Goal: Task Accomplishment & Management: Use online tool/utility

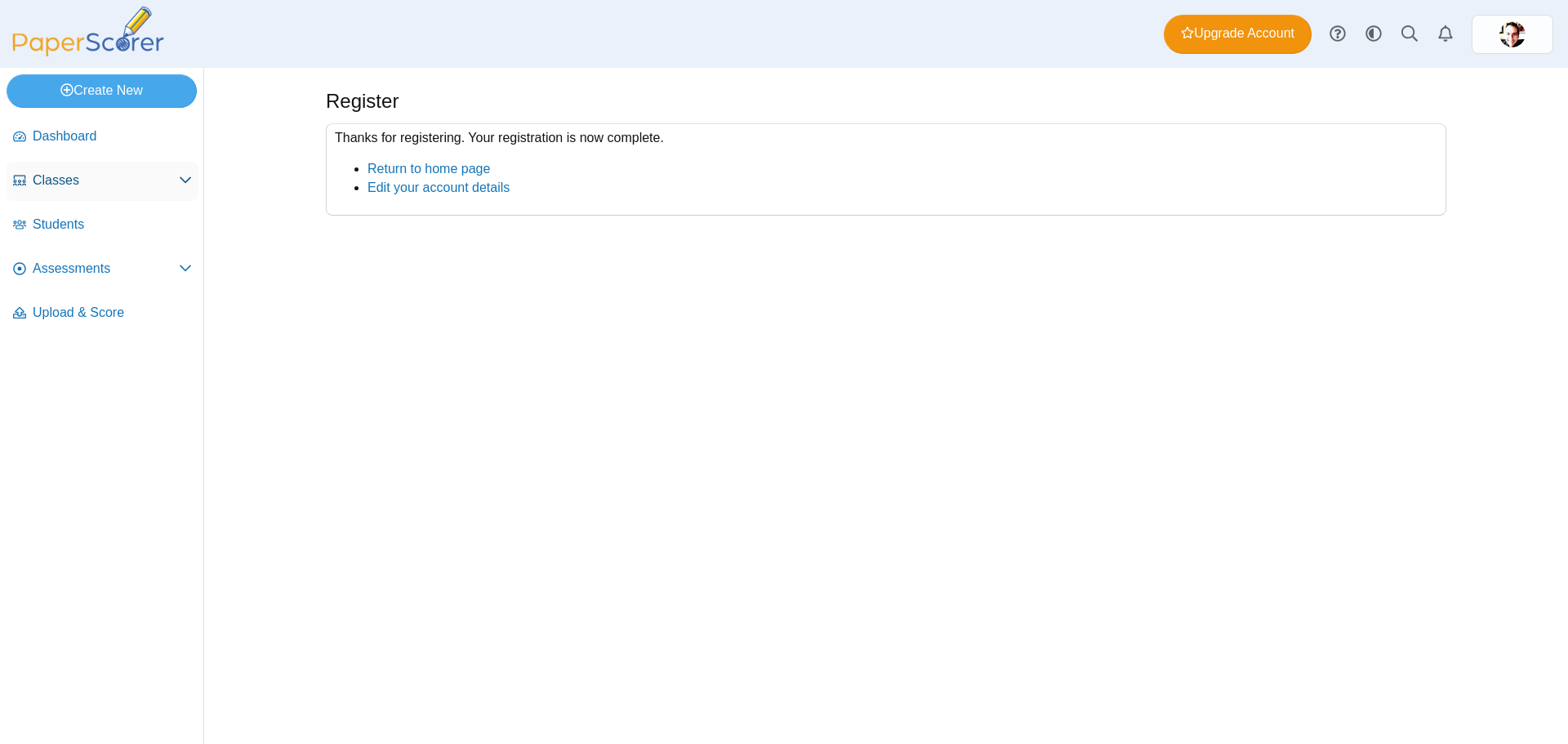
click at [58, 188] on span "Classes" at bounding box center [106, 180] width 147 height 18
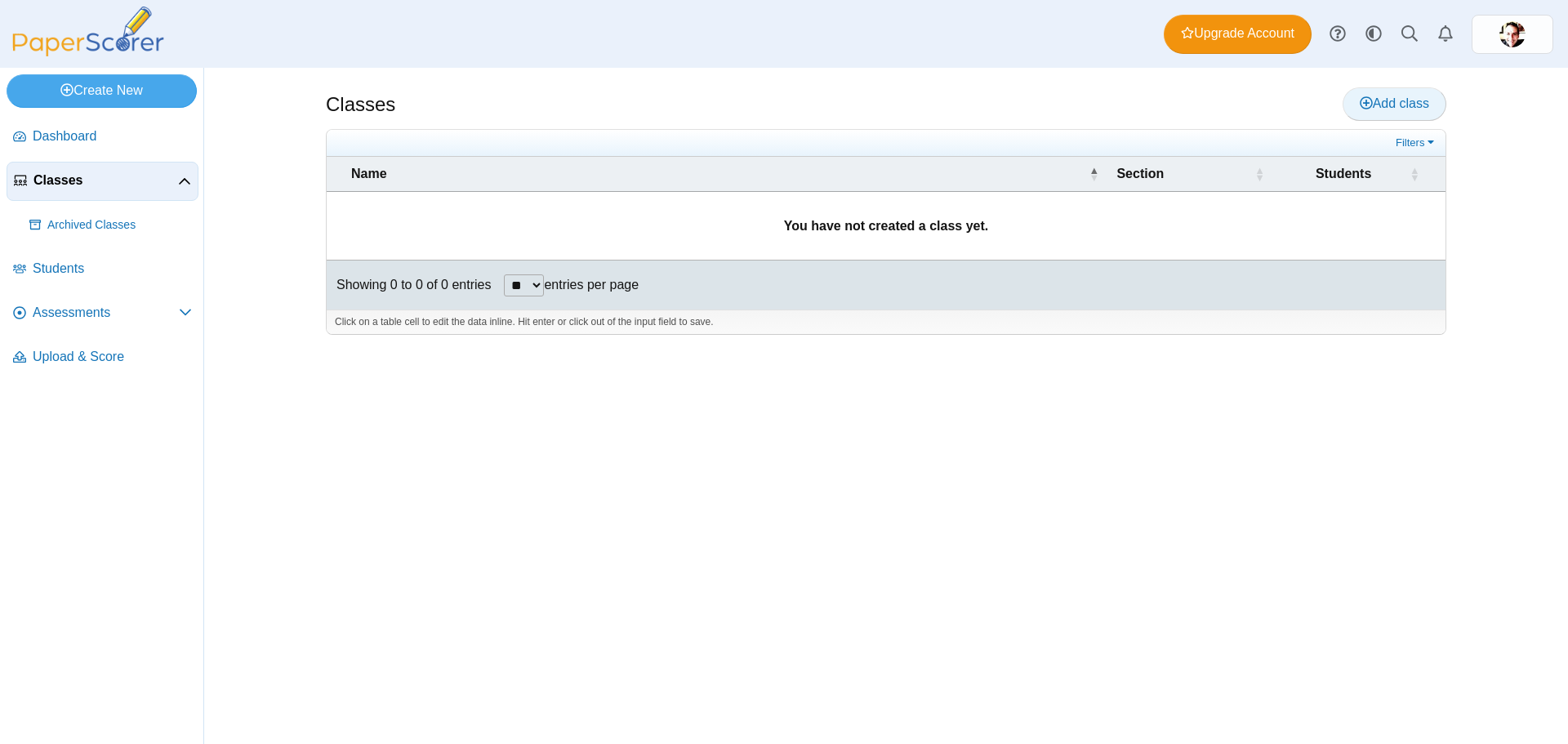
click at [1389, 107] on span "Add class" at bounding box center [1395, 104] width 69 height 14
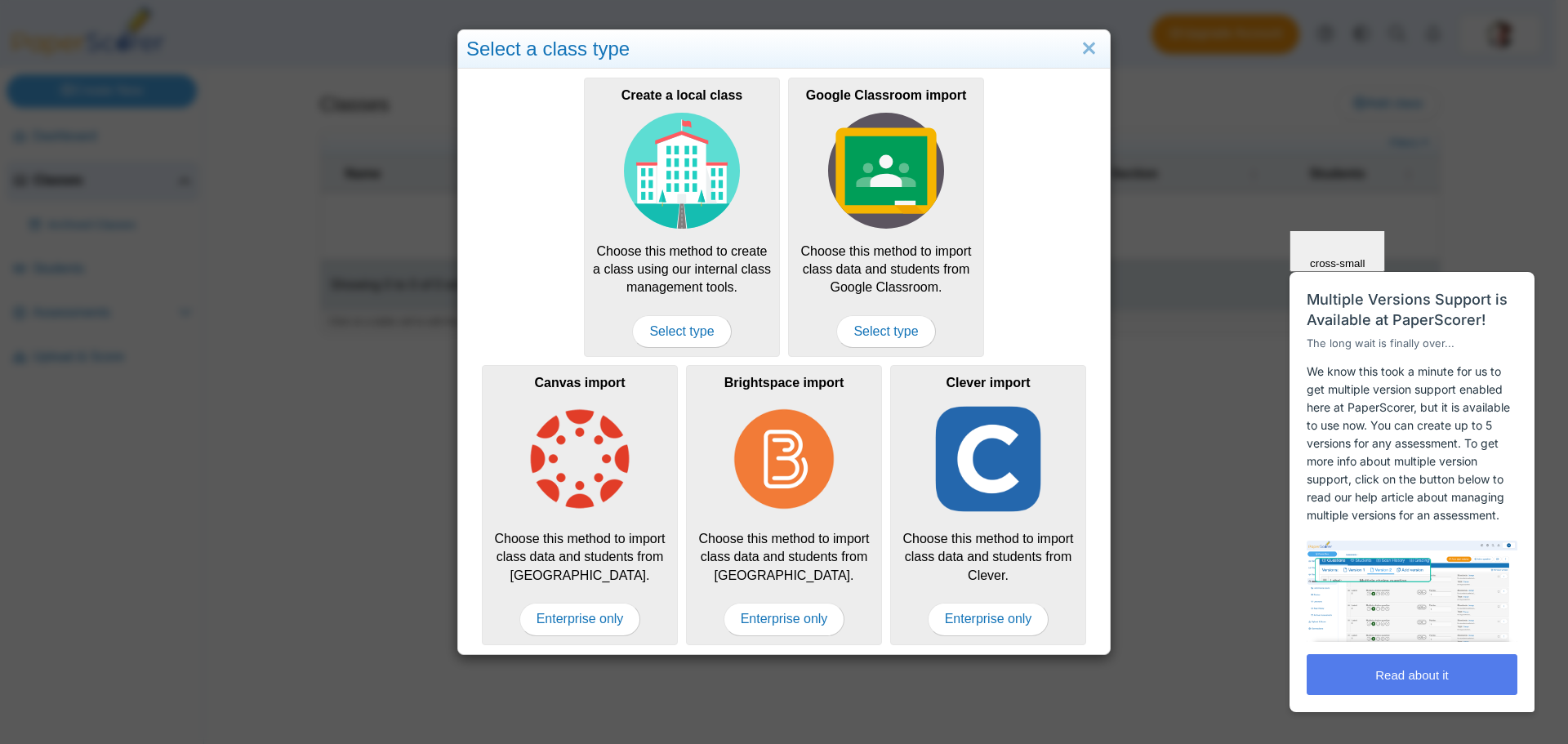
click at [1459, 414] on p "We know this took a minute for us to get multiple version support enabled here …" at bounding box center [1412, 443] width 210 height 162
click at [1352, 172] on span "Close" at bounding box center [1337, 166] width 28 height 12
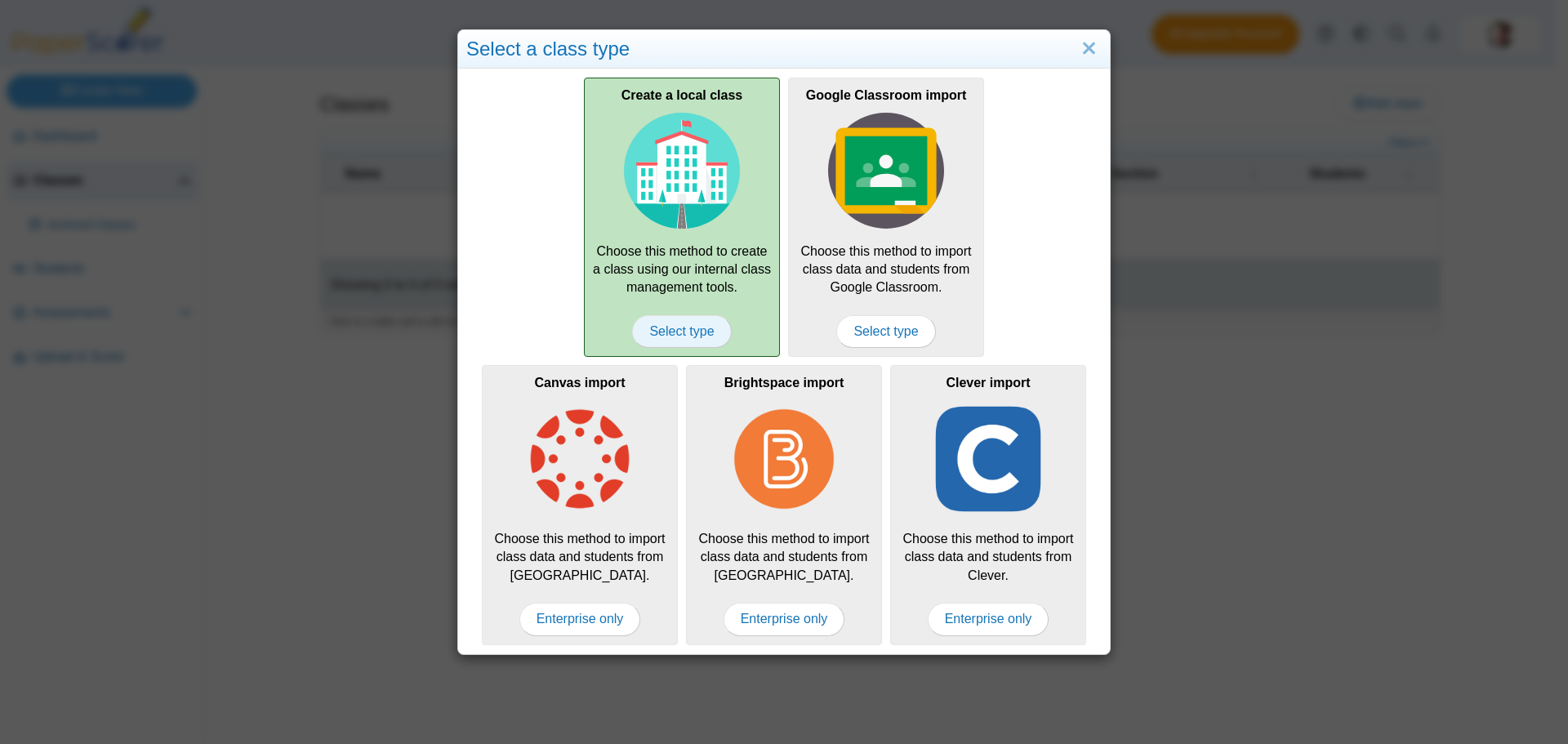
click at [672, 325] on span "Select type" at bounding box center [681, 331] width 99 height 33
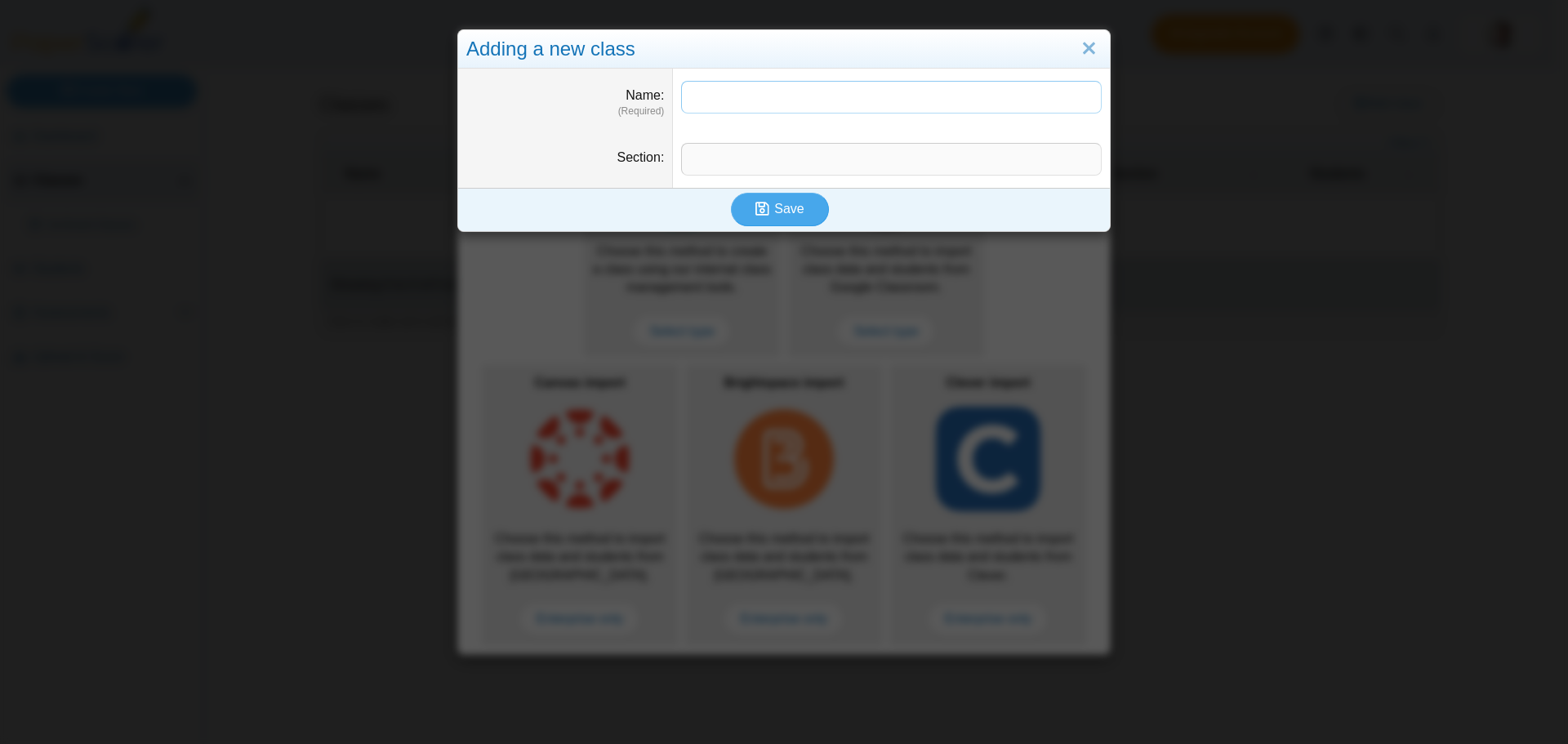
click at [743, 97] on input "Name" at bounding box center [891, 97] width 421 height 33
type input "**********"
click at [716, 165] on input "Section" at bounding box center [891, 159] width 421 height 33
type input "*"
click at [787, 210] on span "Save" at bounding box center [788, 209] width 29 height 14
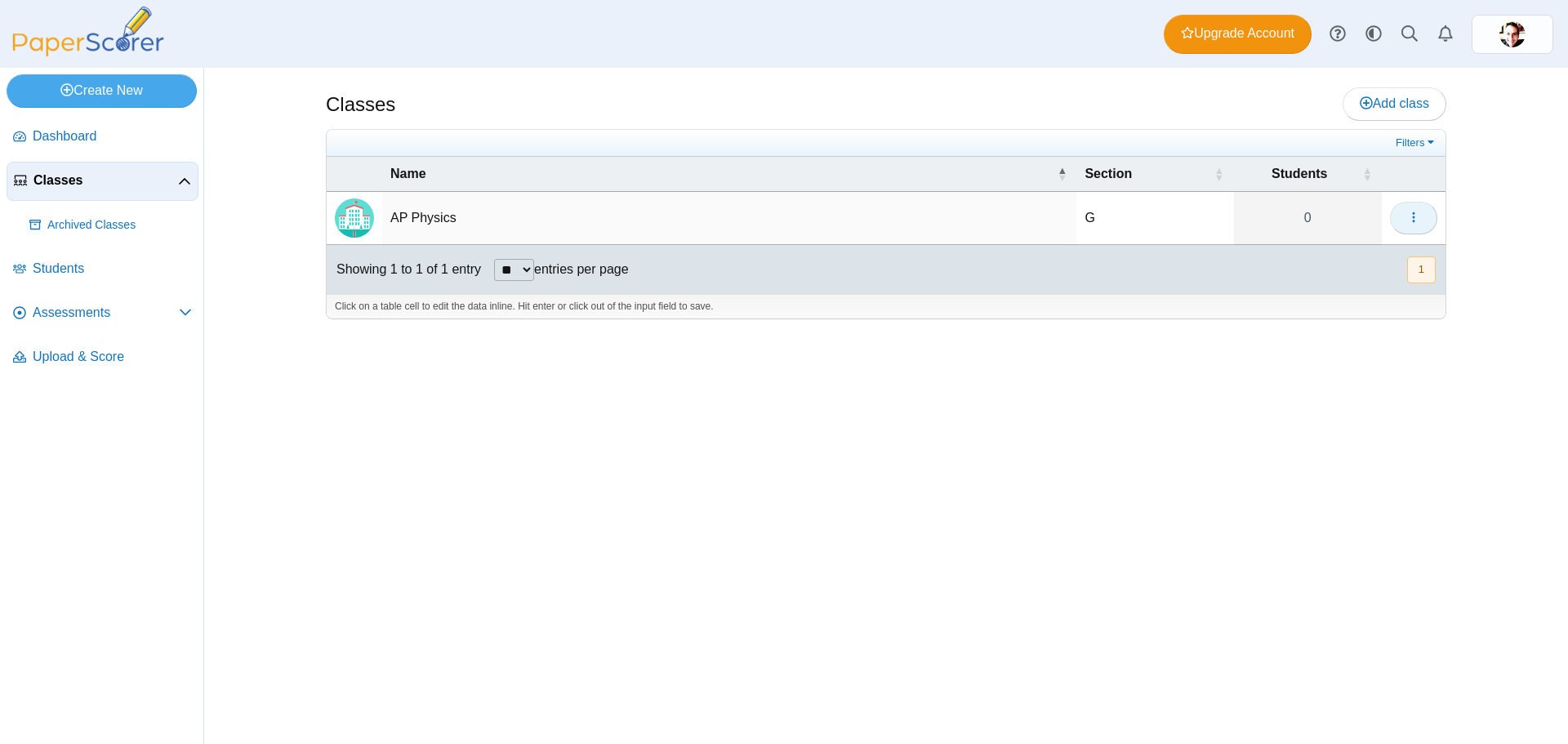
click at [1404, 219] on button "button" at bounding box center [1414, 218] width 47 height 33
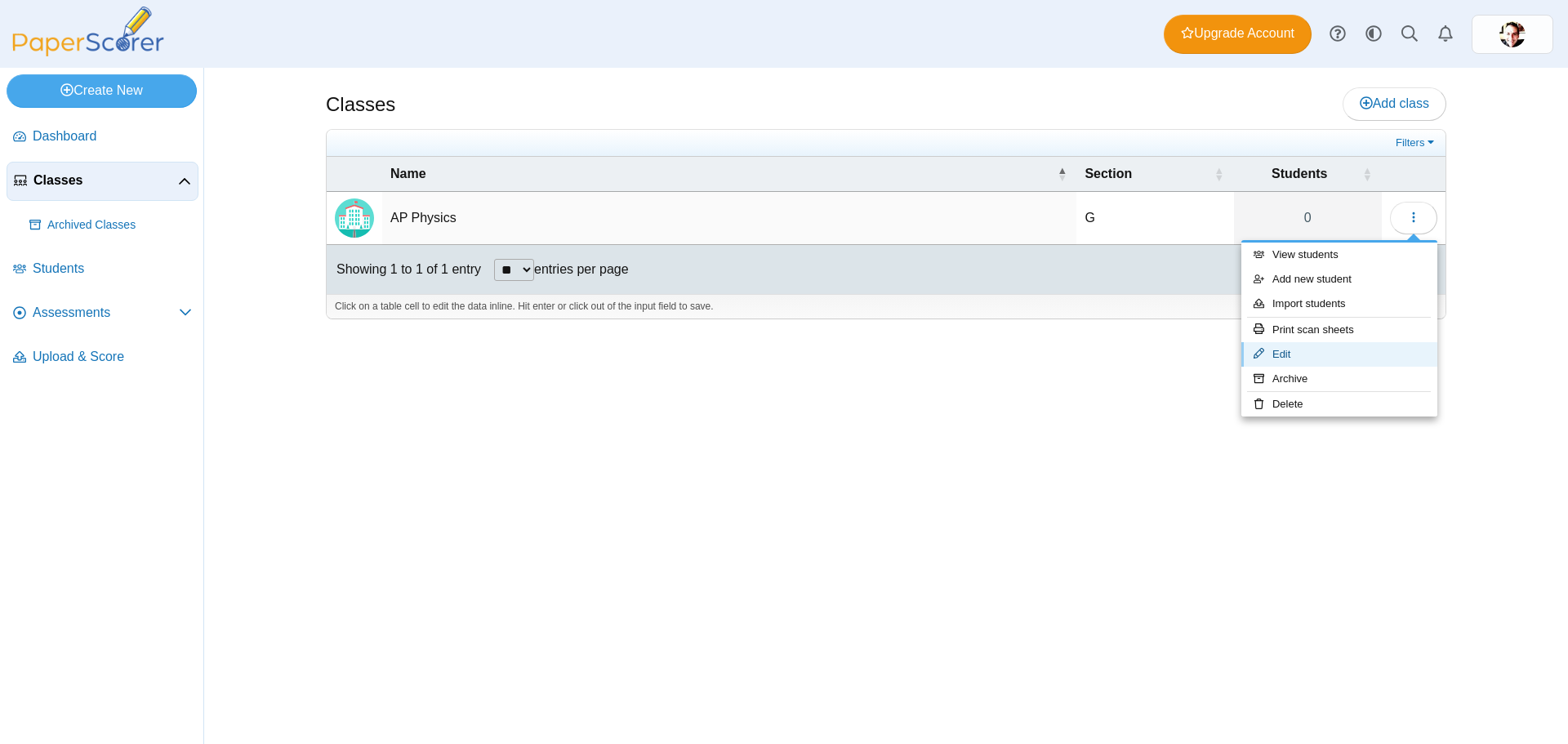
click at [1315, 351] on link "Edit" at bounding box center [1339, 354] width 196 height 25
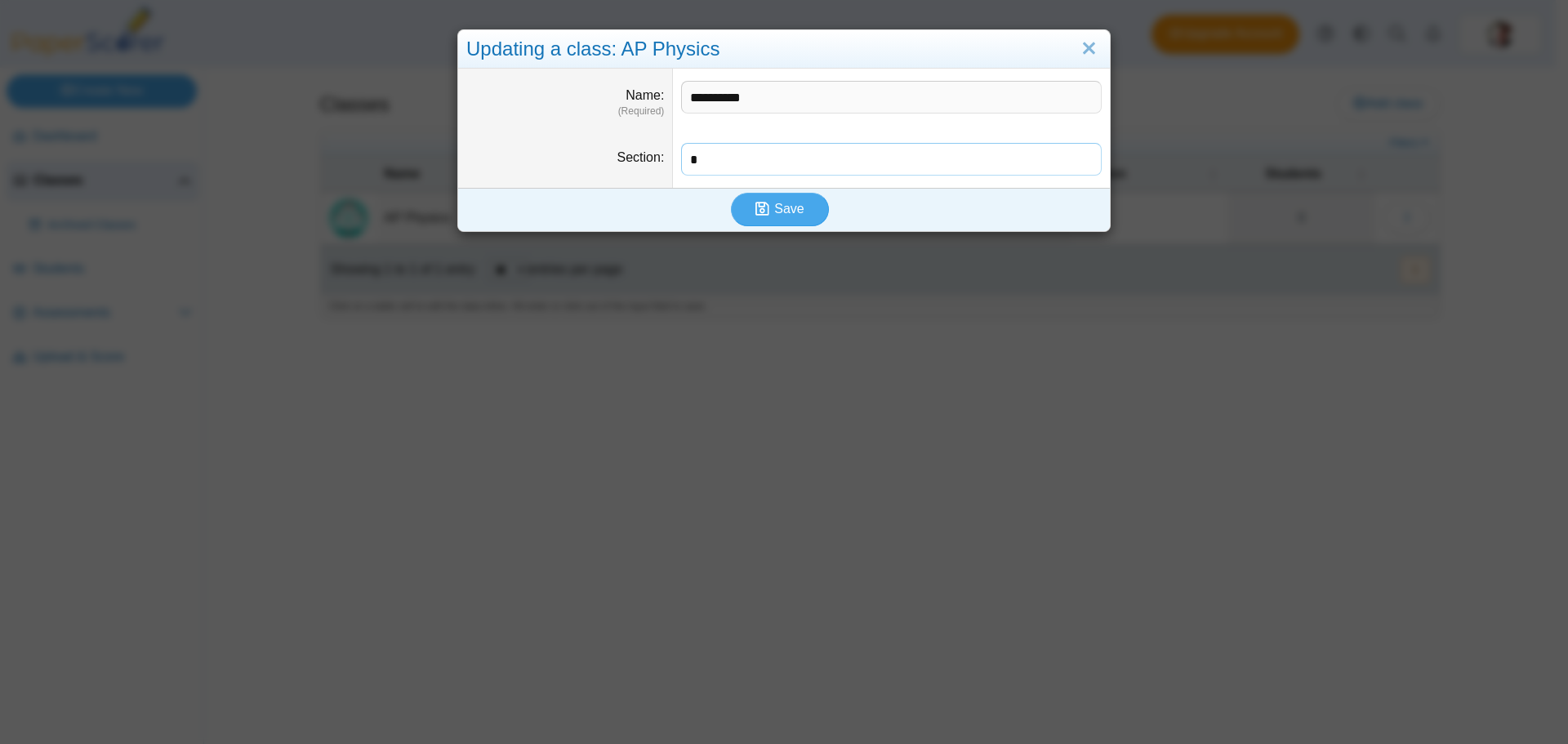
drag, startPoint x: 710, startPoint y: 158, endPoint x: 651, endPoint y: 155, distance: 59.1
click at [651, 155] on dl "Section *" at bounding box center [784, 159] width 652 height 57
type input "*"
click at [769, 210] on icon "submit" at bounding box center [764, 209] width 19 height 18
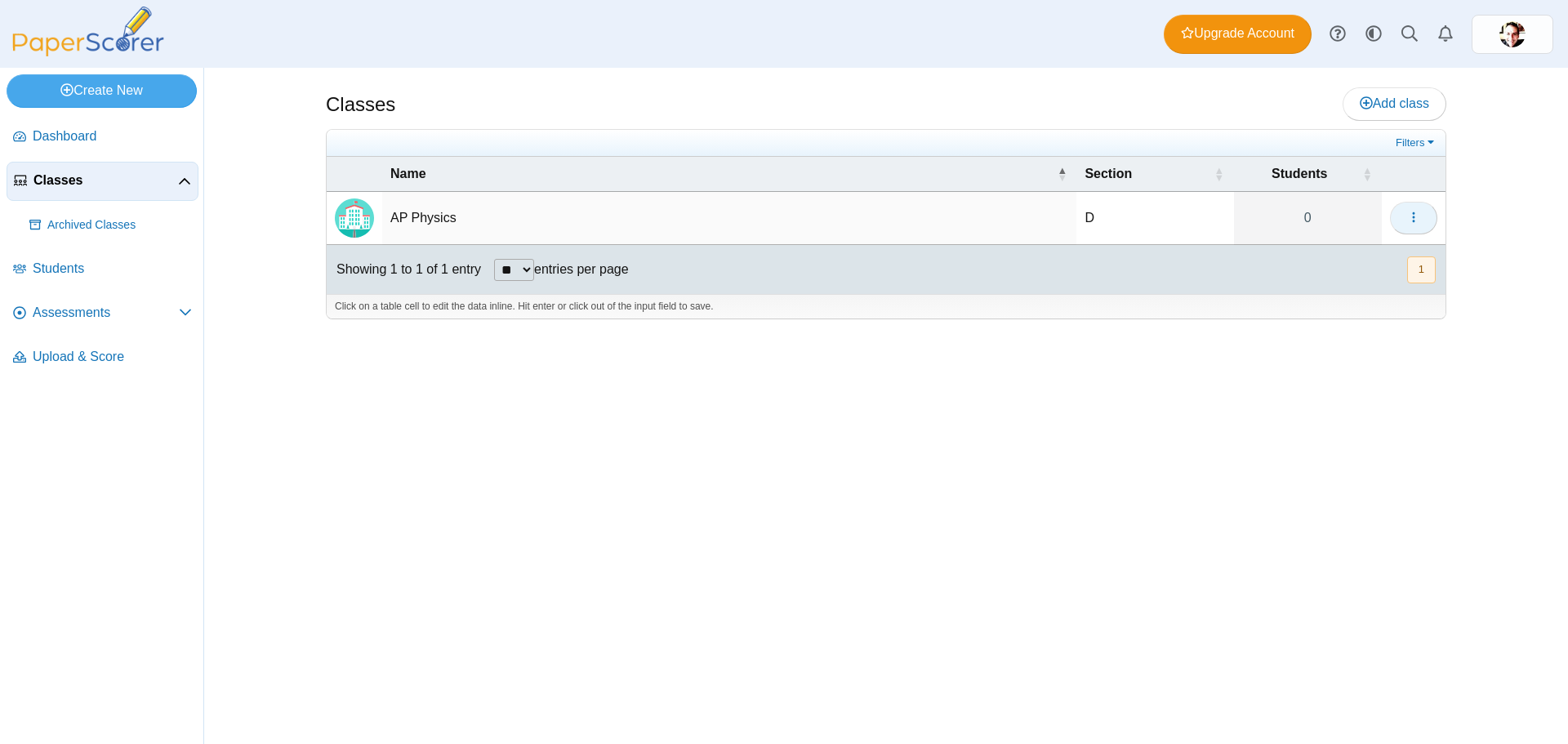
click at [1422, 223] on button "button" at bounding box center [1414, 218] width 47 height 33
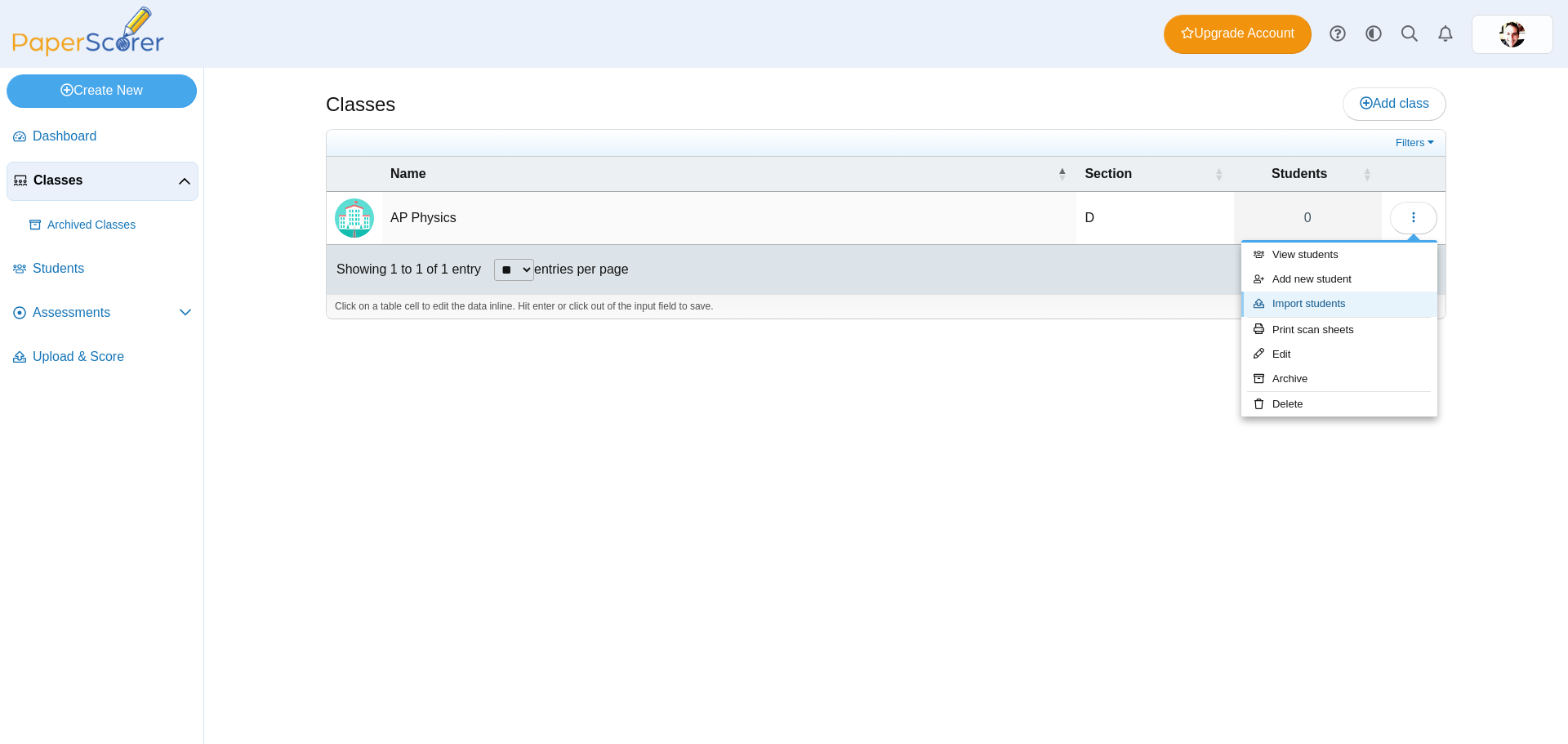
click at [1333, 303] on link "Import students" at bounding box center [1339, 304] width 196 height 25
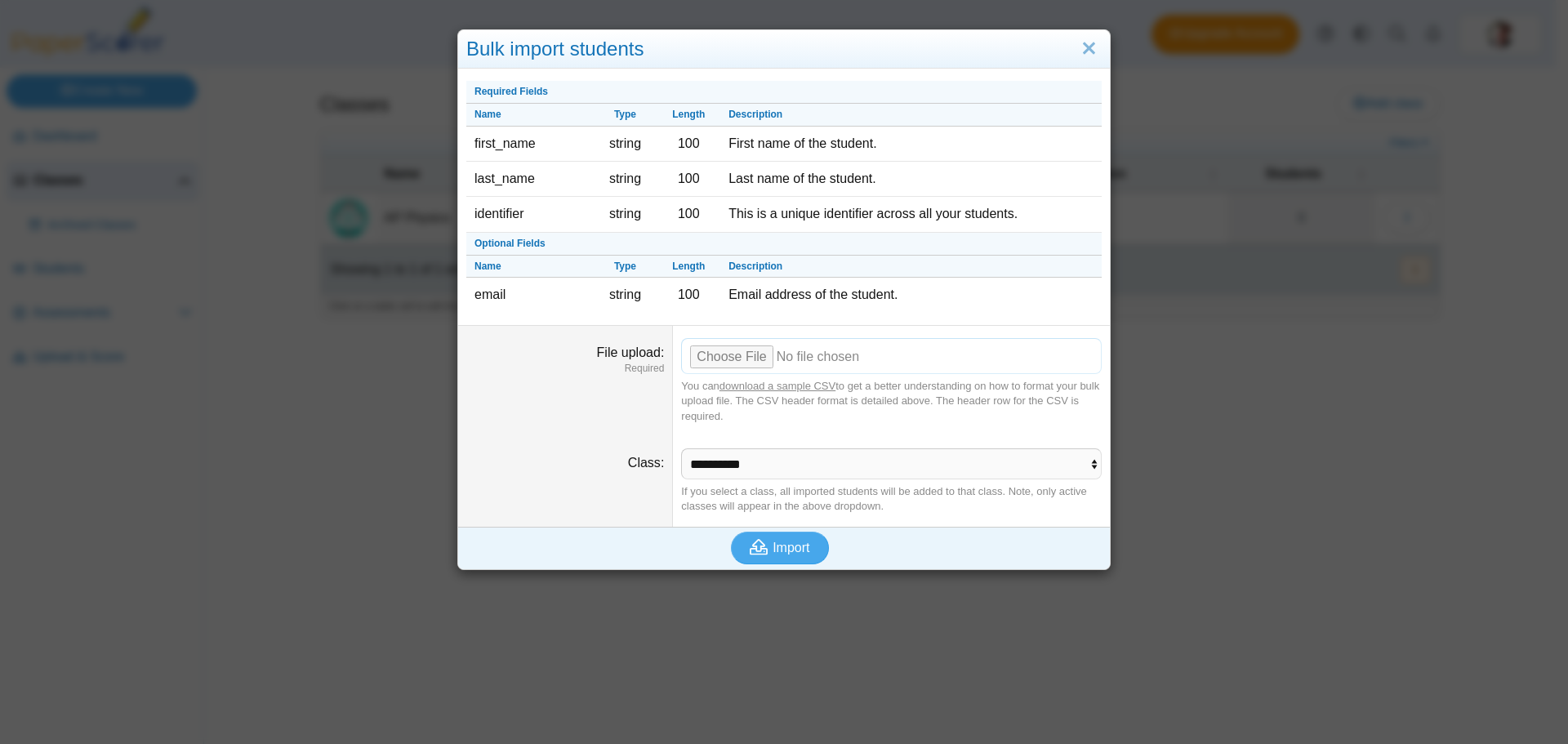
click at [745, 352] on input "File upload" at bounding box center [891, 356] width 421 height 36
type input "**********"
click at [780, 542] on span "Import" at bounding box center [790, 548] width 36 height 14
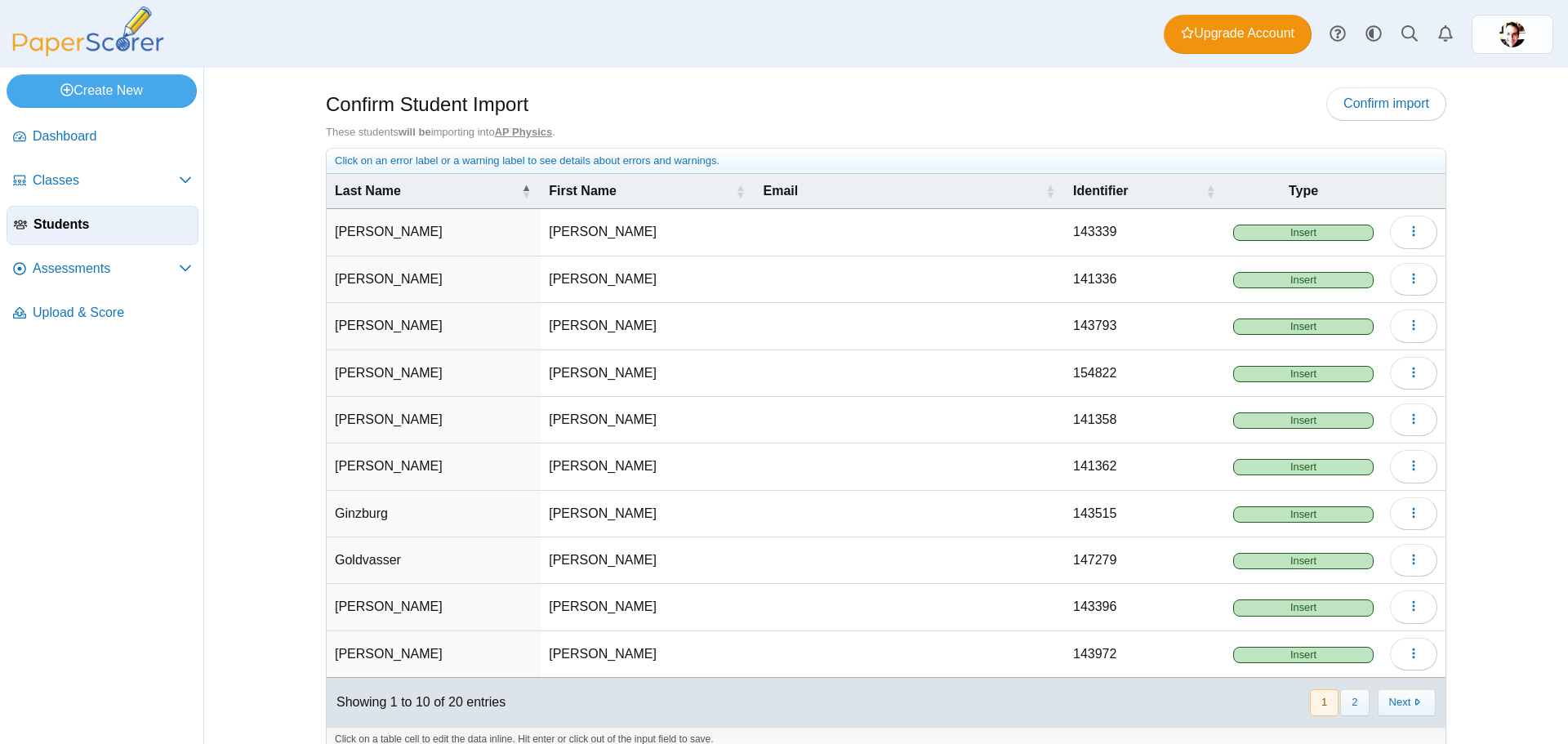
scroll to position [24, 0]
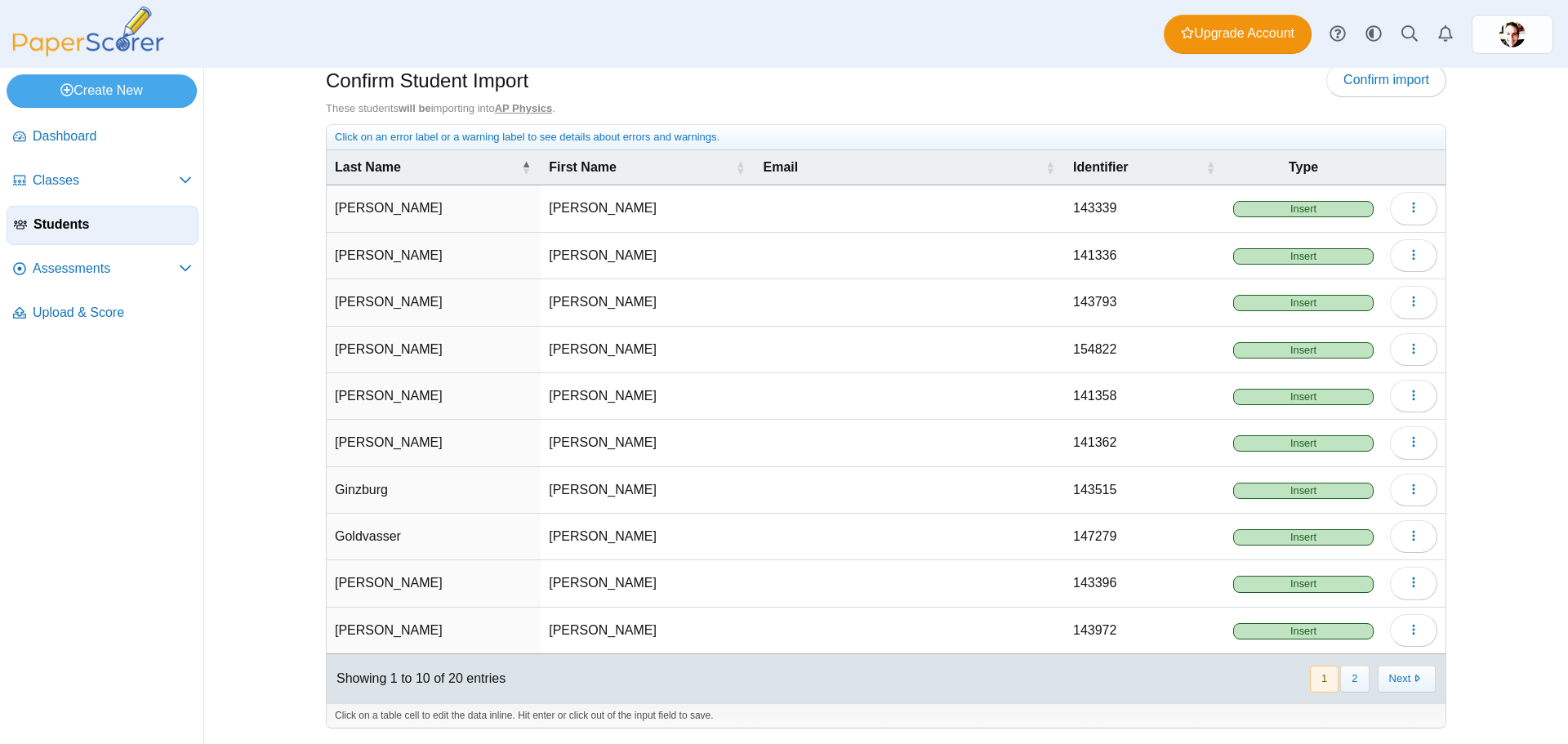
click at [1260, 209] on span "Insert" at bounding box center [1303, 209] width 140 height 16
click at [1292, 205] on span "Insert" at bounding box center [1303, 209] width 140 height 16
click at [1406, 676] on button "Next" at bounding box center [1406, 679] width 58 height 27
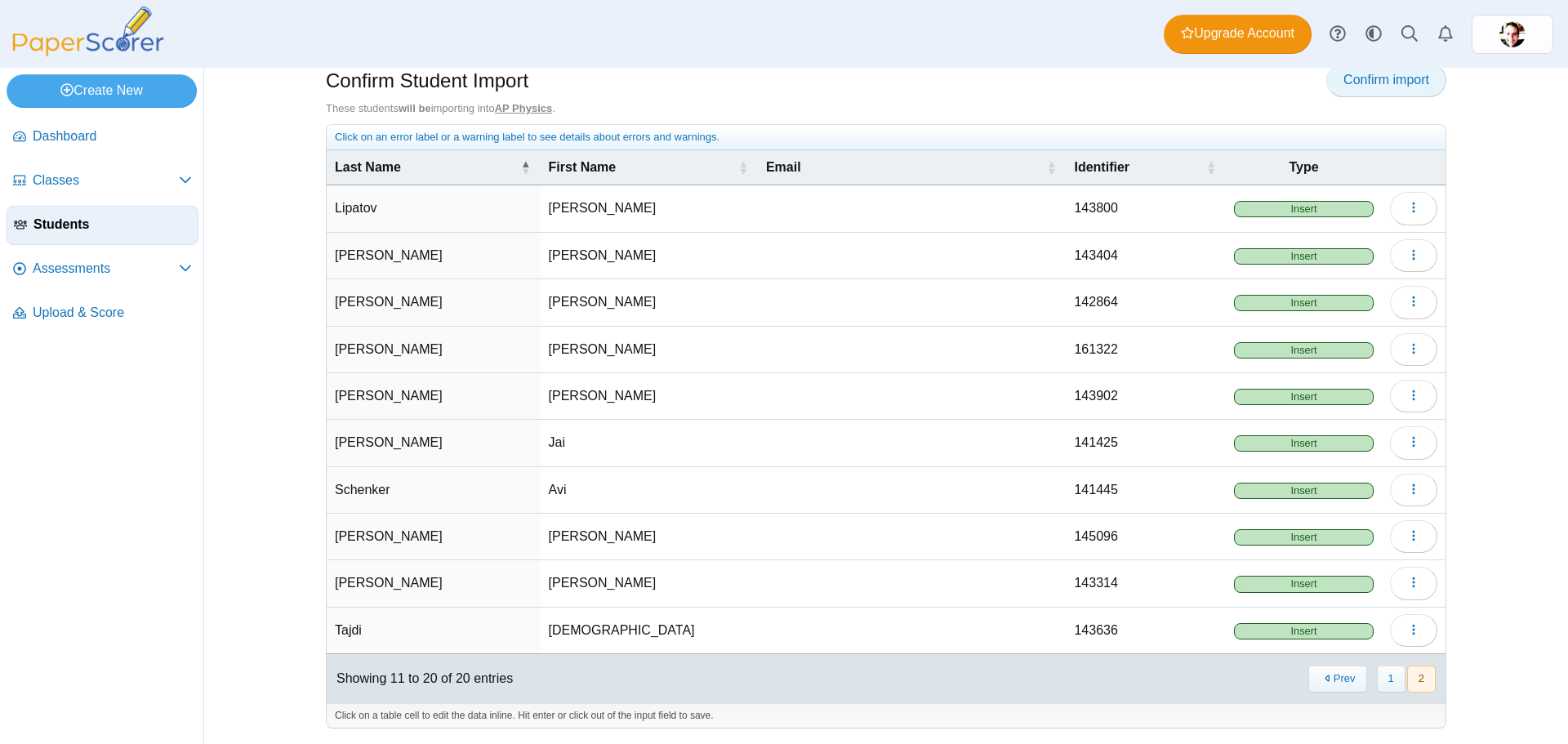
click at [1358, 81] on span "Confirm import" at bounding box center [1386, 80] width 86 height 14
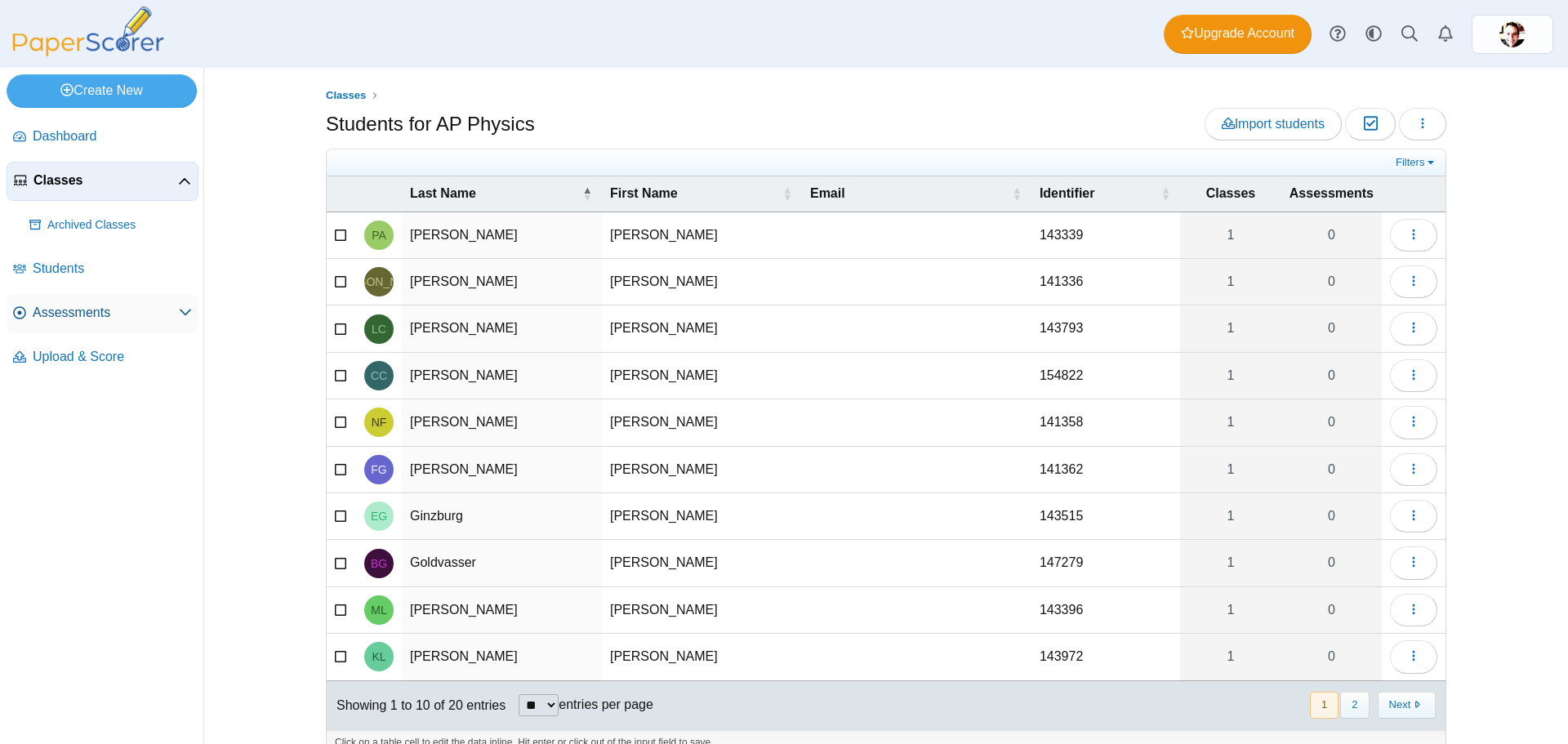
click at [74, 313] on span "Assessments" at bounding box center [106, 313] width 147 height 18
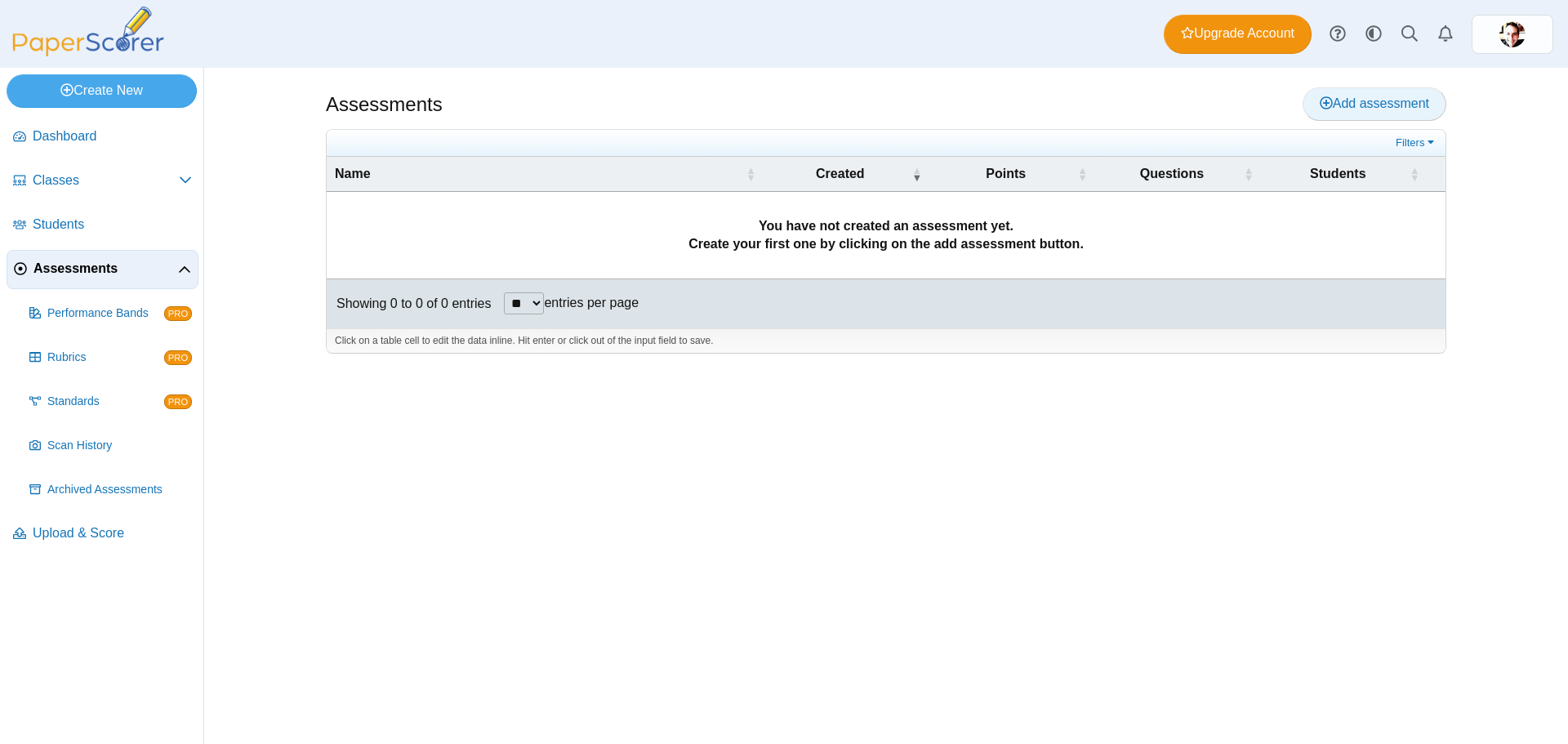
click at [1394, 99] on span "Add assessment" at bounding box center [1374, 104] width 109 height 14
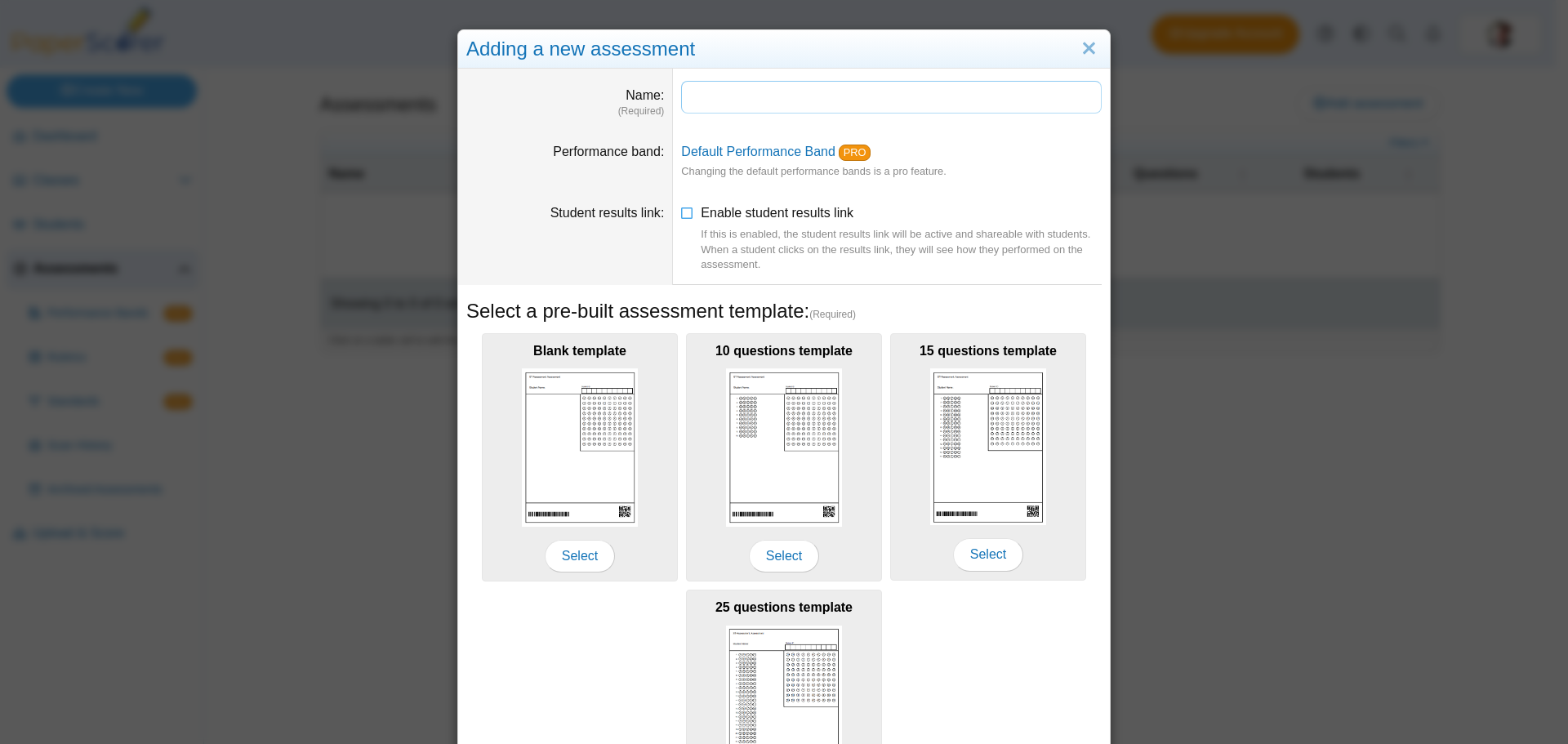
drag, startPoint x: 702, startPoint y: 83, endPoint x: 717, endPoint y: 93, distance: 18.0
click at [703, 83] on input "Name" at bounding box center [891, 97] width 421 height 33
click at [719, 93] on input "Name" at bounding box center [891, 97] width 421 height 33
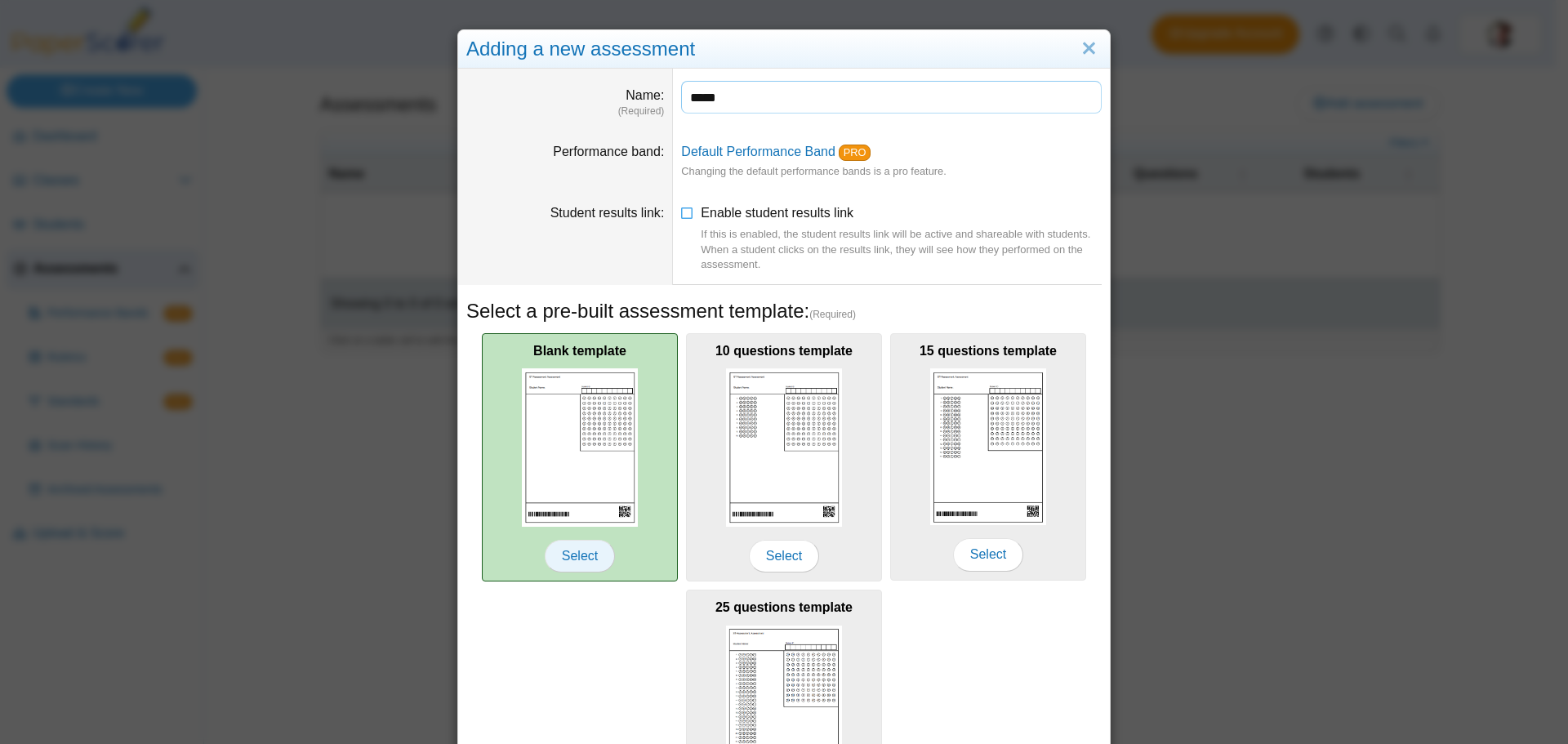
type input "*****"
click at [577, 557] on span "Select" at bounding box center [580, 556] width 70 height 33
click at [582, 551] on span "Select" at bounding box center [580, 556] width 70 height 33
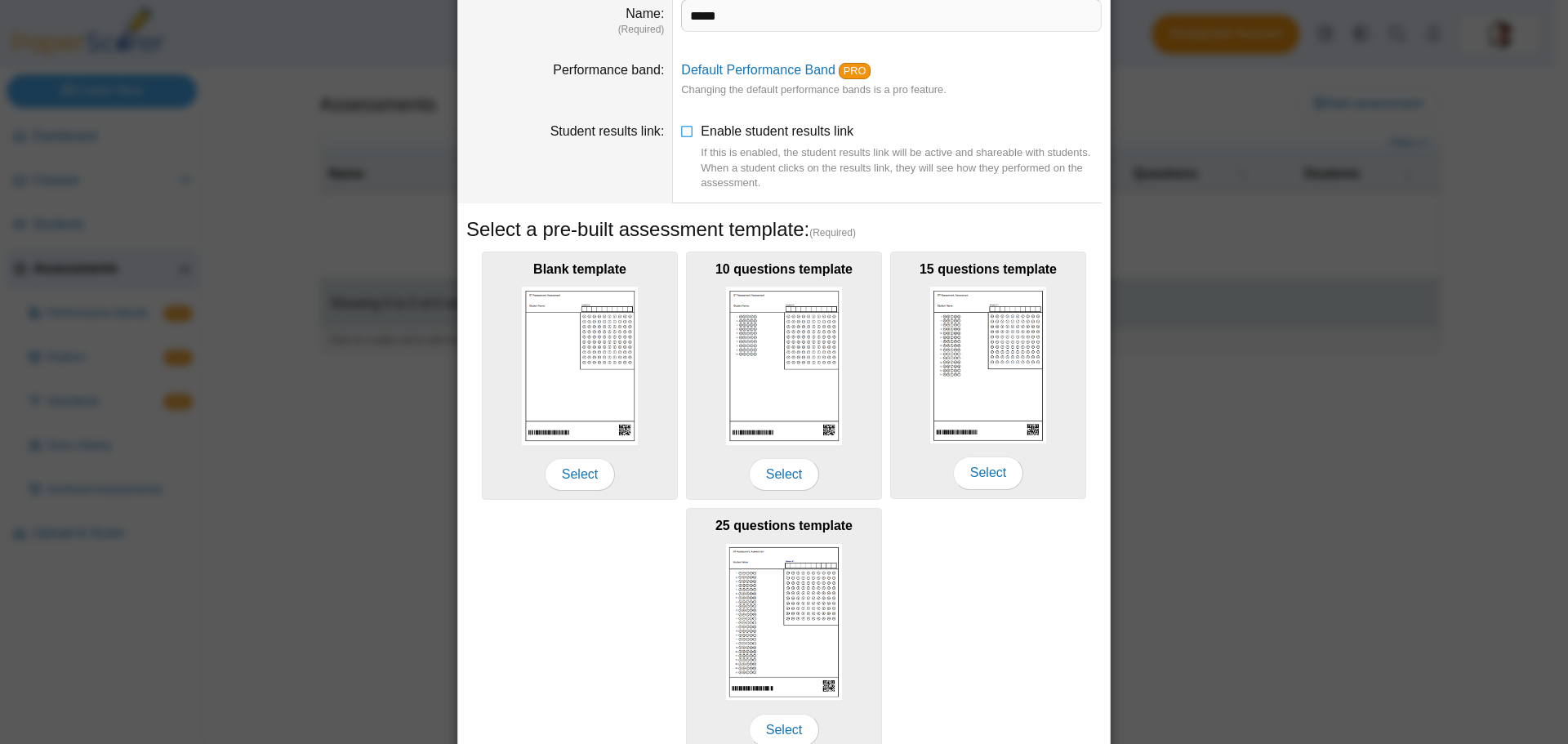
scroll to position [160, 0]
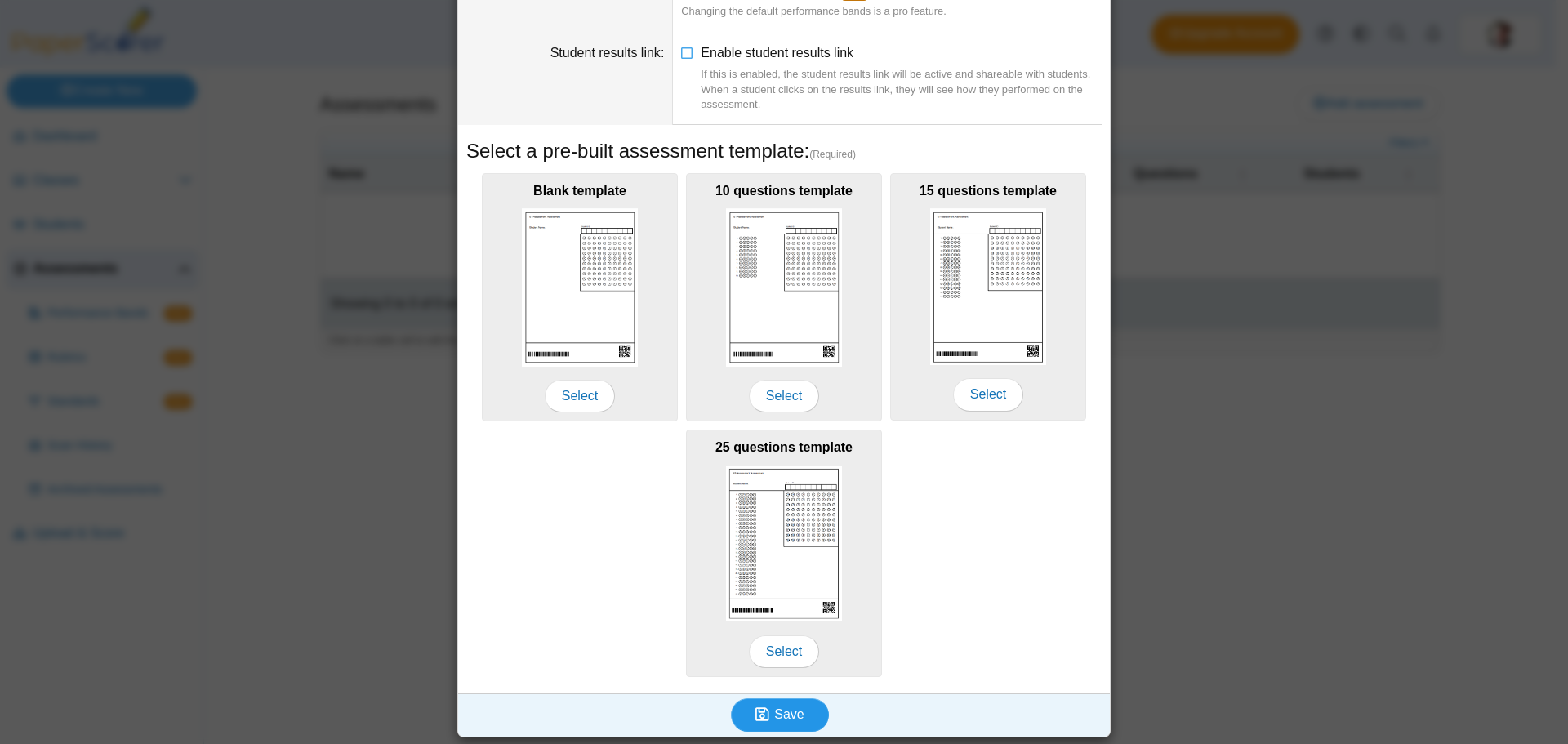
click at [775, 720] on span "Save" at bounding box center [788, 715] width 29 height 14
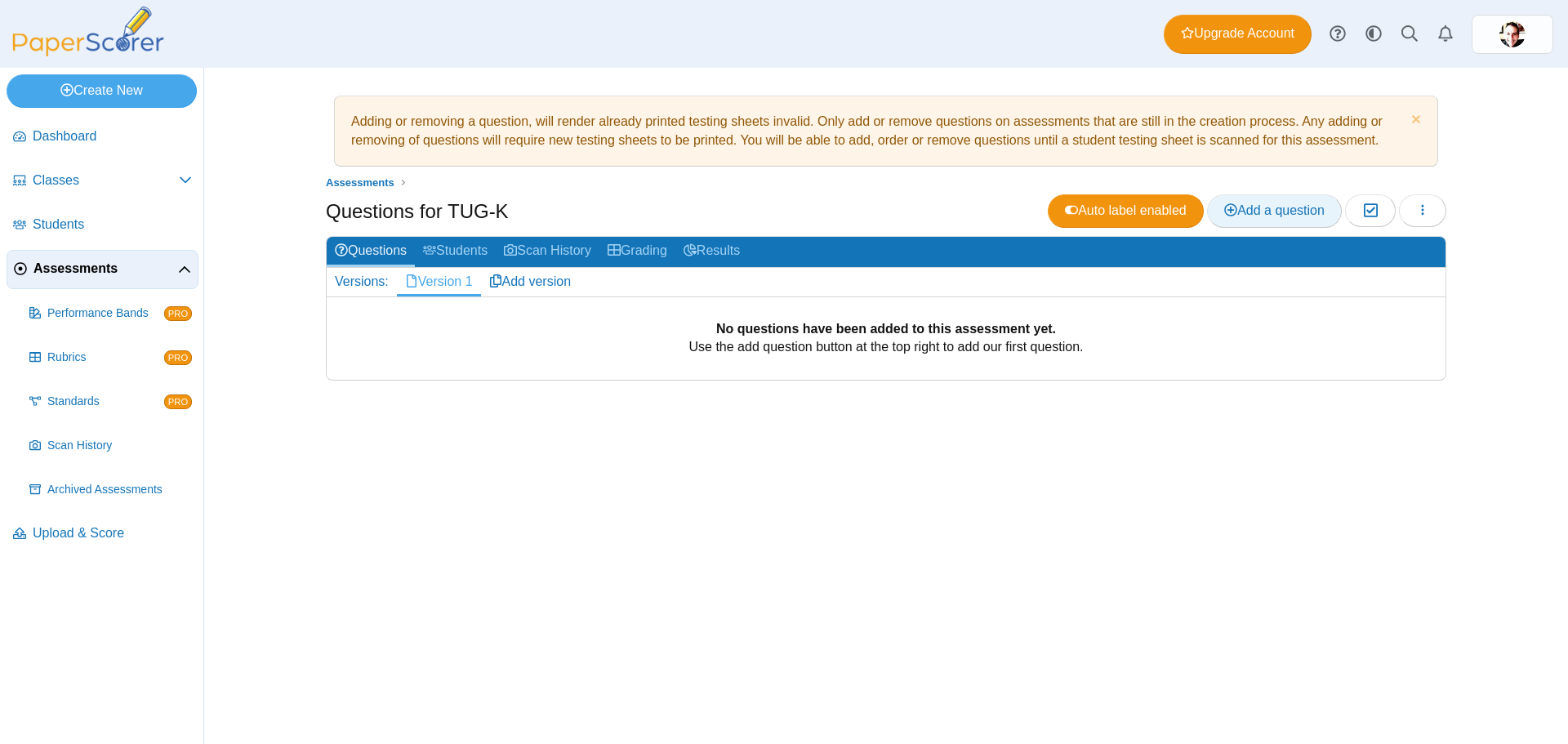
click at [1295, 210] on span "Add a question" at bounding box center [1274, 210] width 100 height 14
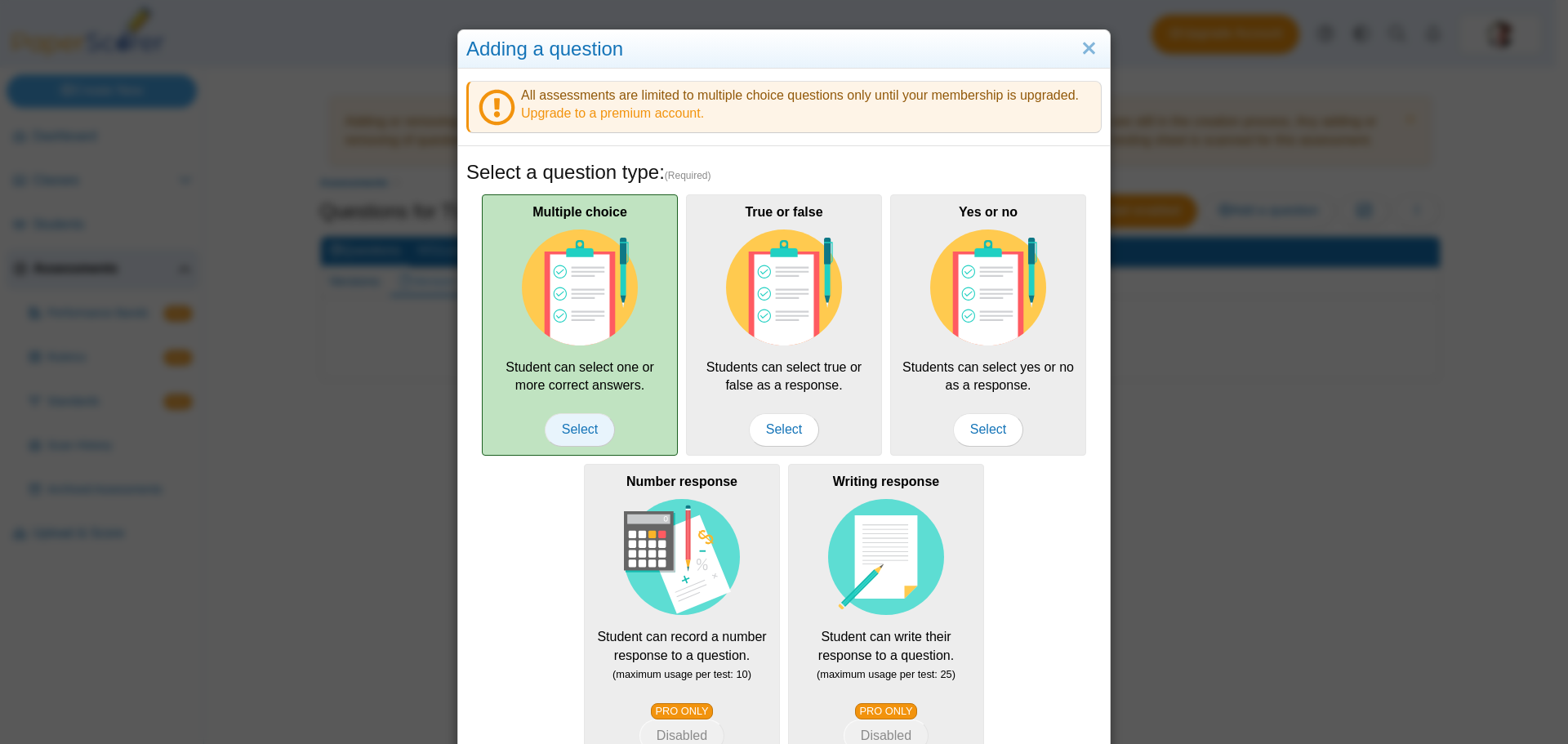
click at [575, 420] on span "Select" at bounding box center [580, 430] width 70 height 33
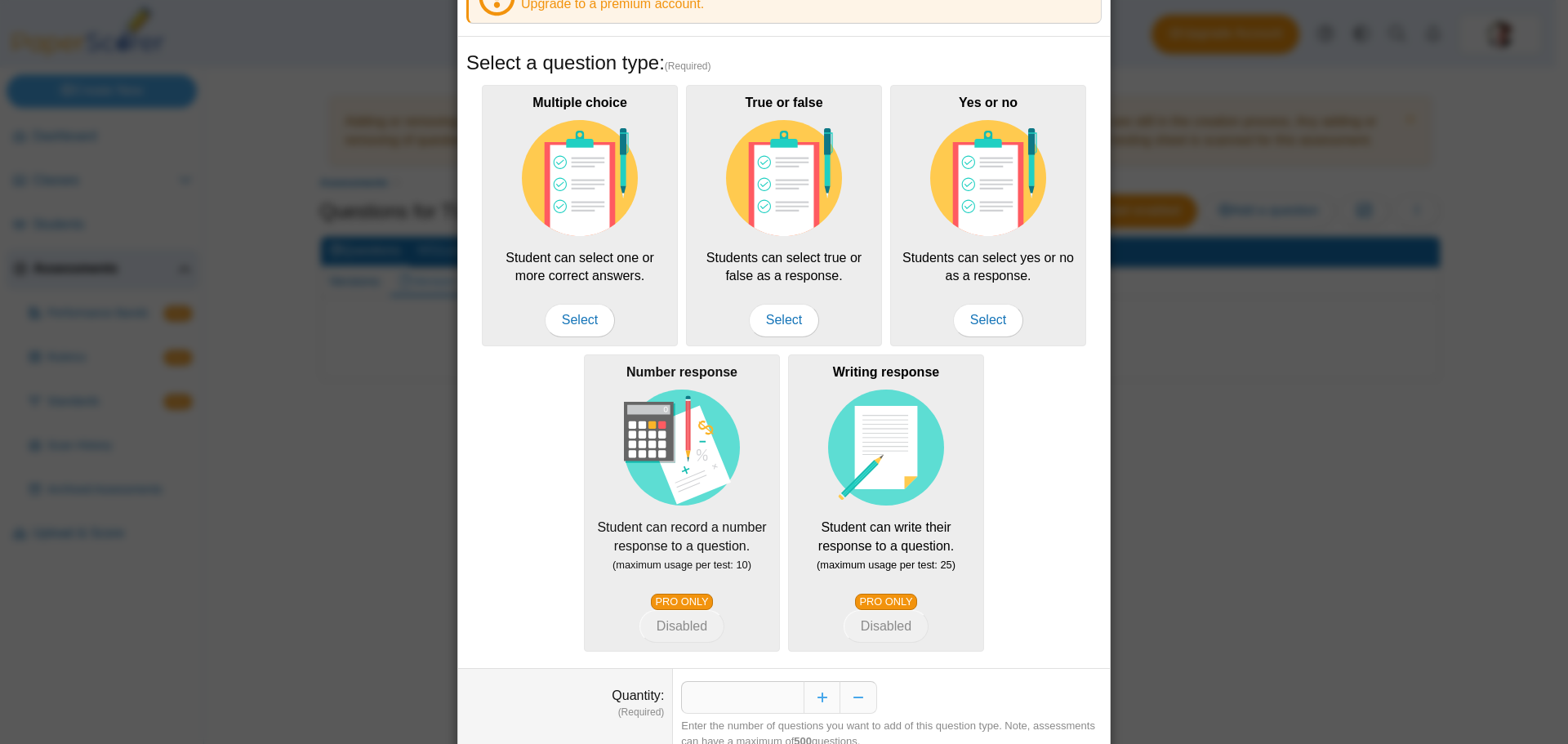
scroll to position [177, 0]
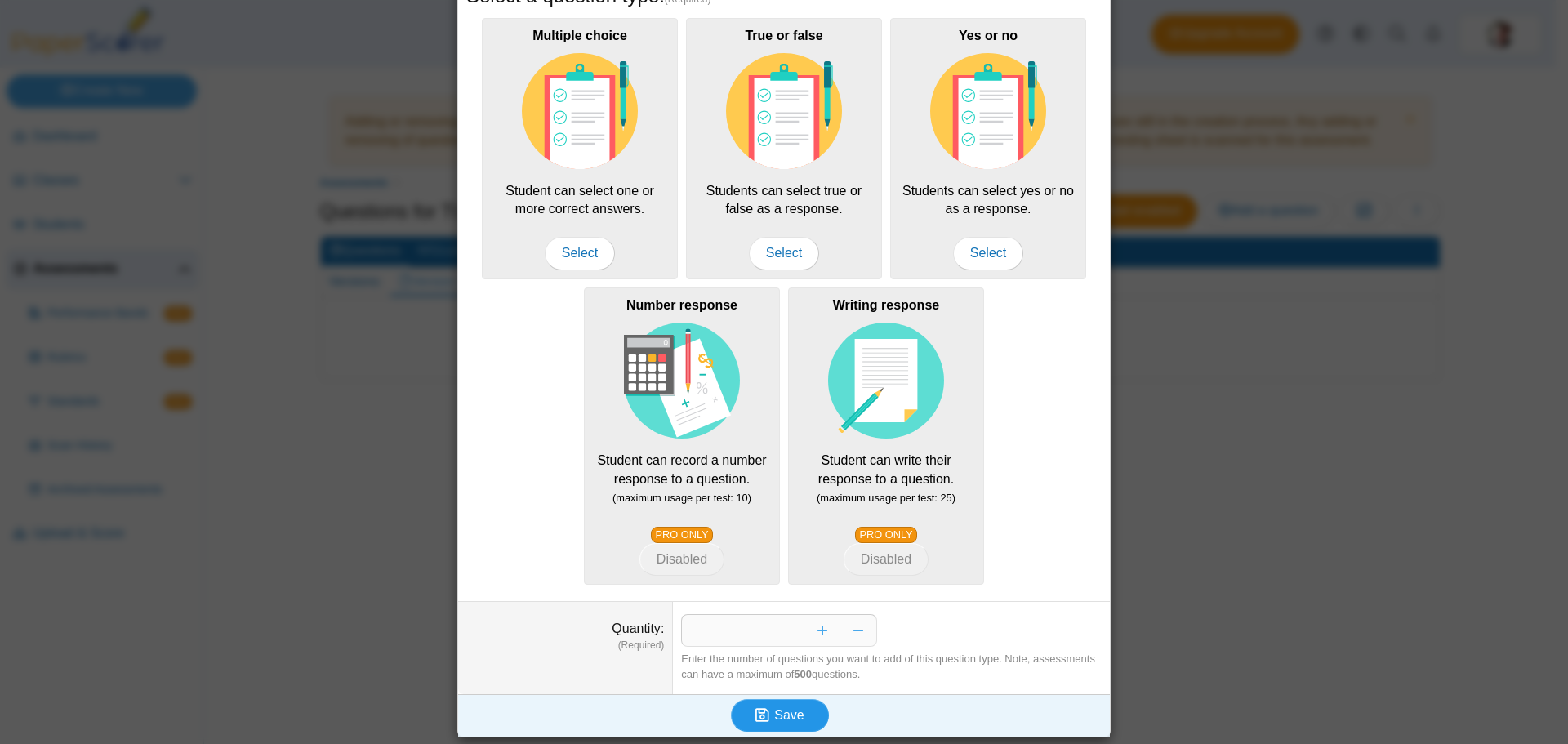
click at [774, 717] on span "Save" at bounding box center [788, 716] width 29 height 14
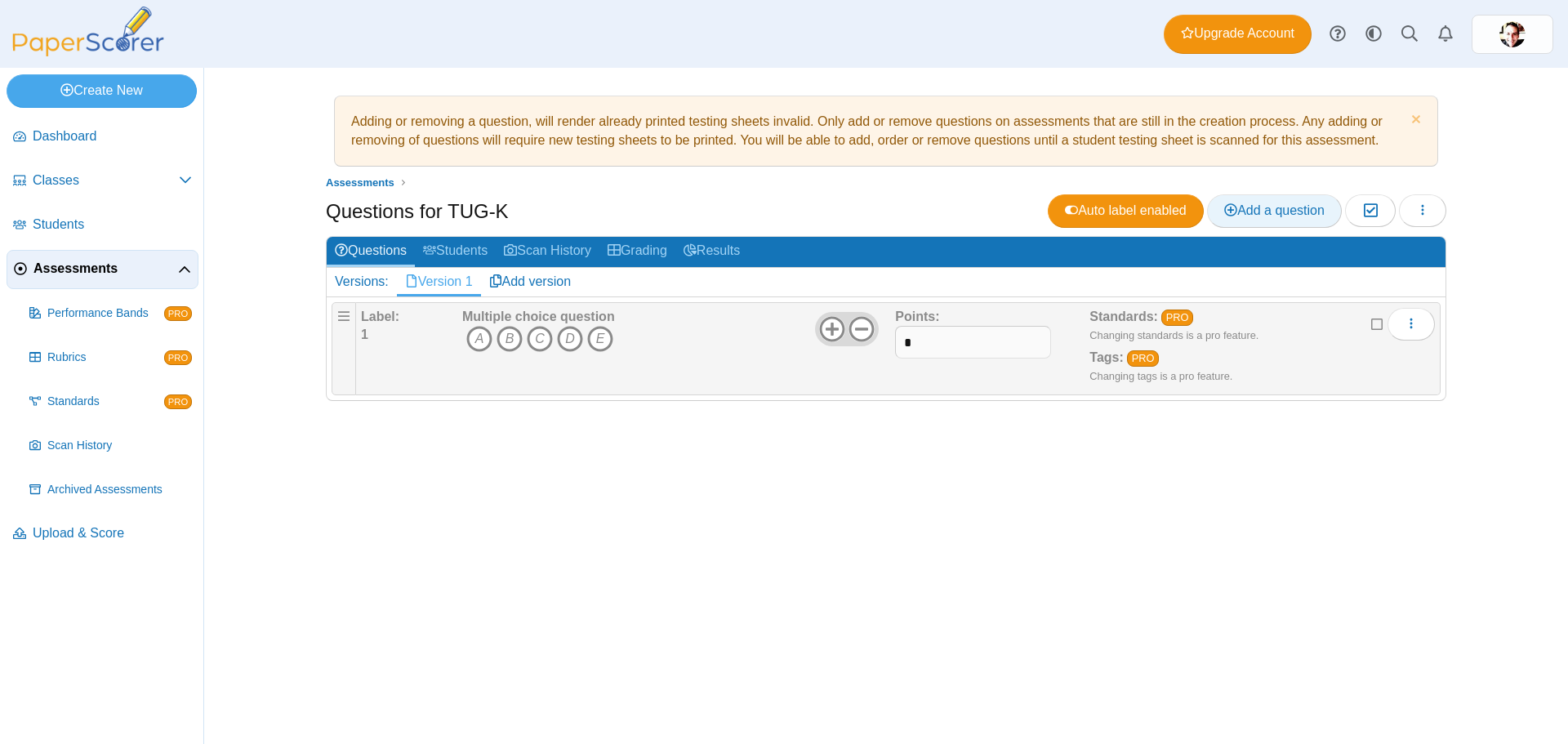
click at [1293, 209] on span "Add a question" at bounding box center [1274, 210] width 100 height 14
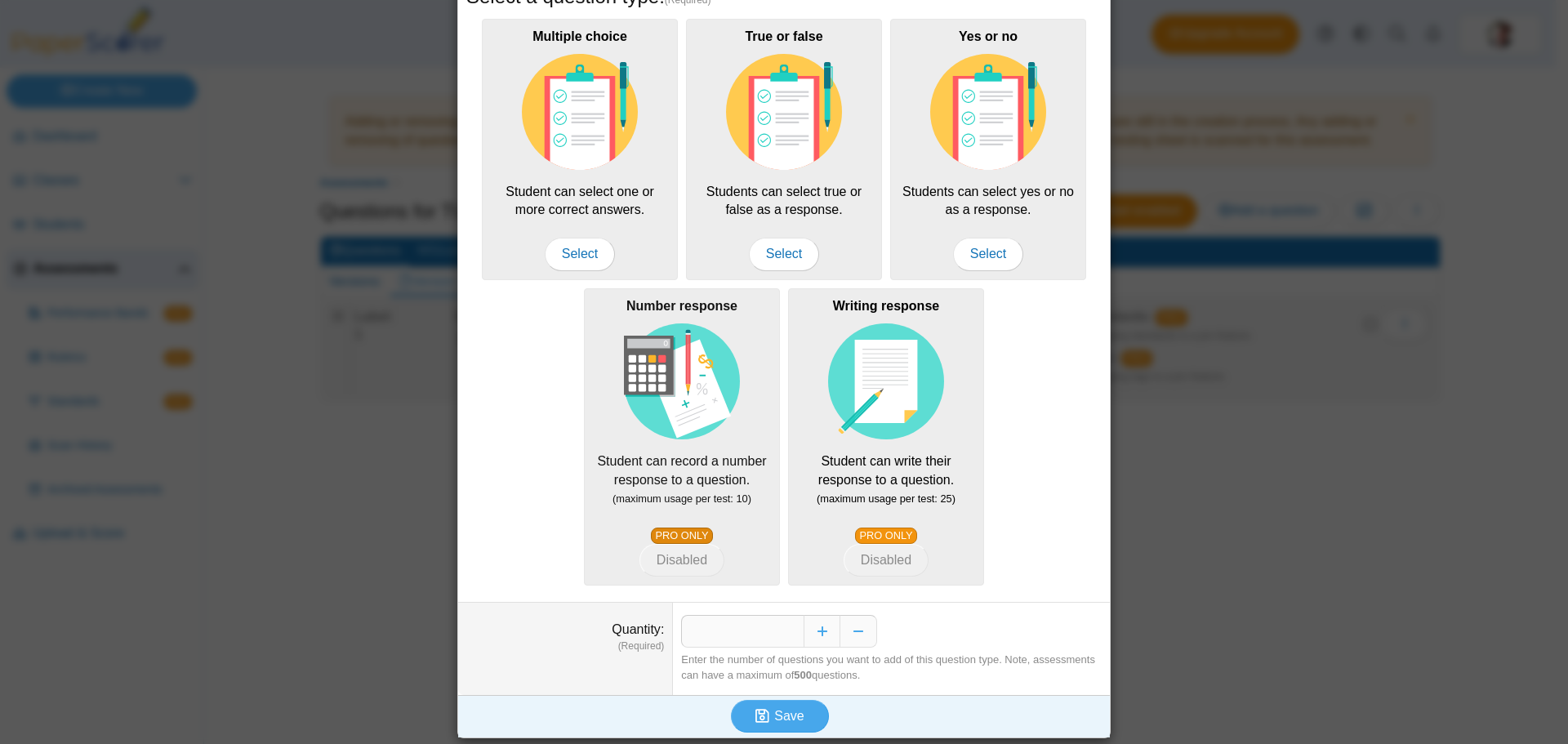
scroll to position [177, 0]
drag, startPoint x: 781, startPoint y: 626, endPoint x: 800, endPoint y: 626, distance: 19.0
click at [800, 626] on div "*" at bounding box center [891, 630] width 421 height 33
type input "**"
click at [772, 703] on button "Save" at bounding box center [780, 716] width 98 height 33
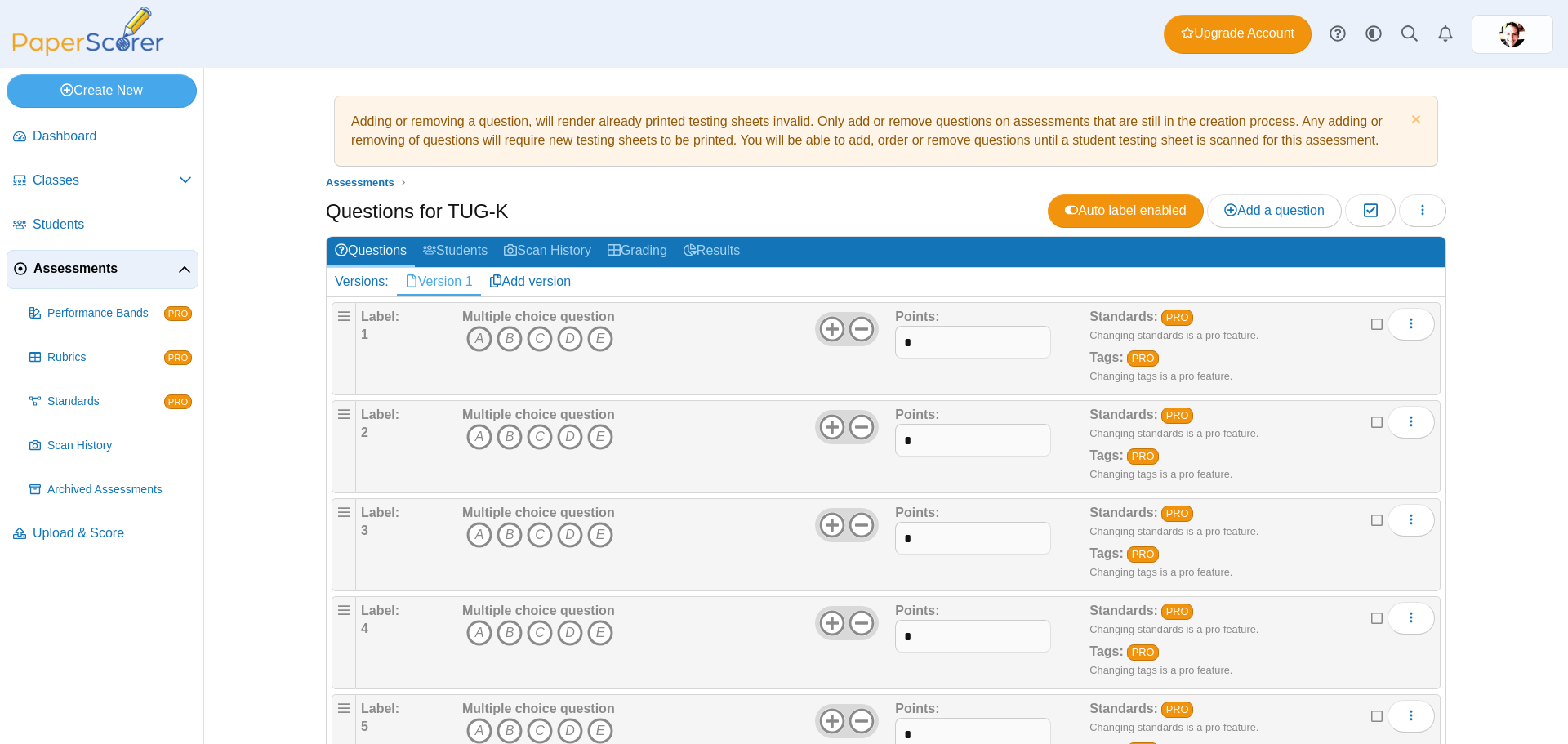
click at [481, 339] on icon "A" at bounding box center [479, 338] width 26 height 26
click at [595, 438] on icon "E" at bounding box center [600, 436] width 26 height 26
click at [566, 535] on icon "D" at bounding box center [569, 534] width 26 height 26
click at [564, 629] on icon "D" at bounding box center [569, 632] width 26 height 26
click at [537, 727] on icon "C" at bounding box center [539, 731] width 26 height 26
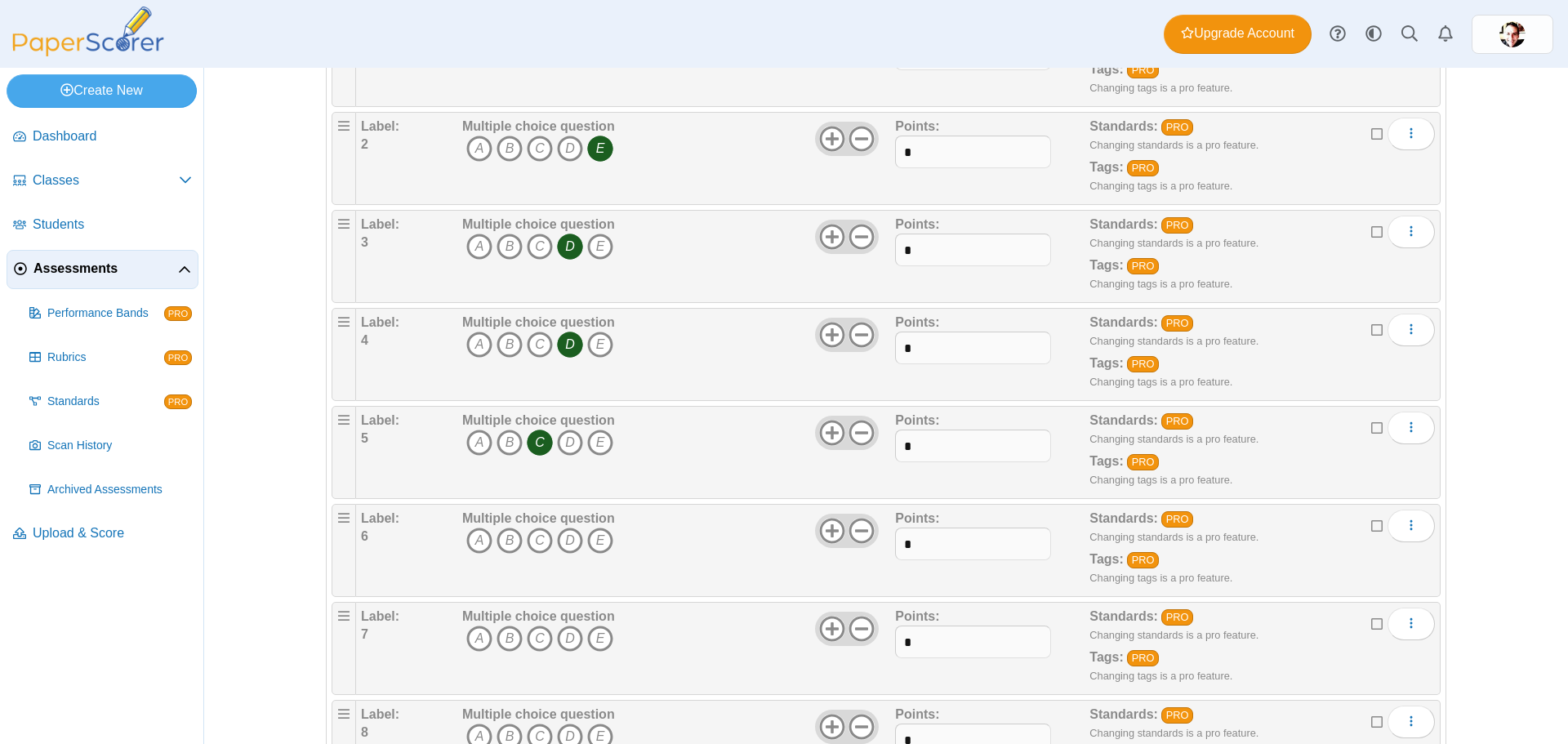
scroll to position [327, 0]
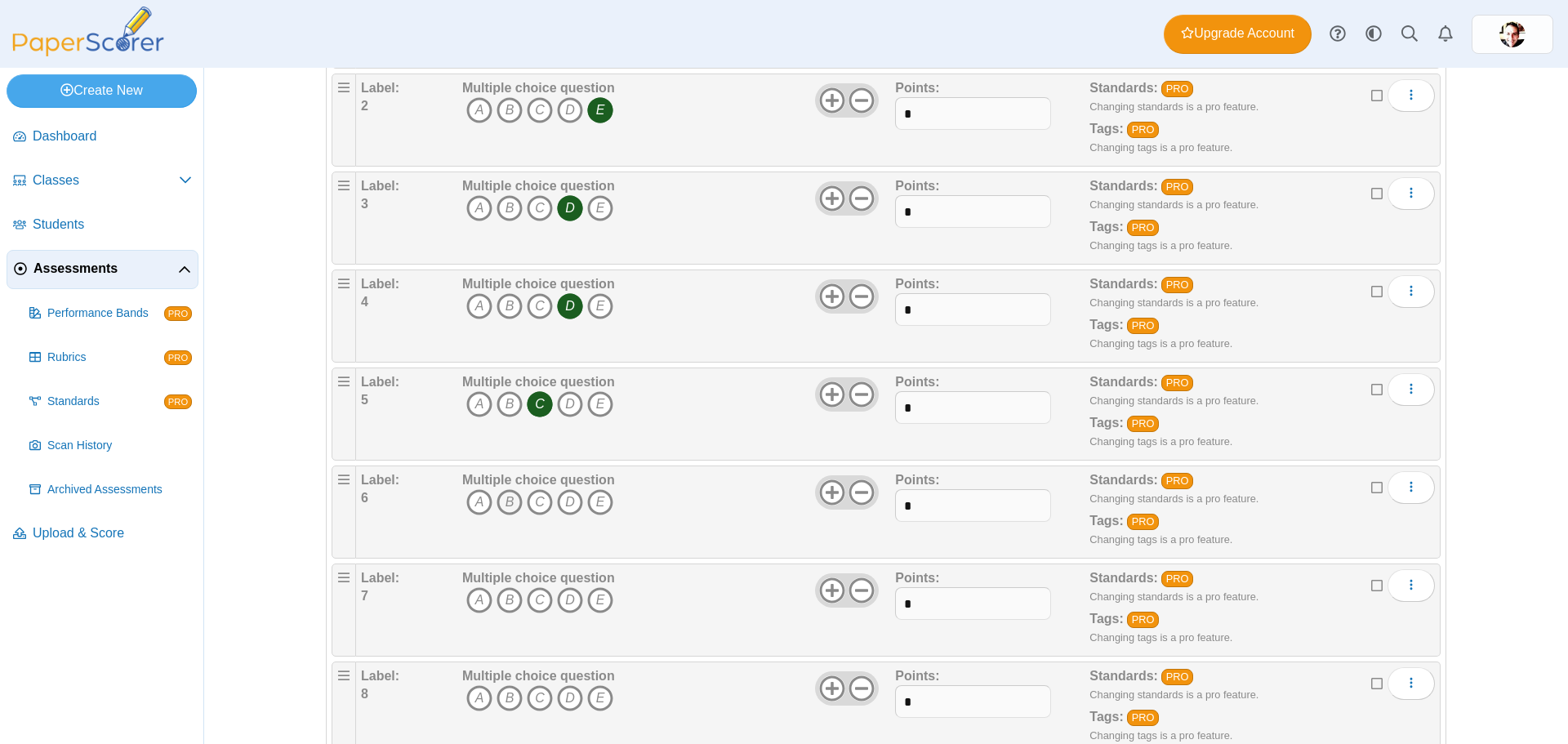
click at [506, 504] on icon "B" at bounding box center [509, 502] width 26 height 26
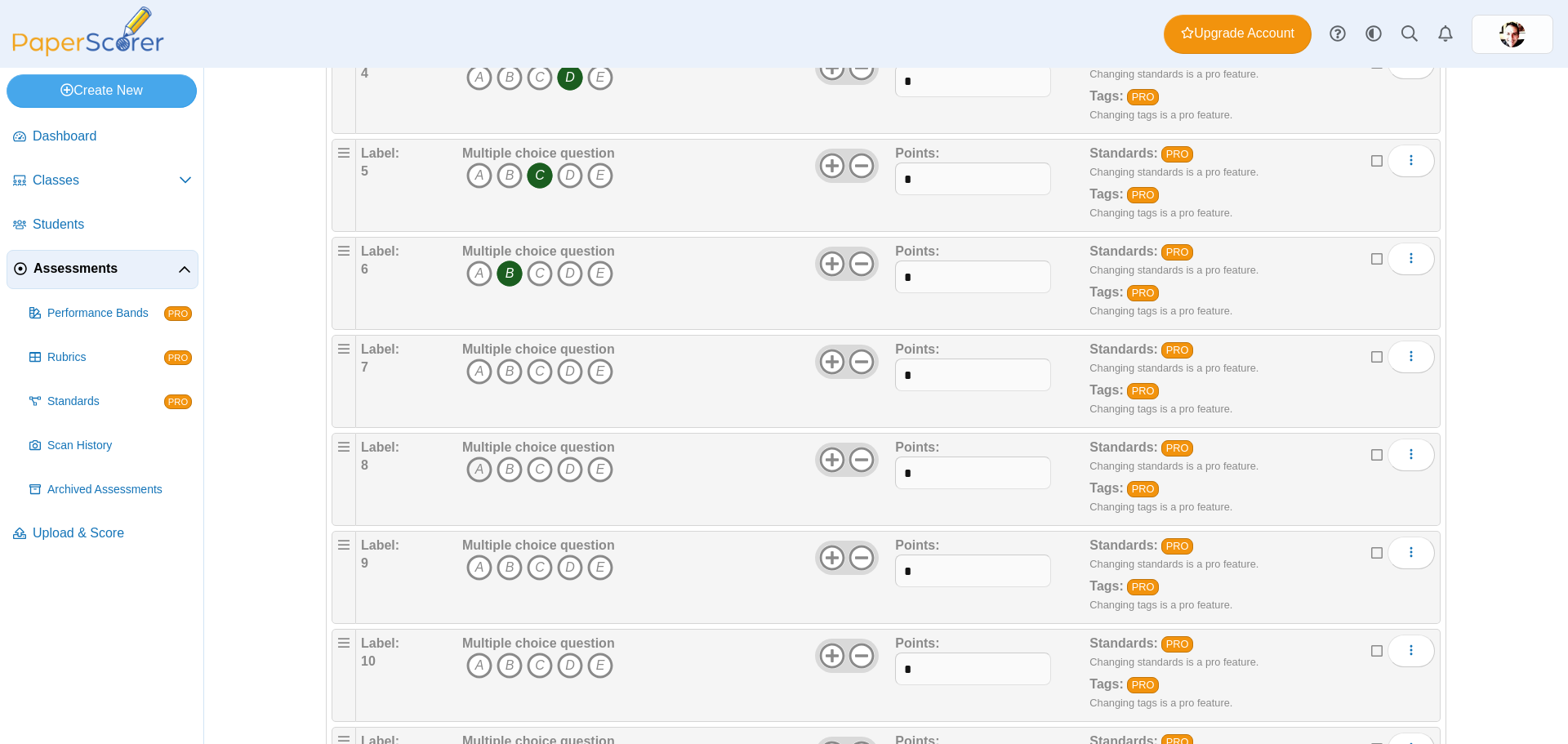
scroll to position [572, 0]
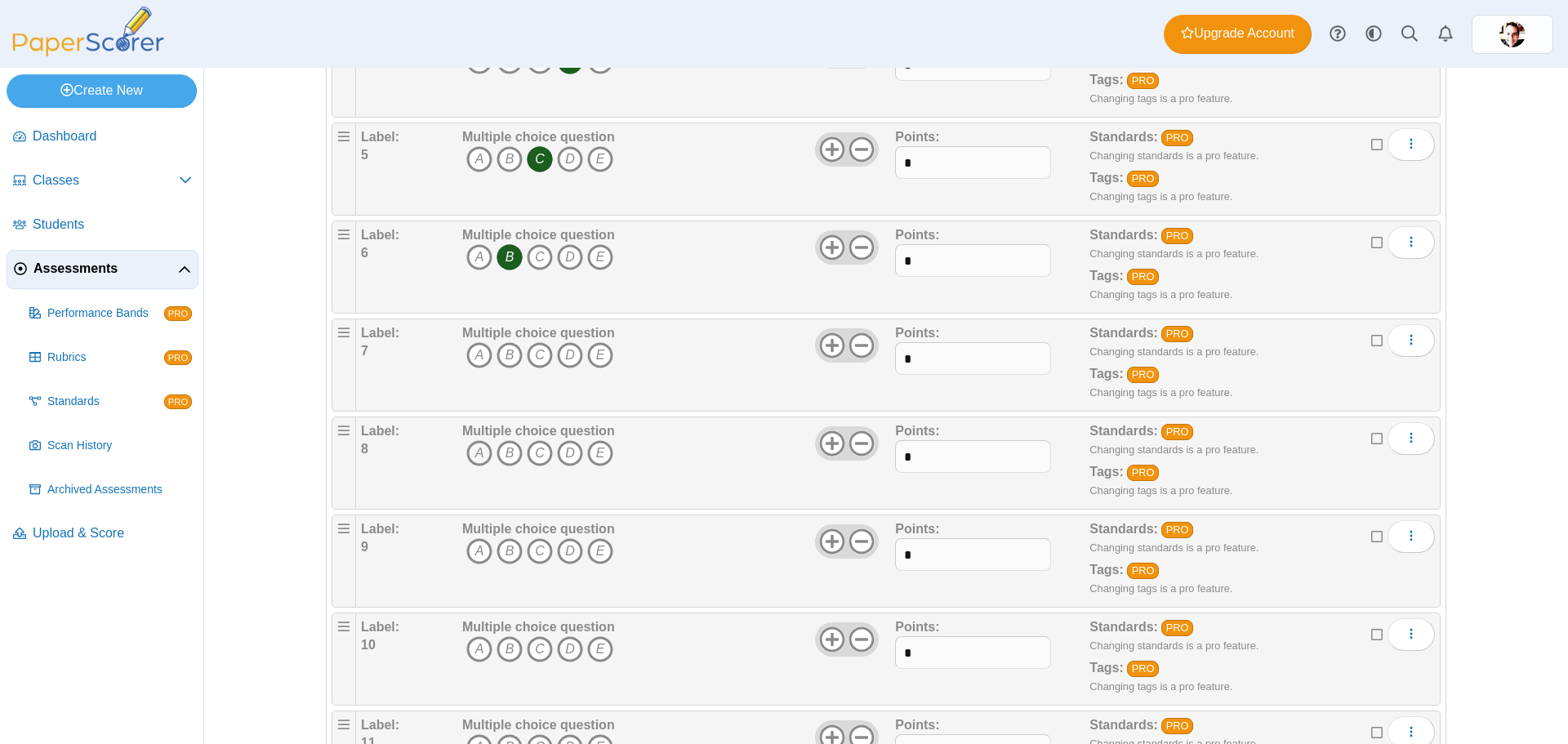
click at [475, 451] on icon "A" at bounding box center [479, 453] width 26 height 26
click at [566, 553] on icon "D" at bounding box center [569, 550] width 26 height 26
click at [591, 649] on icon "E" at bounding box center [600, 649] width 26 height 26
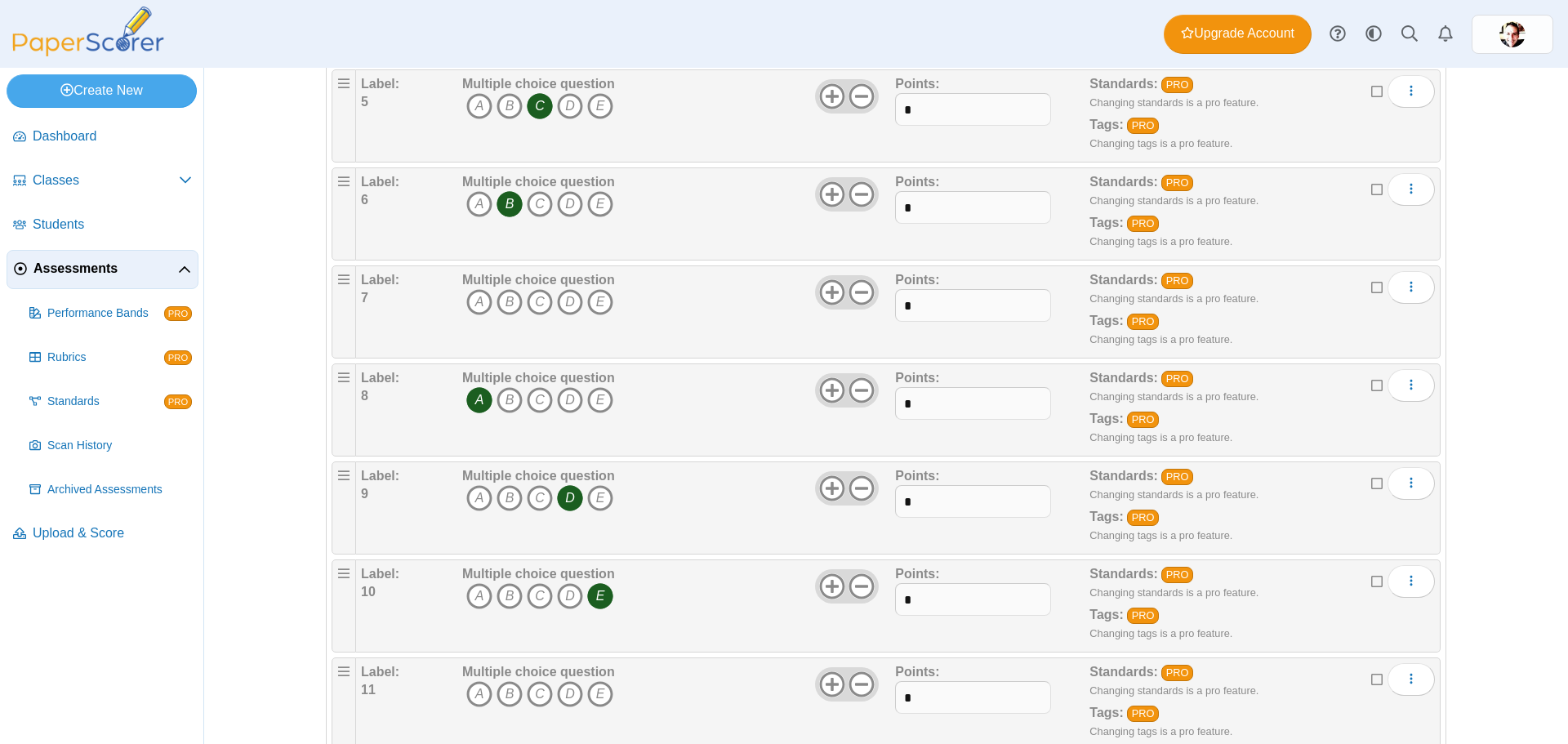
scroll to position [653, 0]
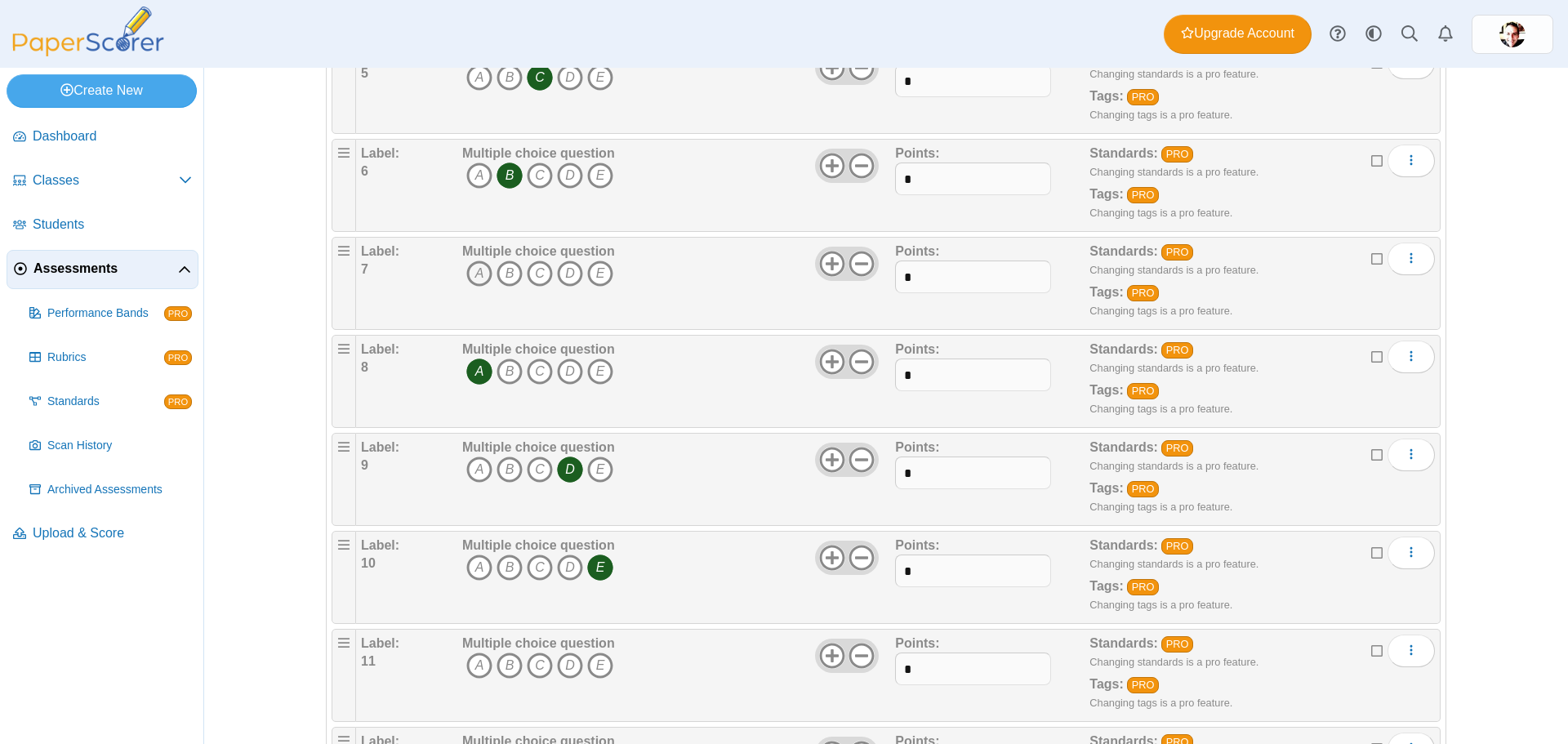
click at [475, 273] on icon "A" at bounding box center [479, 273] width 26 height 26
drag, startPoint x: 567, startPoint y: 369, endPoint x: 598, endPoint y: 445, distance: 82.1
click at [567, 369] on icon "D" at bounding box center [569, 371] width 26 height 26
click at [598, 463] on icon "E" at bounding box center [600, 469] width 26 height 26
click at [473, 369] on icon "A" at bounding box center [479, 371] width 26 height 26
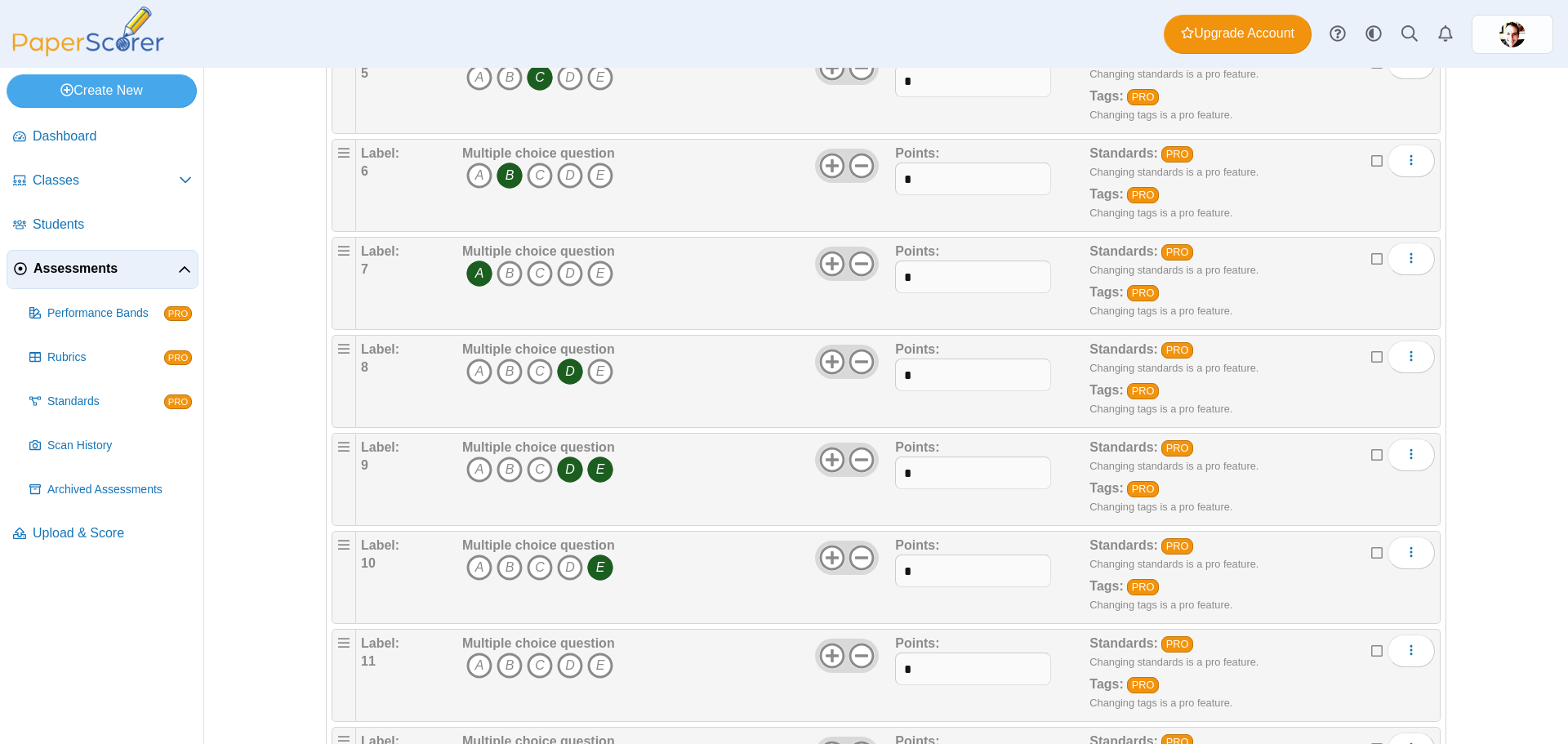
click at [567, 463] on icon "D" at bounding box center [569, 469] width 26 height 26
click at [595, 565] on icon "E" at bounding box center [600, 567] width 26 height 26
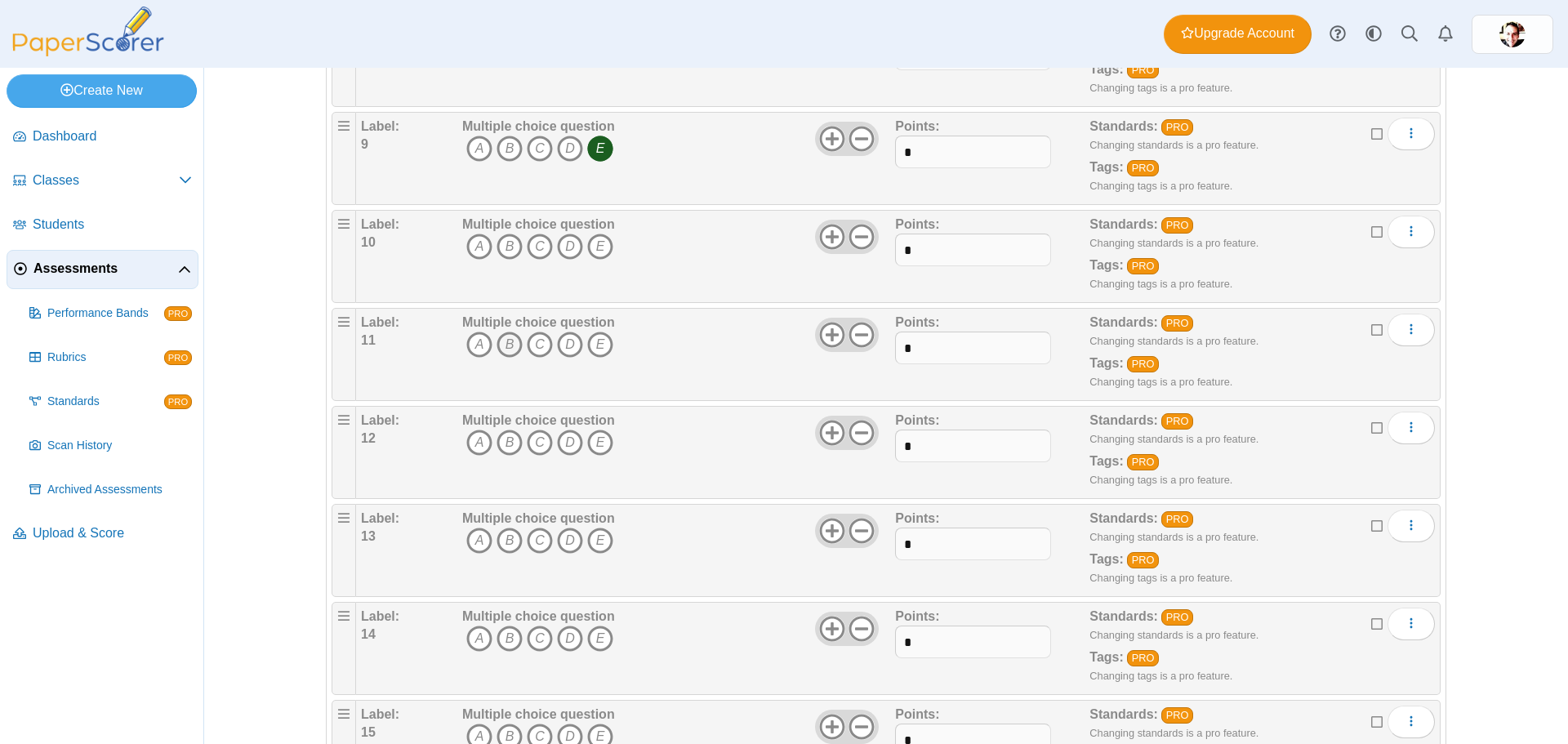
scroll to position [980, 0]
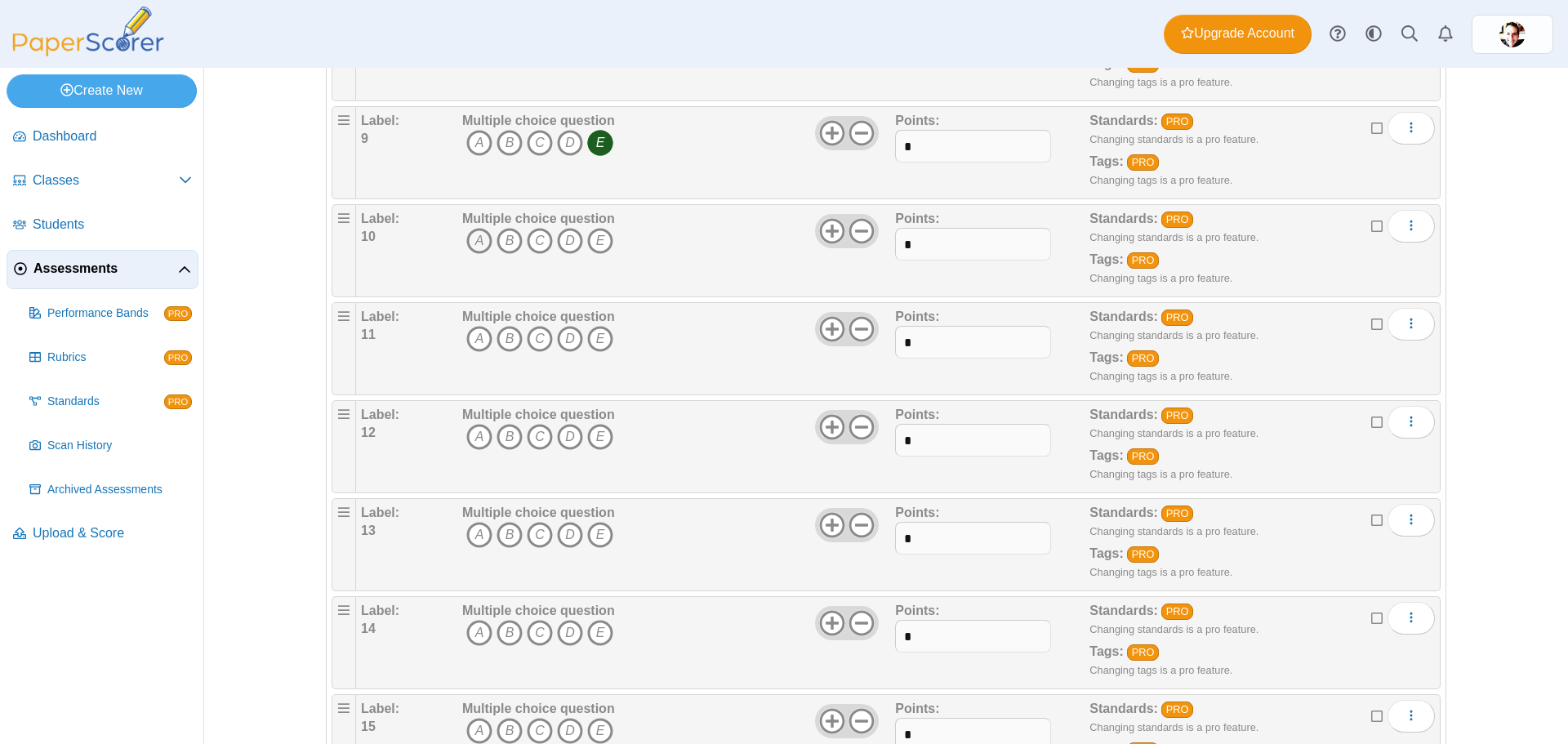
click at [466, 236] on icon "A" at bounding box center [479, 241] width 26 height 26
click at [563, 339] on icon "D" at bounding box center [569, 338] width 26 height 26
click at [508, 432] on icon "B" at bounding box center [509, 436] width 26 height 26
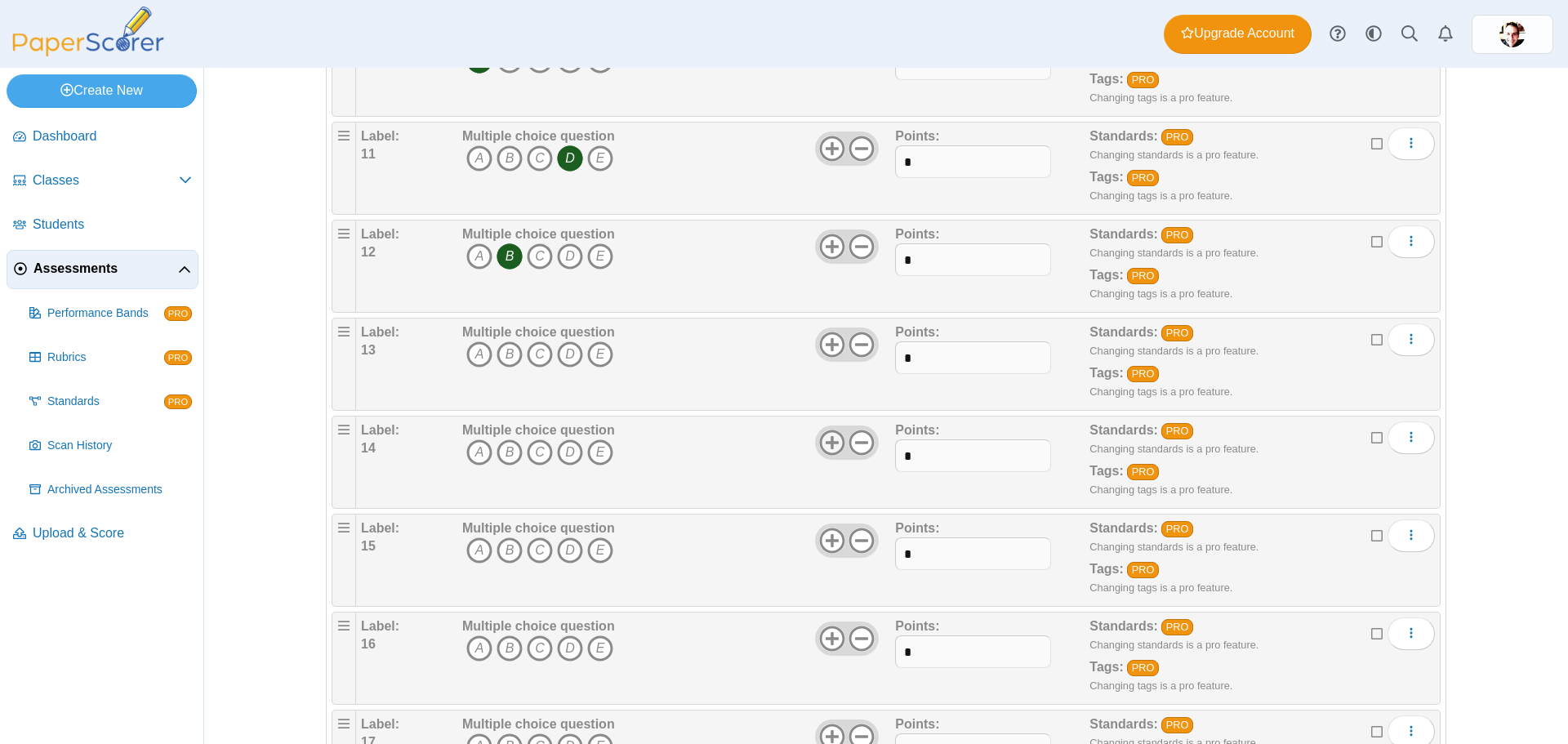
scroll to position [1225, 0]
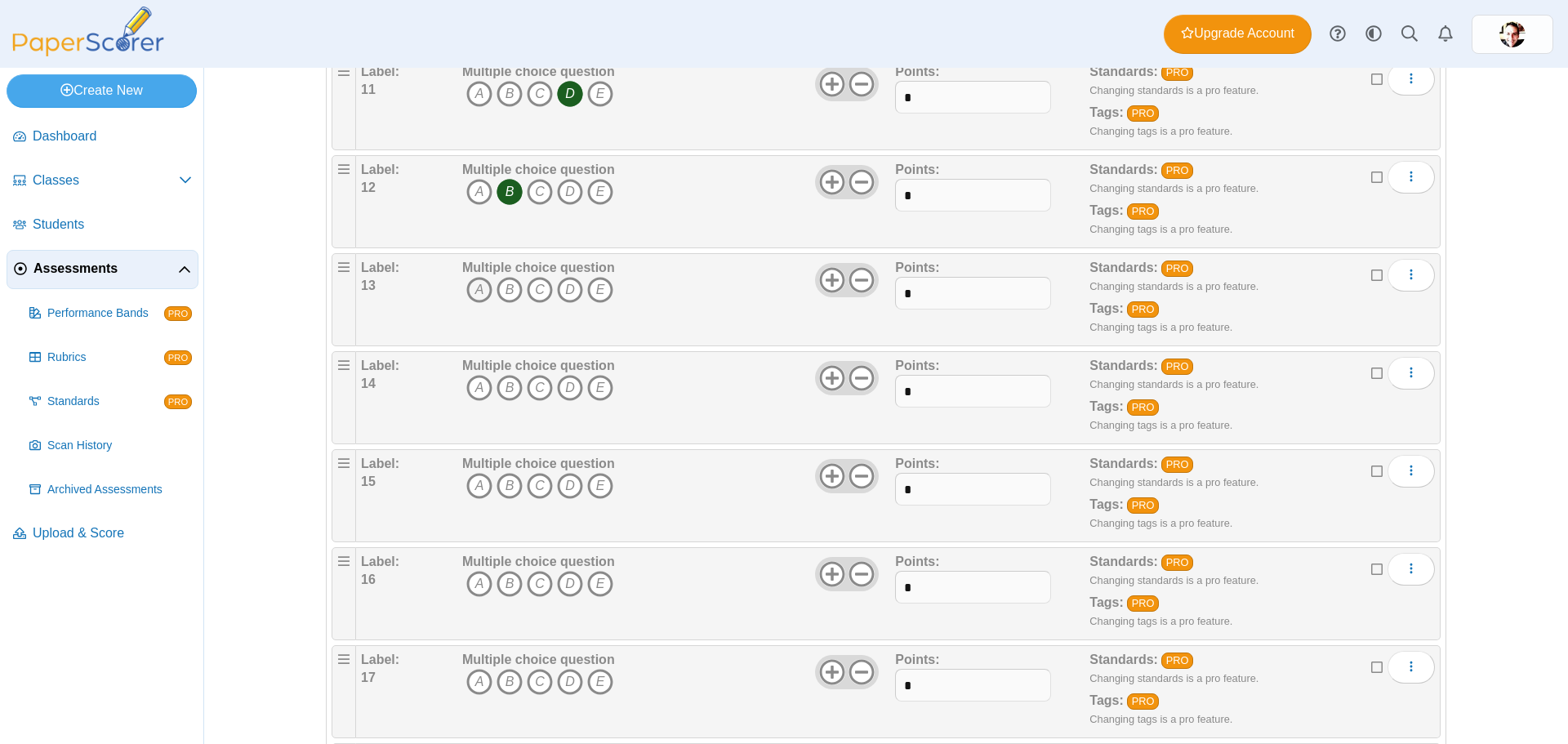
click at [467, 291] on icon "A" at bounding box center [479, 289] width 26 height 26
click at [509, 385] on icon "B" at bounding box center [509, 387] width 26 height 26
click at [471, 490] on icon "A" at bounding box center [479, 486] width 26 height 26
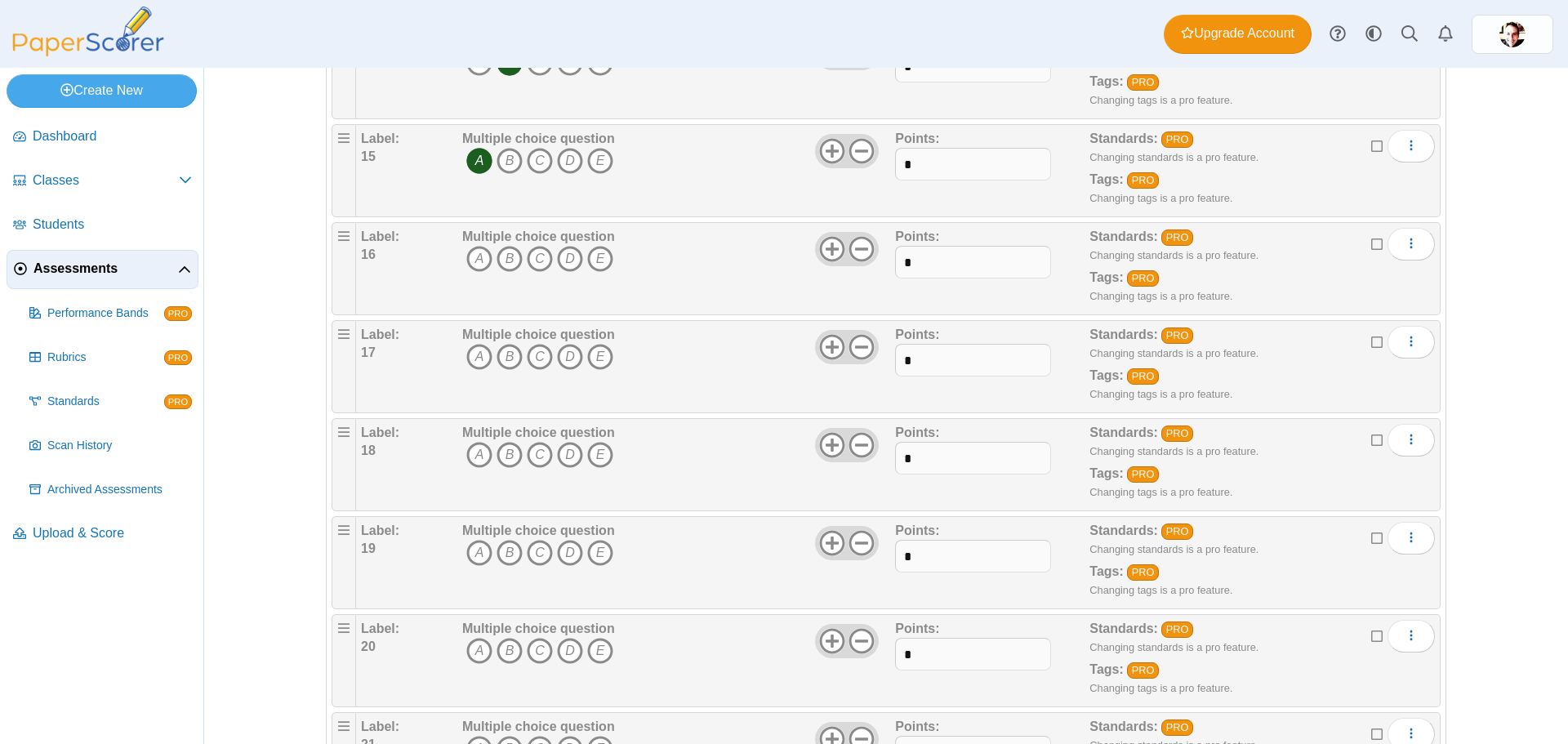
scroll to position [1552, 0]
click at [568, 253] on icon "D" at bounding box center [569, 257] width 26 height 26
drag, startPoint x: 475, startPoint y: 352, endPoint x: 479, endPoint y: 381, distance: 29.3
click at [474, 352] on icon "A" at bounding box center [479, 354] width 26 height 26
click at [473, 451] on icon "A" at bounding box center [479, 453] width 26 height 26
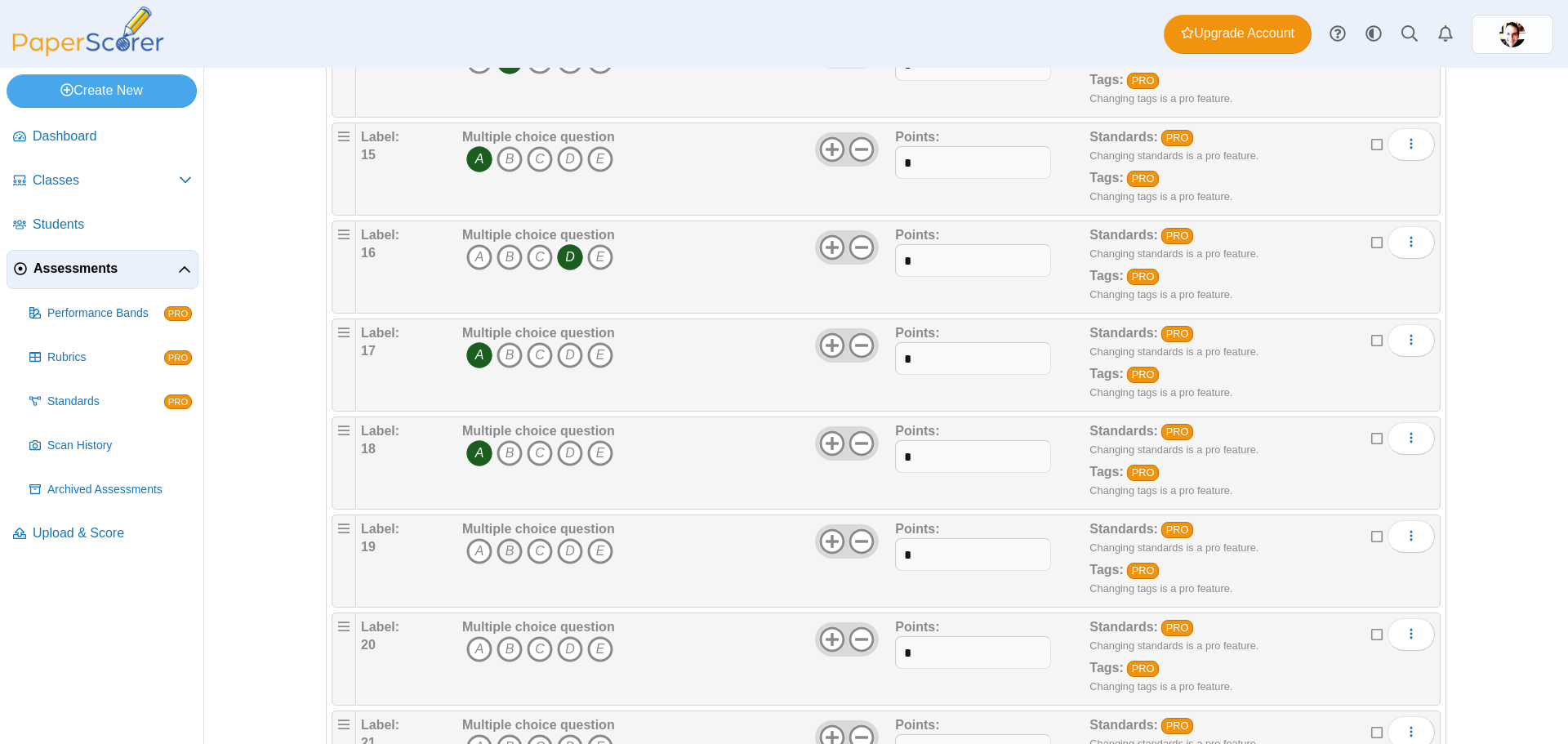
click at [503, 547] on icon "B" at bounding box center [509, 550] width 26 height 26
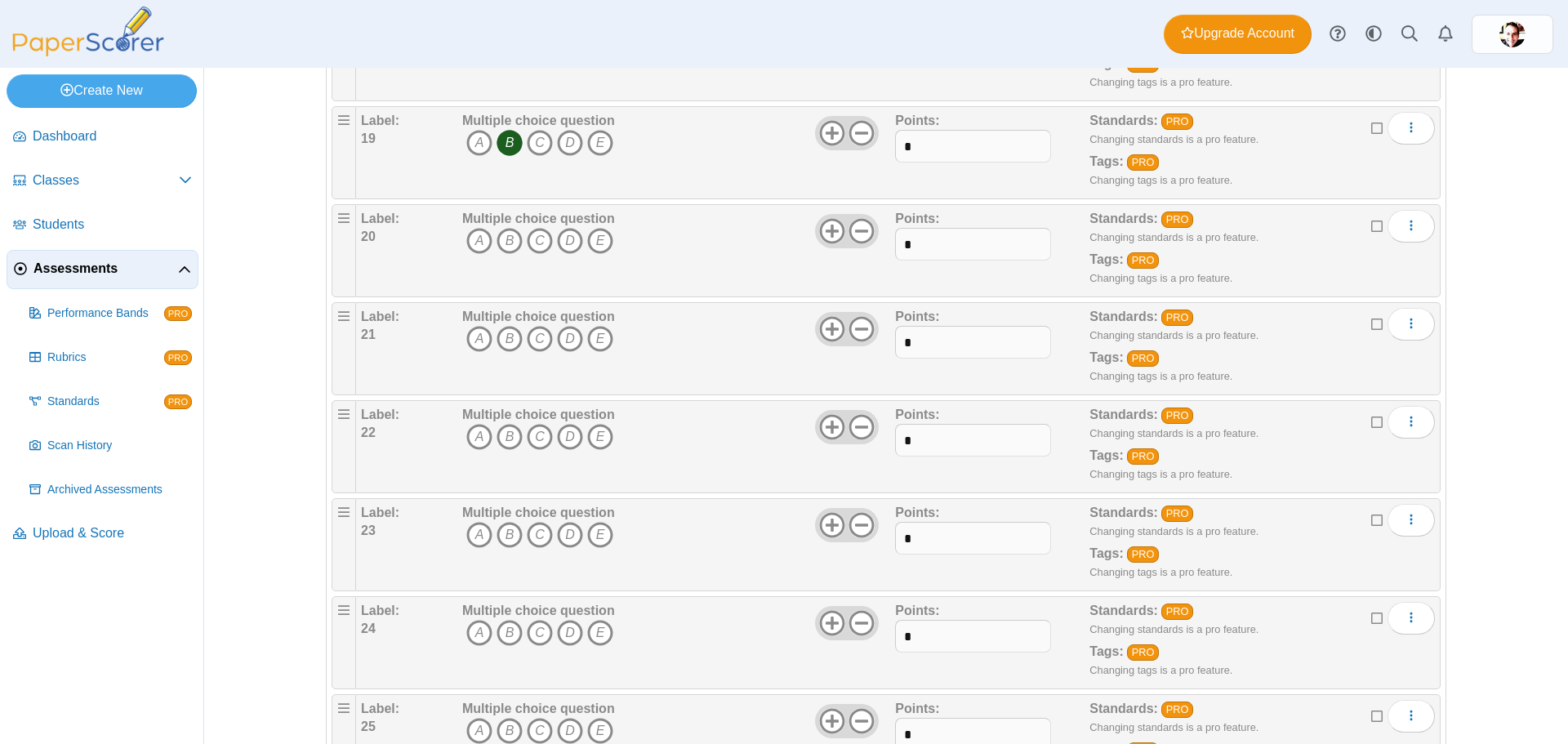
scroll to position [2042, 0]
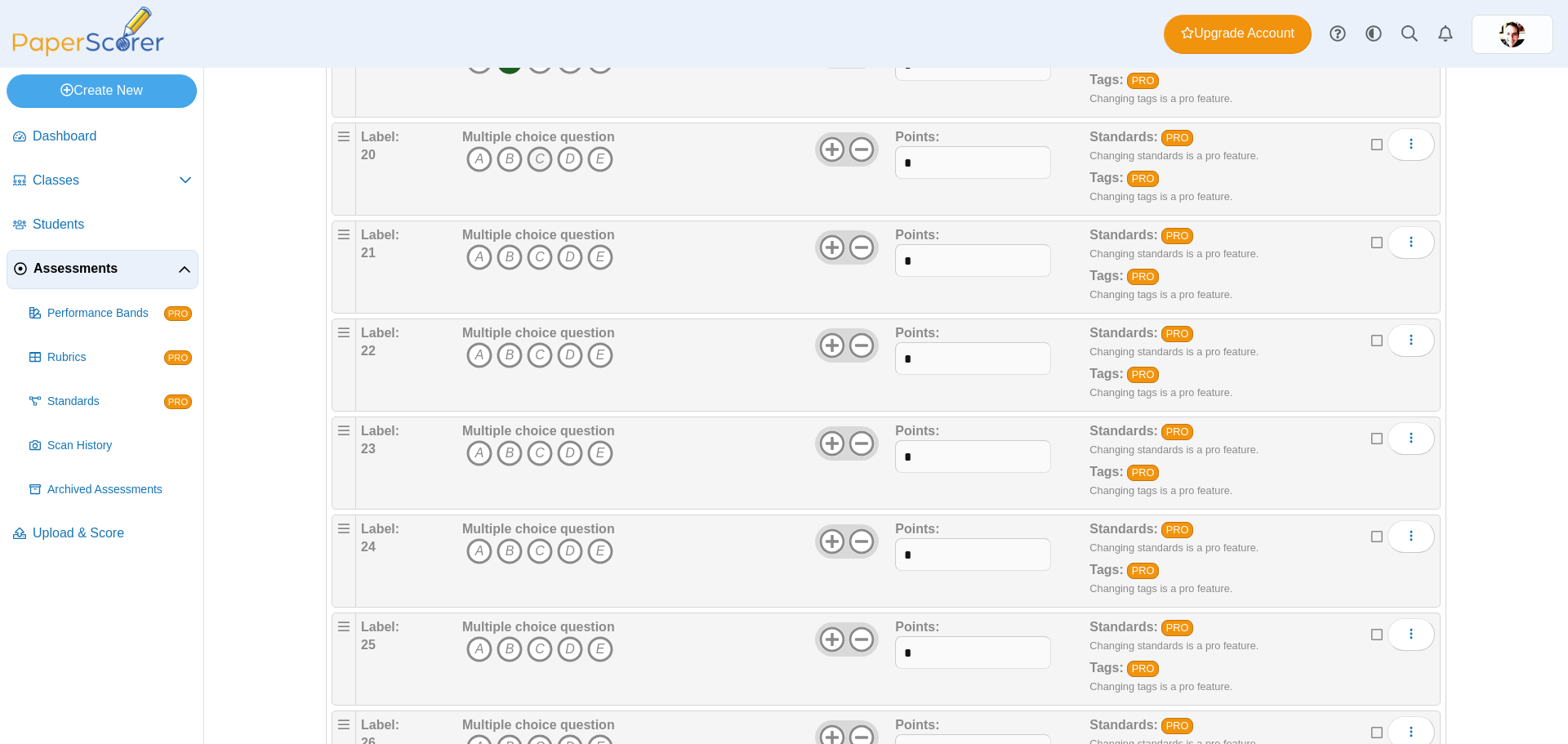
click at [532, 157] on icon "C" at bounding box center [539, 159] width 26 height 26
drag, startPoint x: 506, startPoint y: 250, endPoint x: 519, endPoint y: 273, distance: 26.4
click at [506, 251] on icon "B" at bounding box center [509, 257] width 26 height 26
click at [534, 352] on icon "C" at bounding box center [539, 354] width 26 height 26
click at [496, 458] on icon "B" at bounding box center [509, 453] width 26 height 26
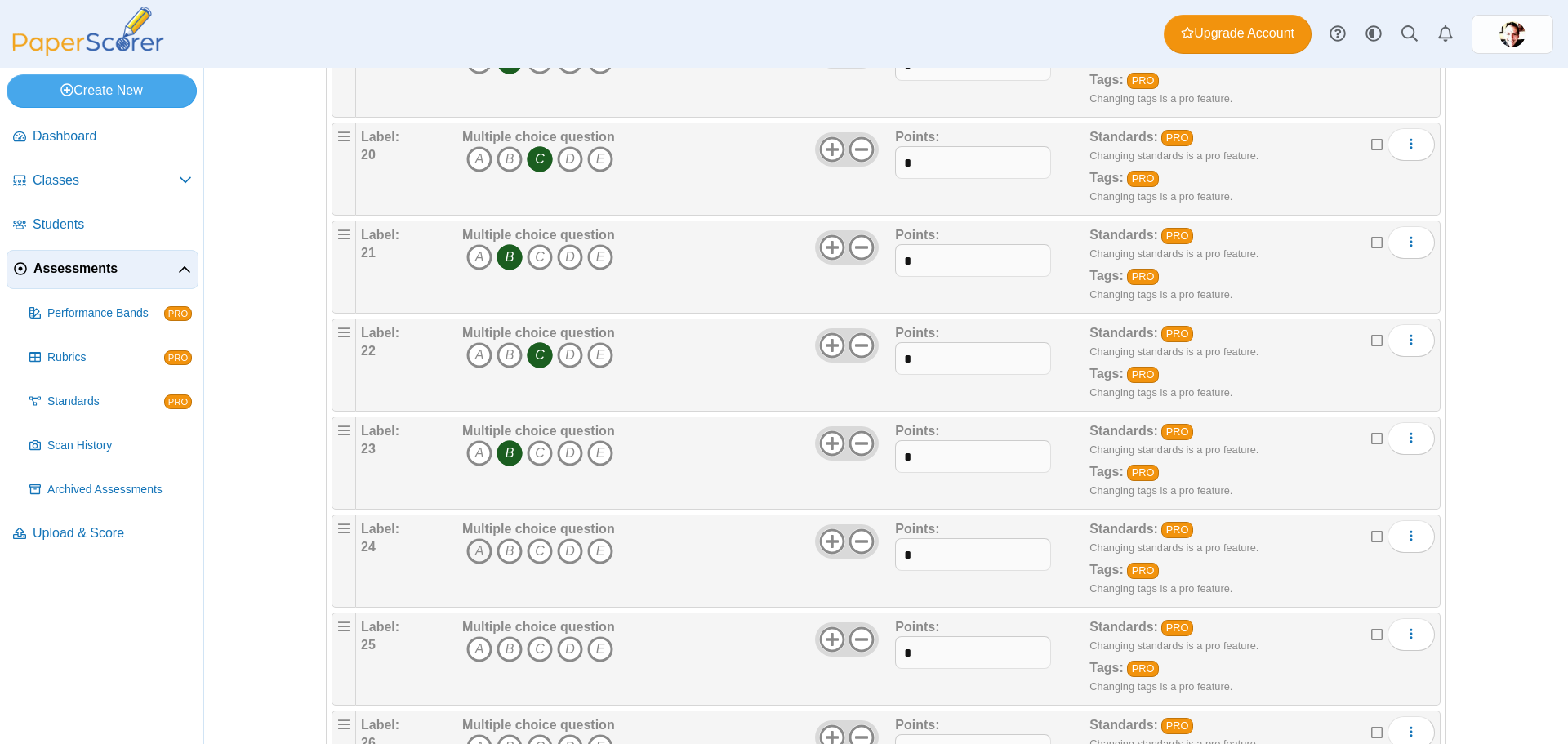
click at [480, 550] on icon "A" at bounding box center [479, 550] width 26 height 26
click at [534, 645] on icon "C" at bounding box center [539, 649] width 26 height 26
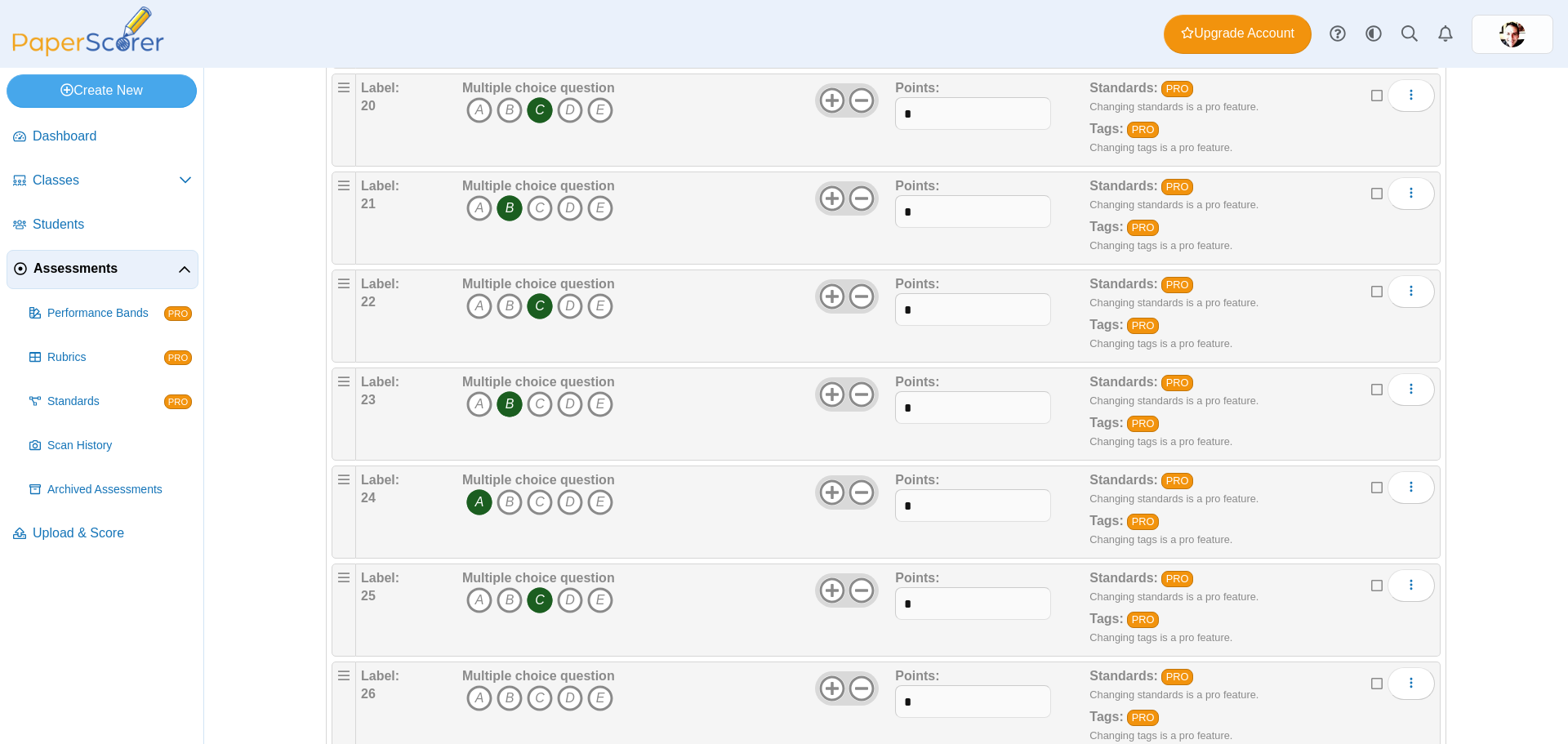
scroll to position [2139, 0]
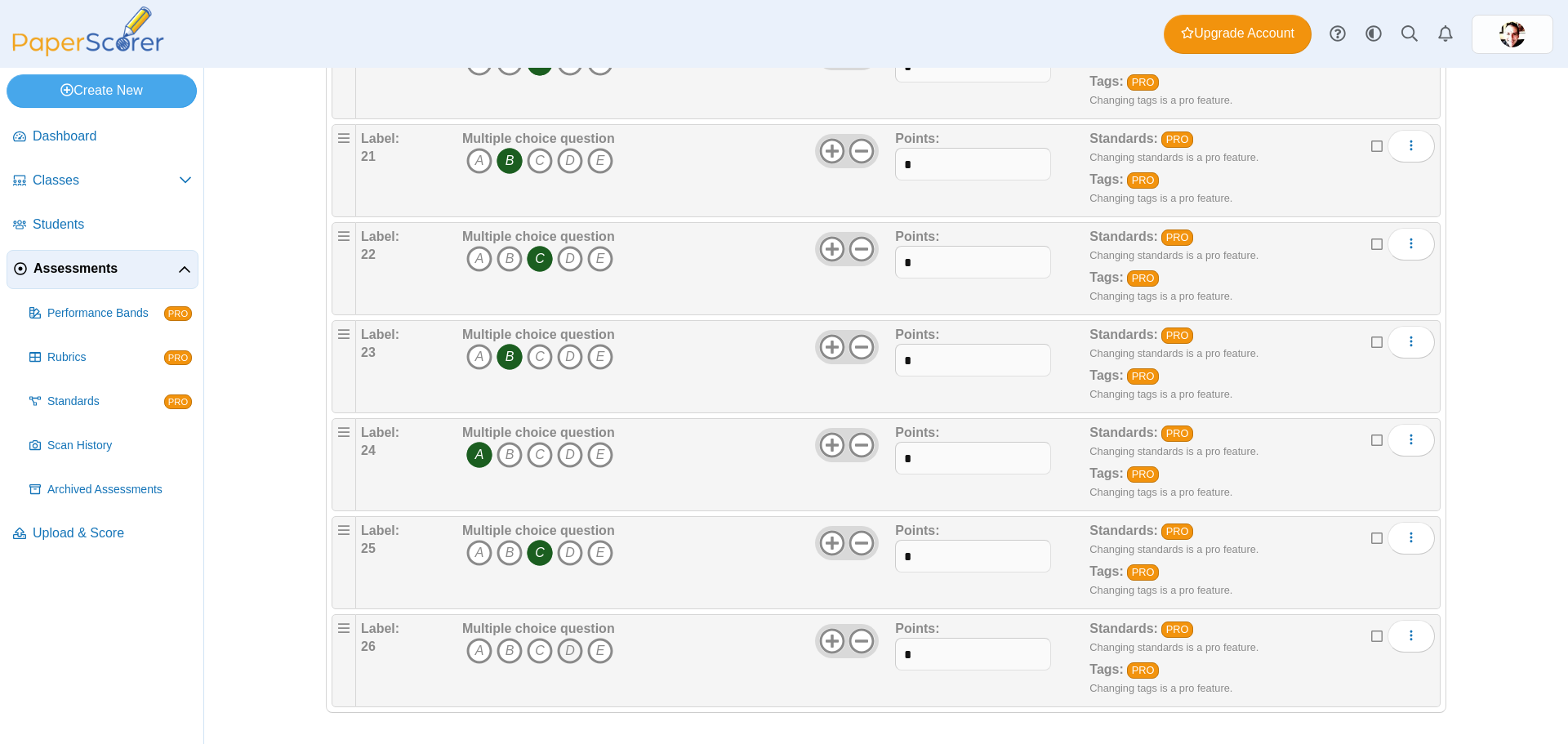
click at [560, 646] on icon "D" at bounding box center [569, 651] width 26 height 26
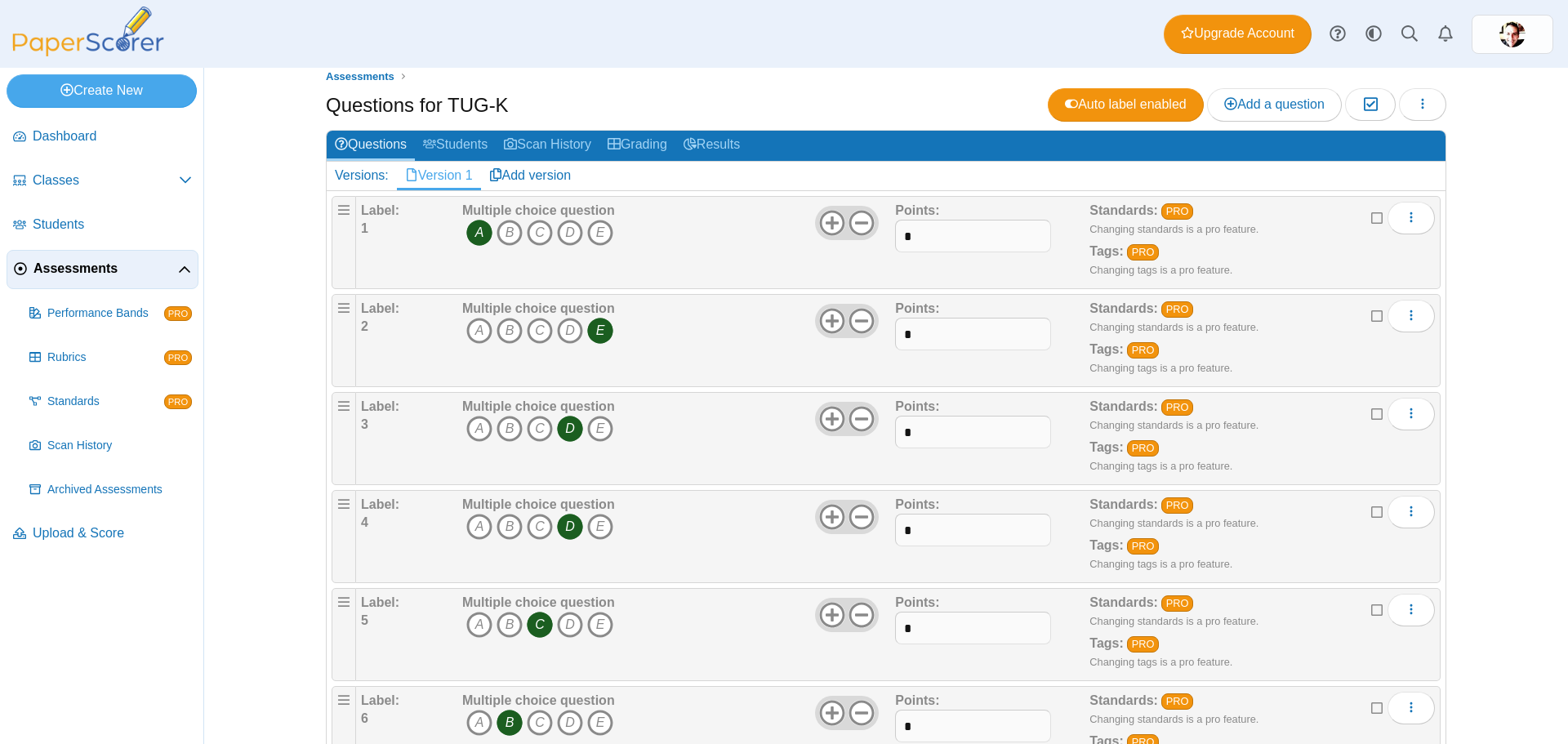
scroll to position [0, 0]
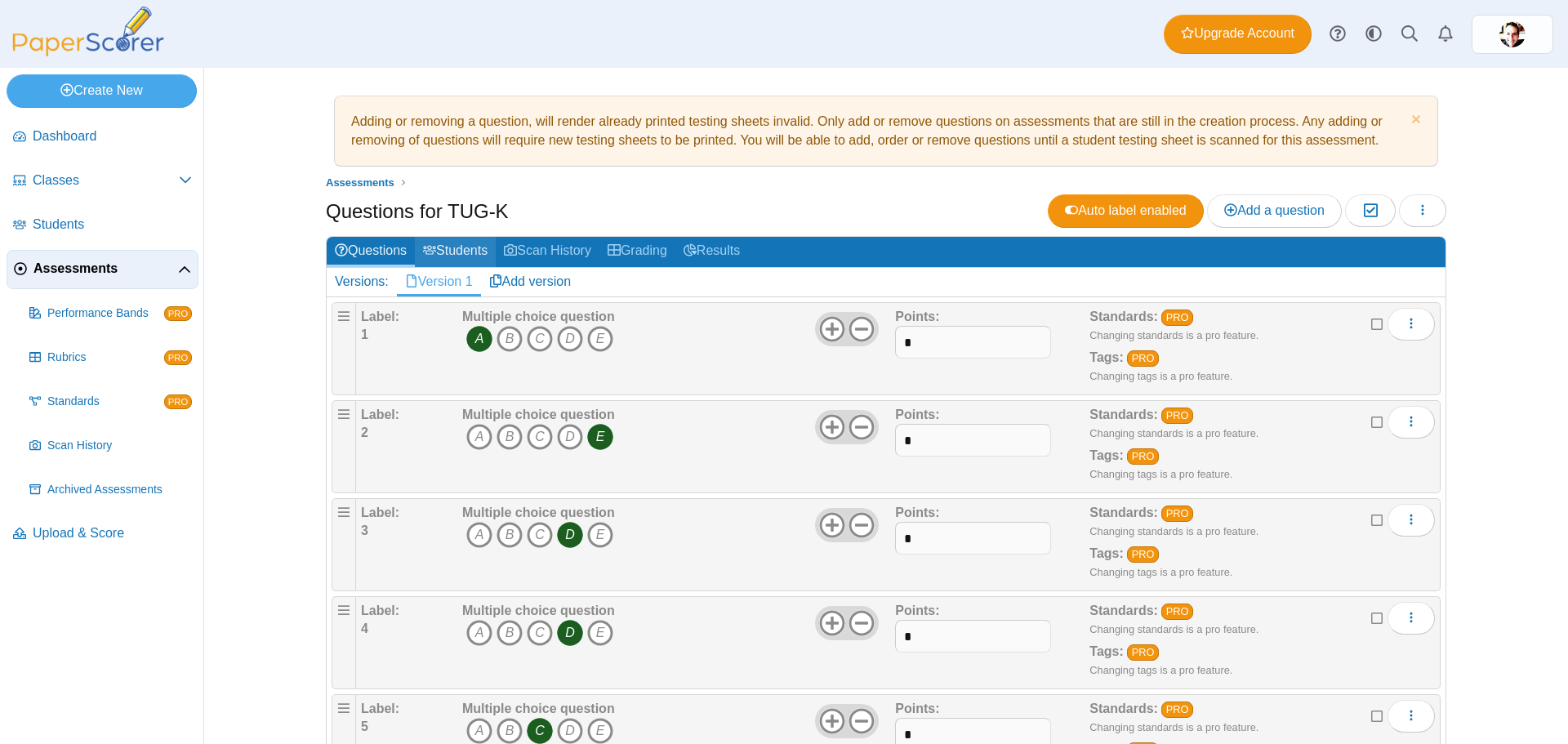
click at [442, 241] on link "Students" at bounding box center [455, 252] width 81 height 30
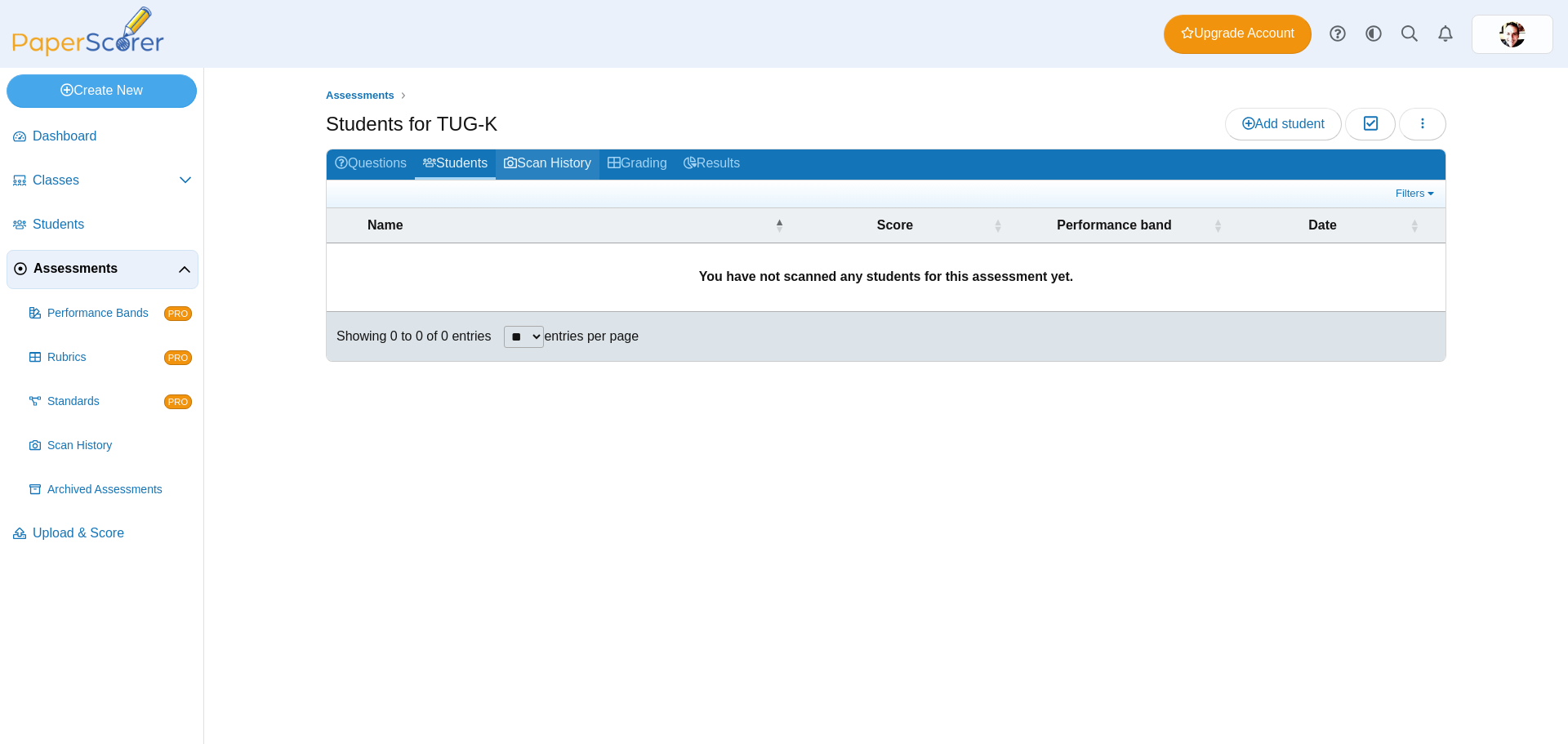
click at [547, 157] on link "Scan History" at bounding box center [547, 164] width 104 height 30
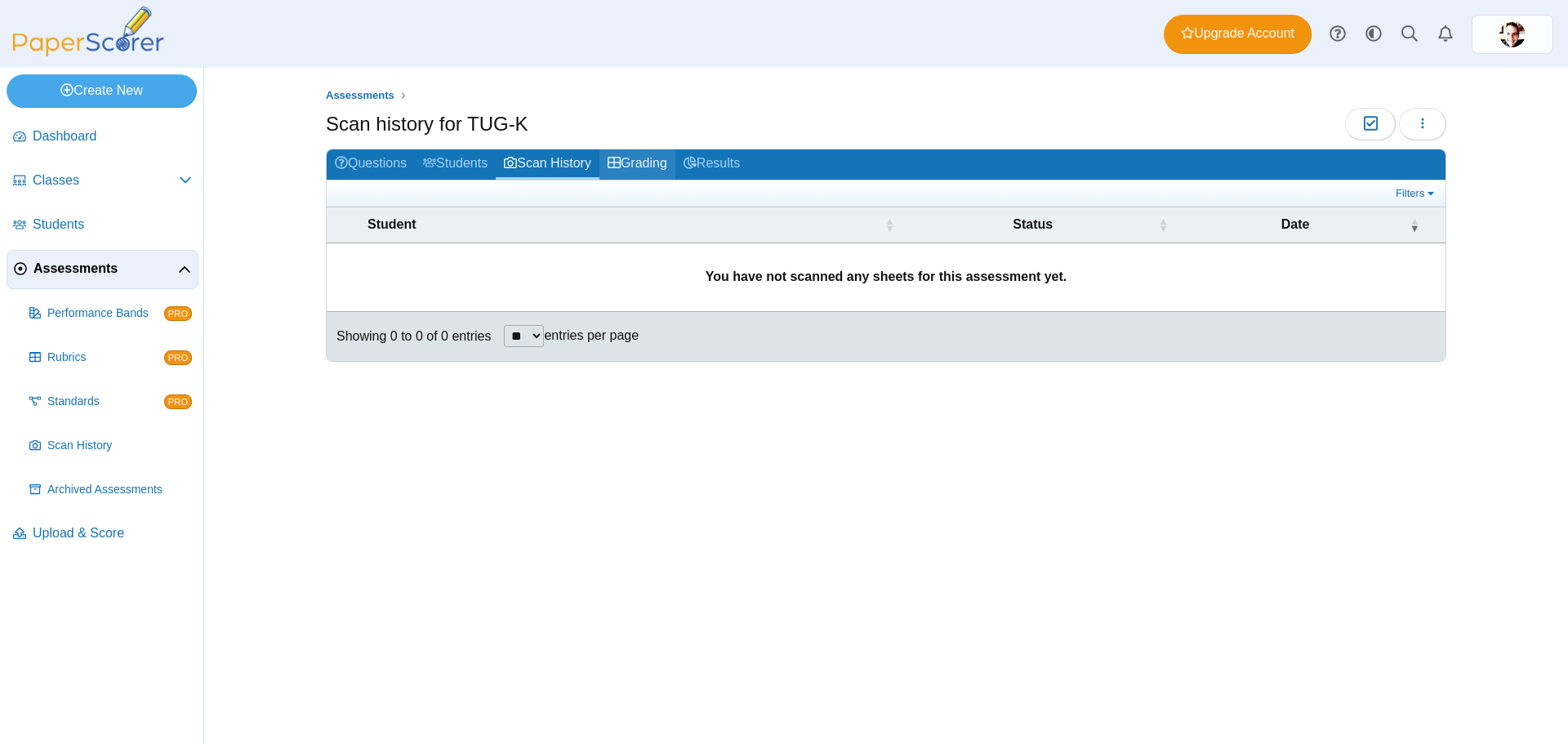
click at [648, 155] on link "Grading" at bounding box center [637, 164] width 76 height 30
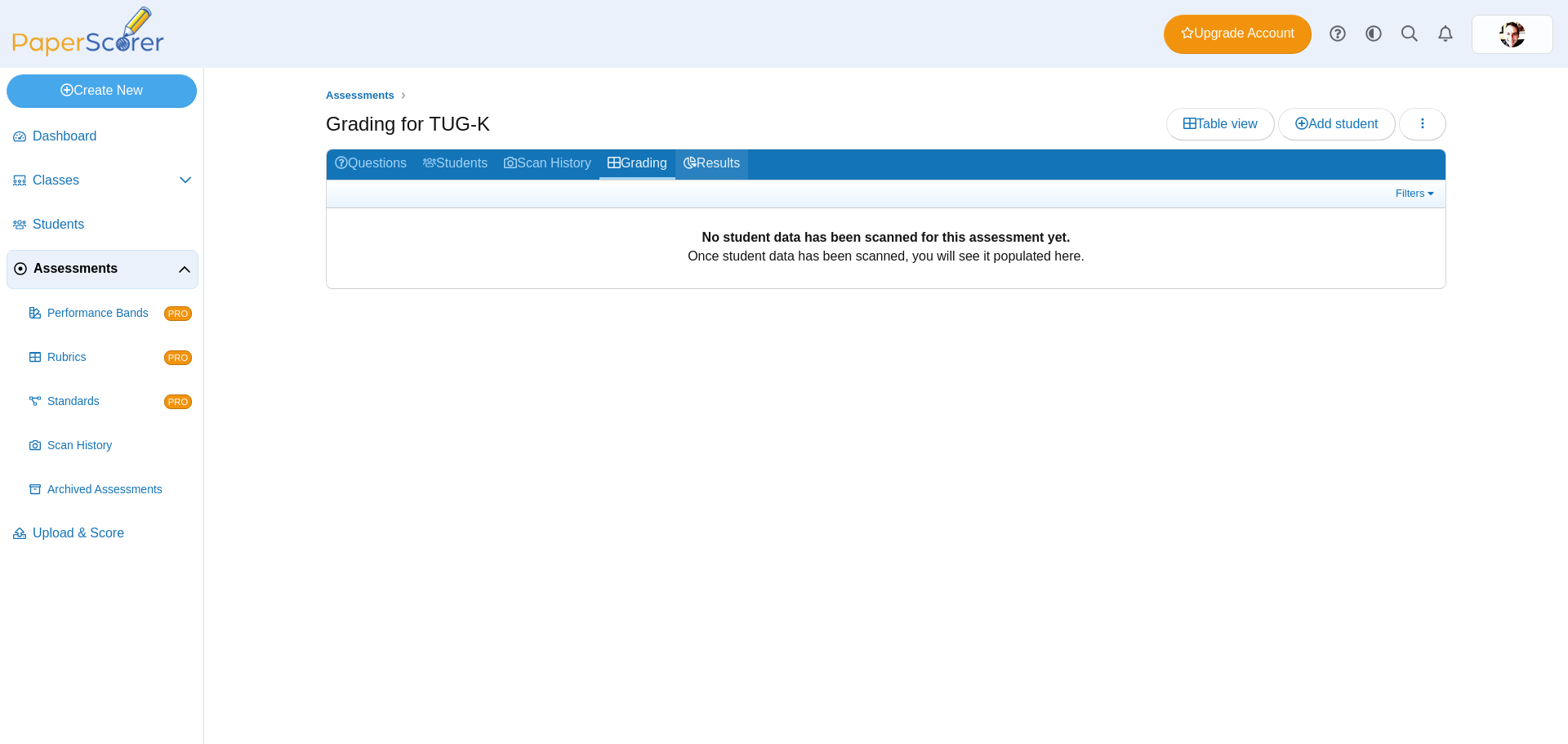
click at [717, 153] on link "Results" at bounding box center [712, 164] width 73 height 30
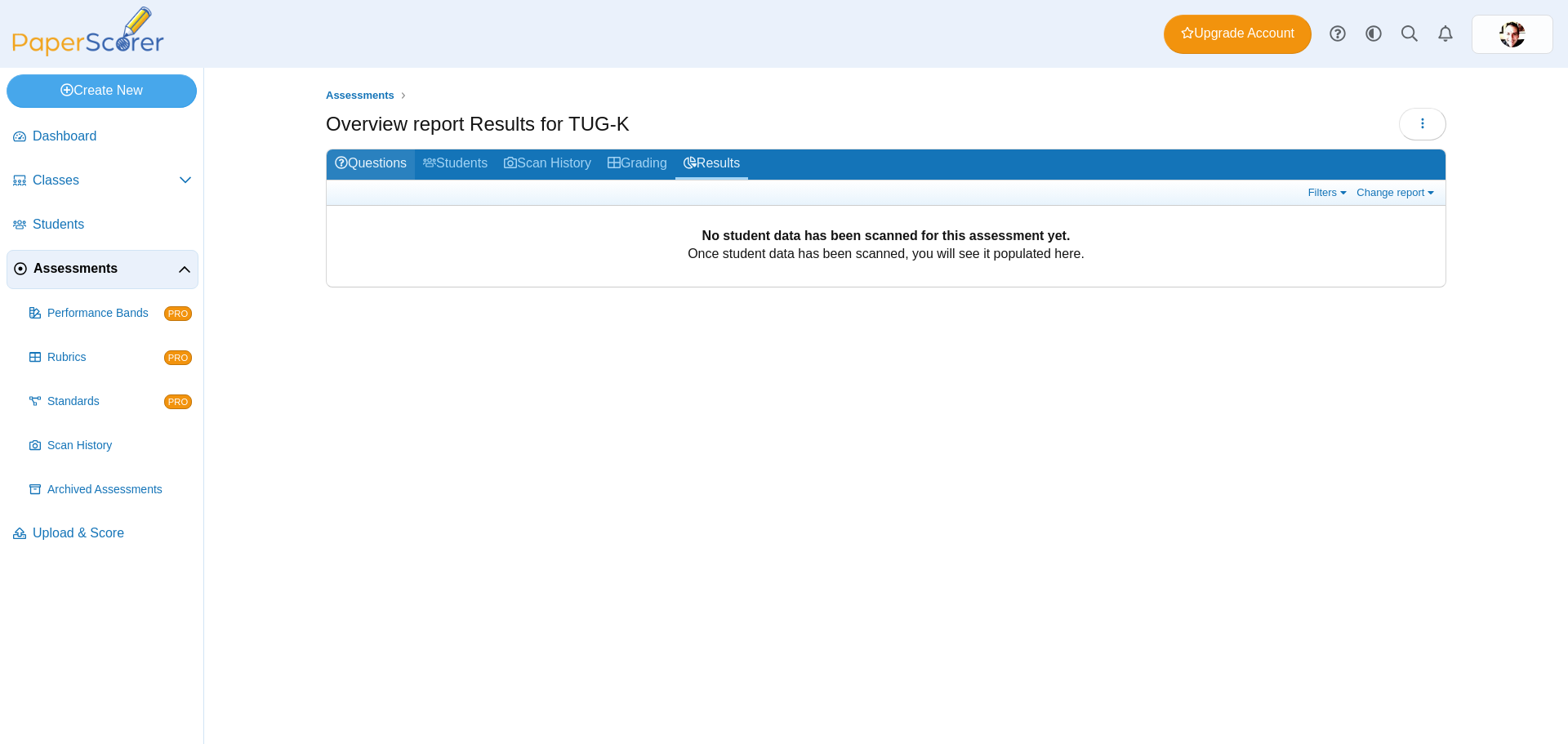
click at [376, 168] on link "Questions" at bounding box center [370, 164] width 88 height 30
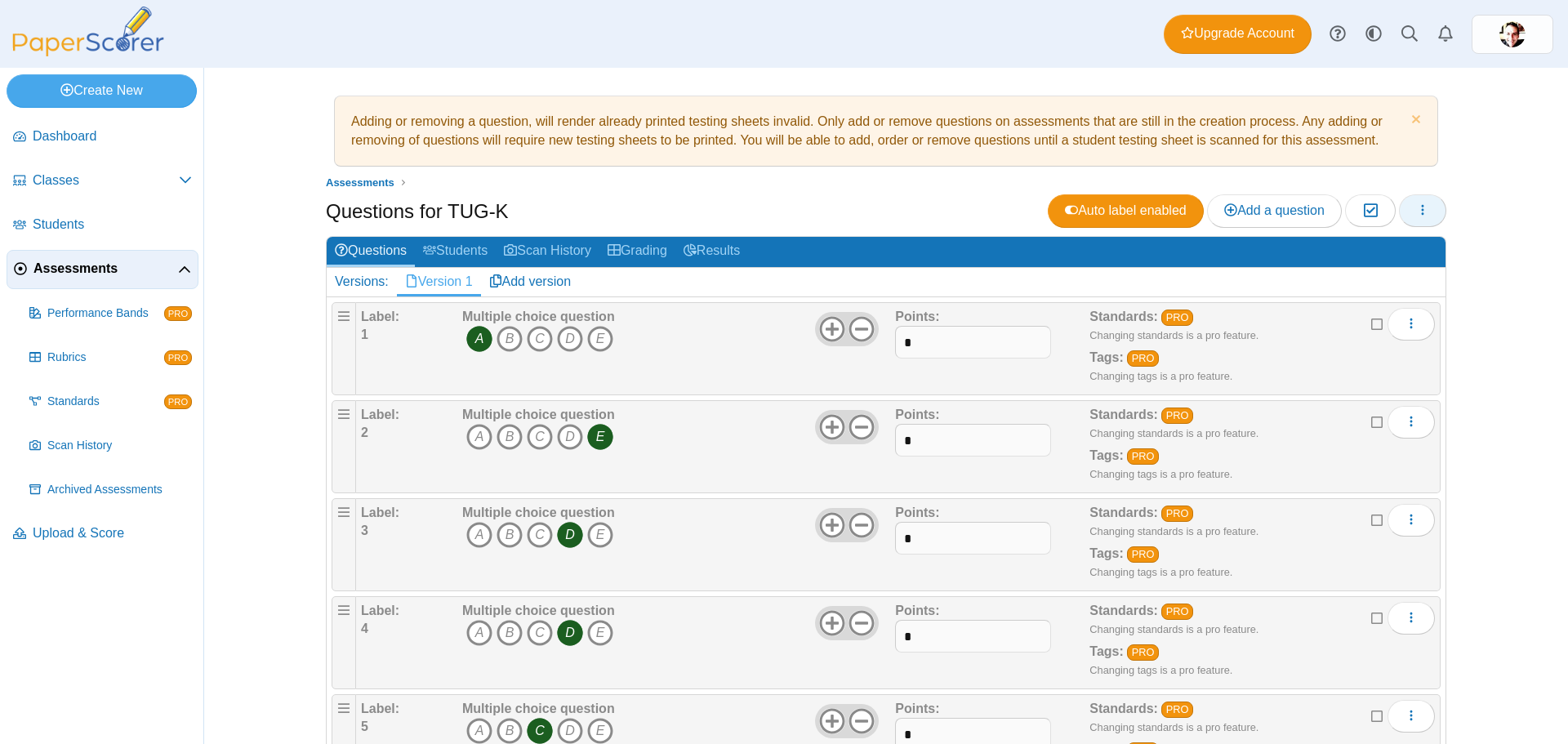
click at [1412, 202] on button "button" at bounding box center [1422, 210] width 47 height 33
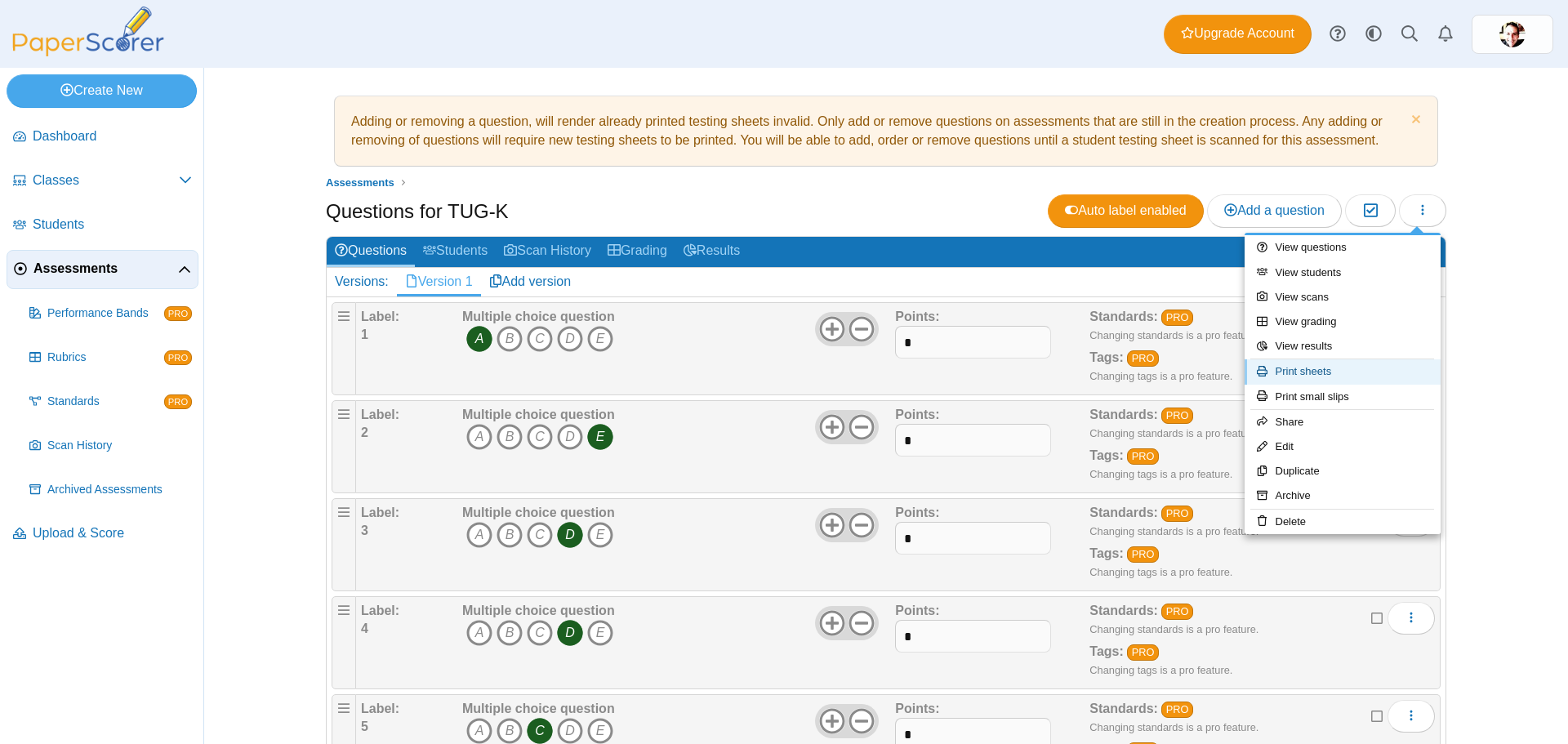
click at [1356, 374] on link "Print sheets" at bounding box center [1342, 372] width 196 height 25
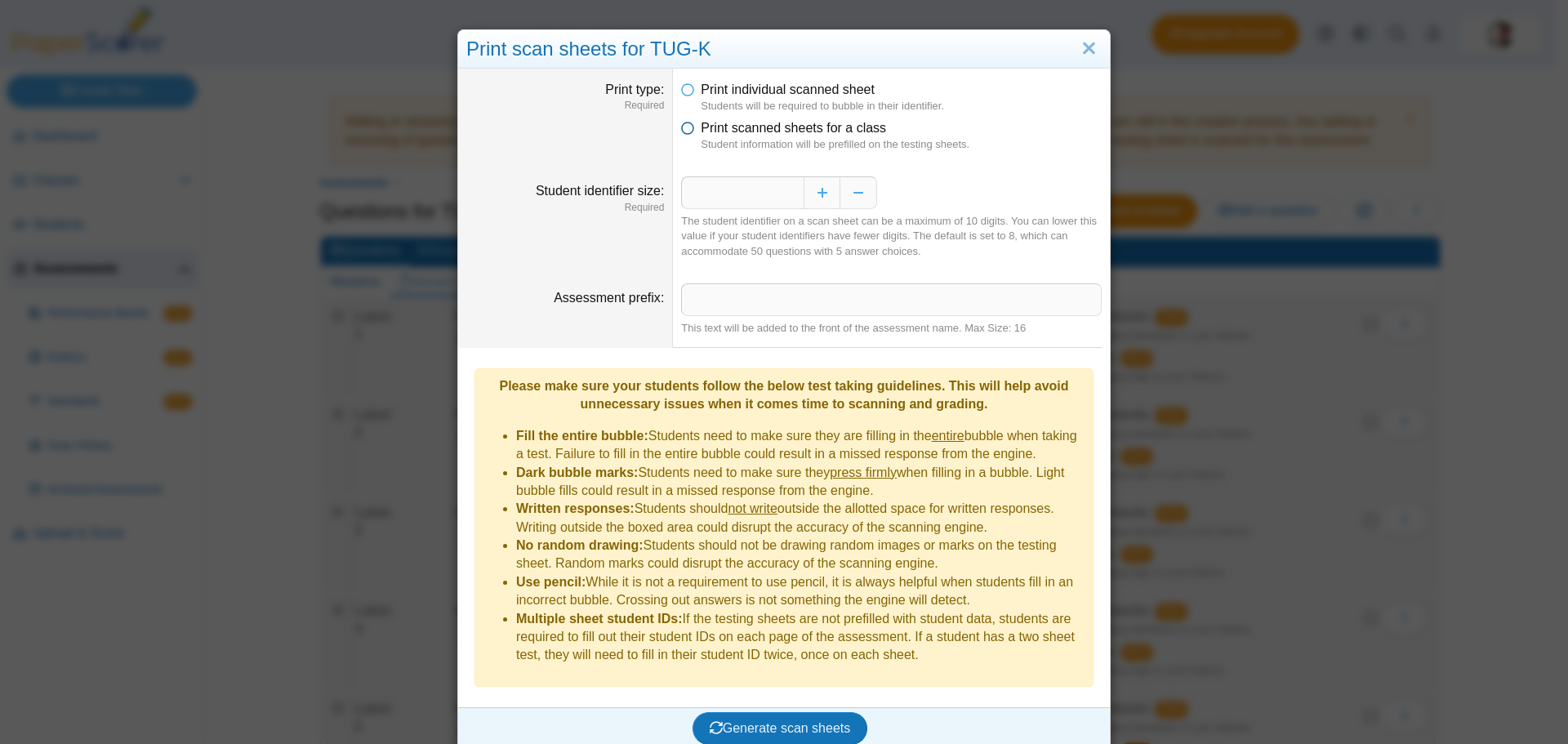
click at [681, 128] on icon at bounding box center [687, 124] width 13 height 12
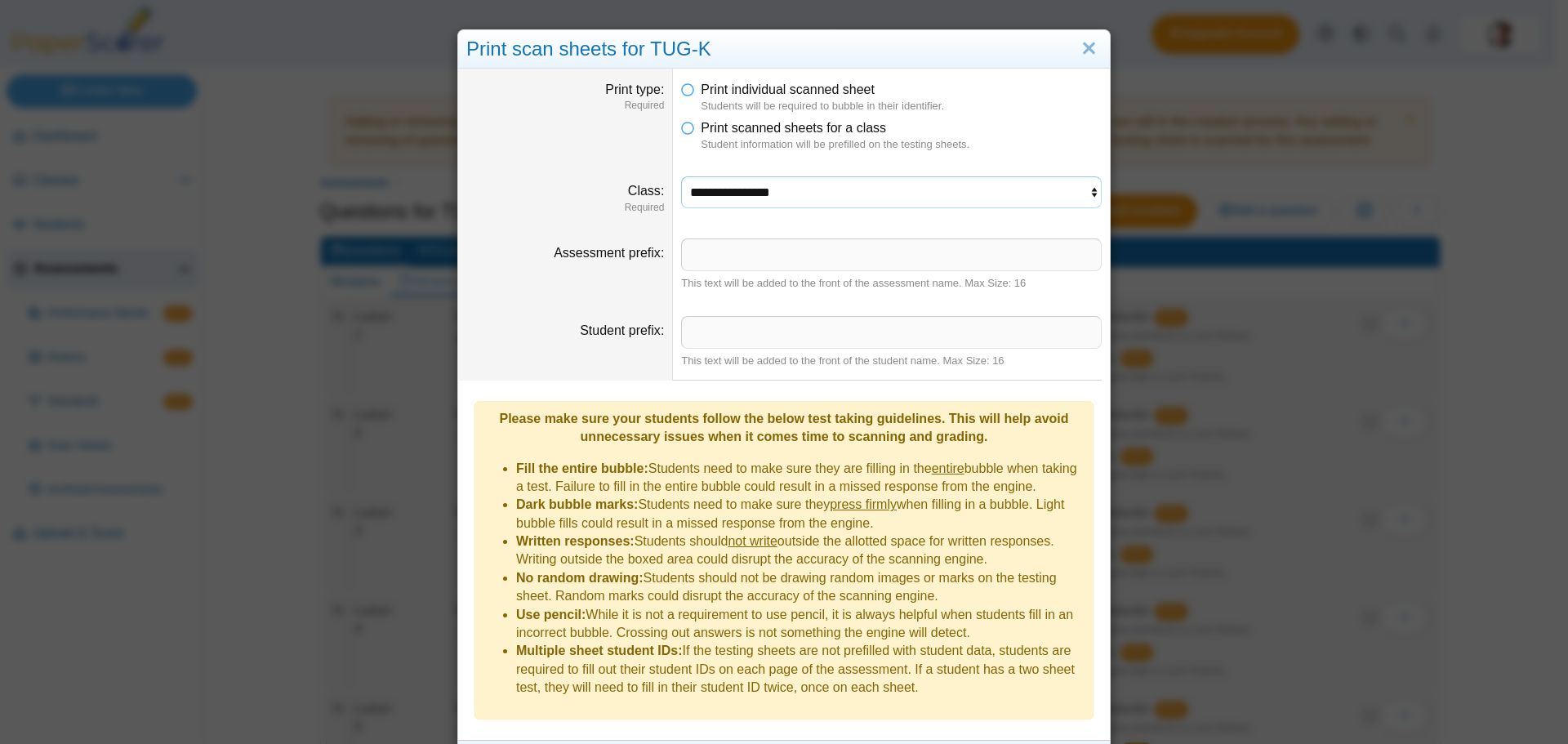
click at [857, 192] on select "**********" at bounding box center [891, 192] width 421 height 31
select select "**********"
click at [681, 177] on select "**********" at bounding box center [891, 192] width 421 height 31
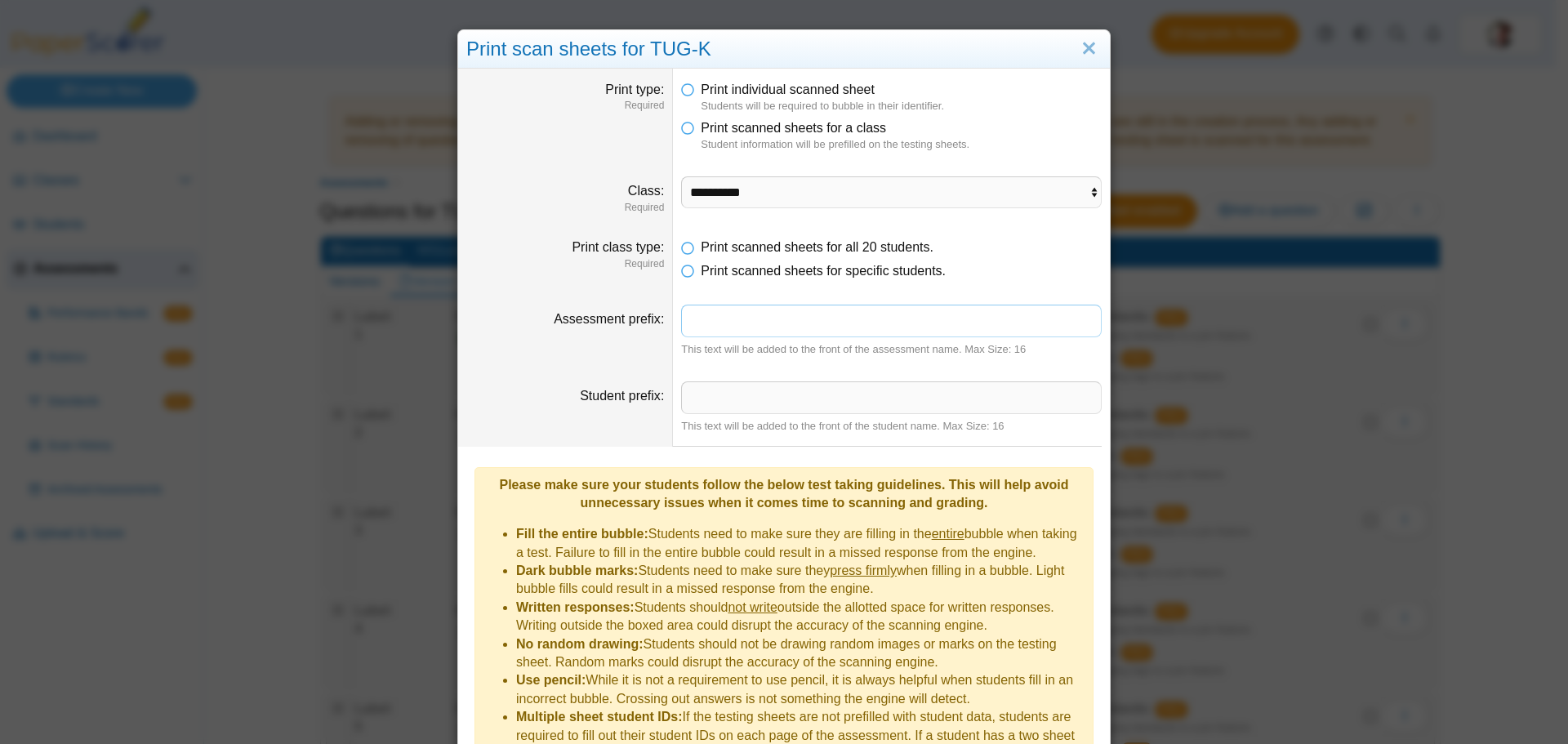
click at [808, 317] on input "Assessment prefix" at bounding box center [891, 321] width 421 height 33
click at [782, 403] on input "Student prefix" at bounding box center [891, 398] width 421 height 33
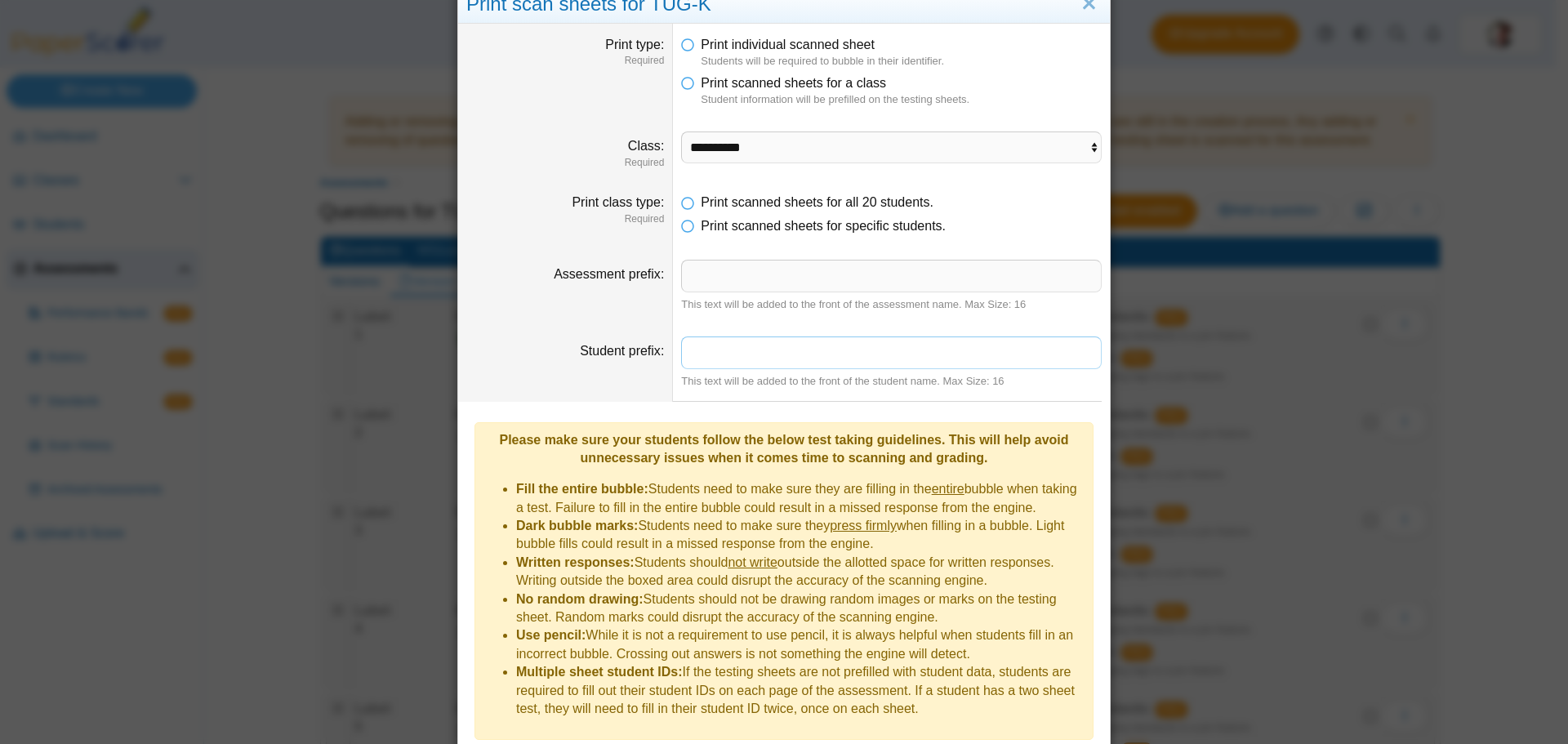
scroll to position [87, 0]
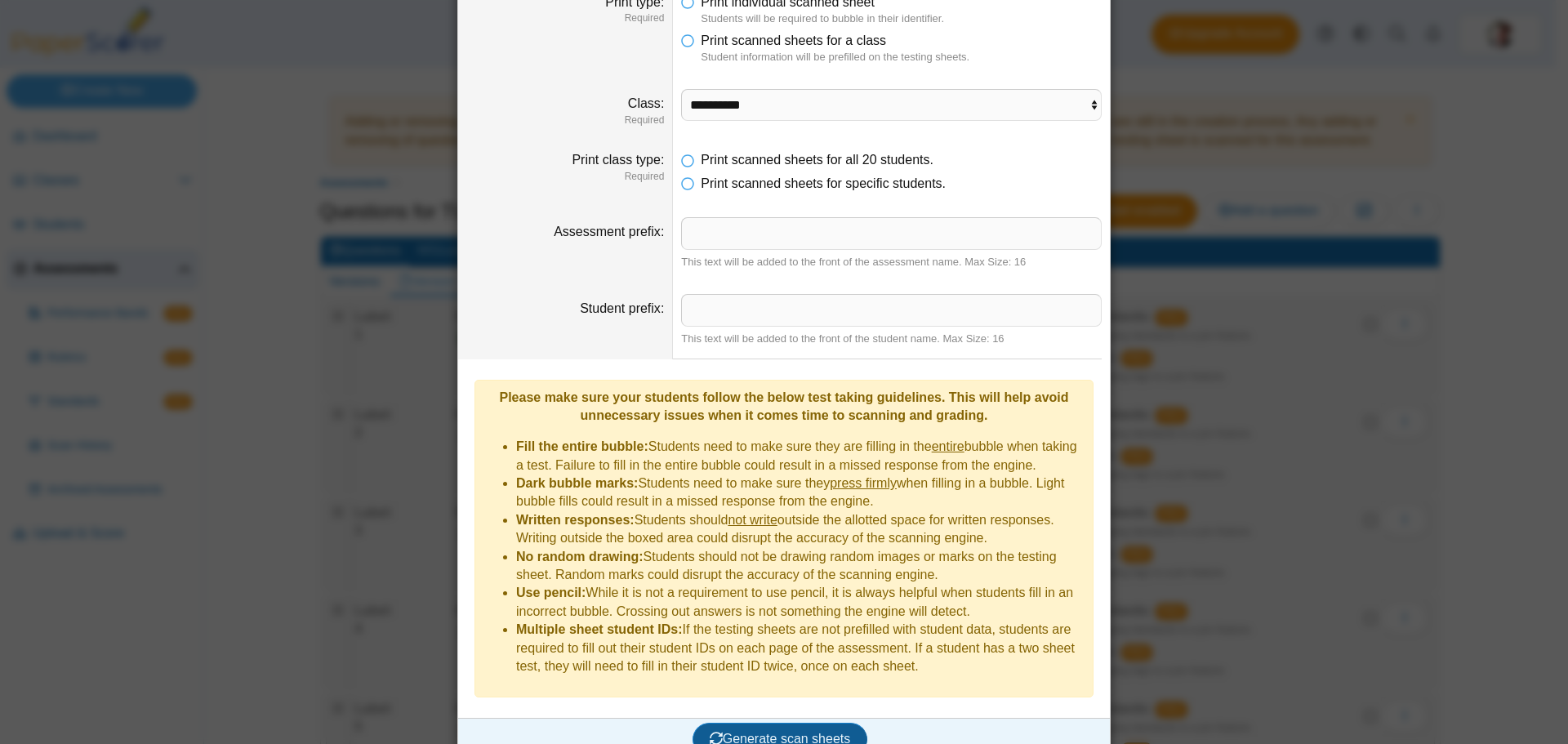
click at [792, 732] on span "Generate scan sheets" at bounding box center [780, 739] width 141 height 14
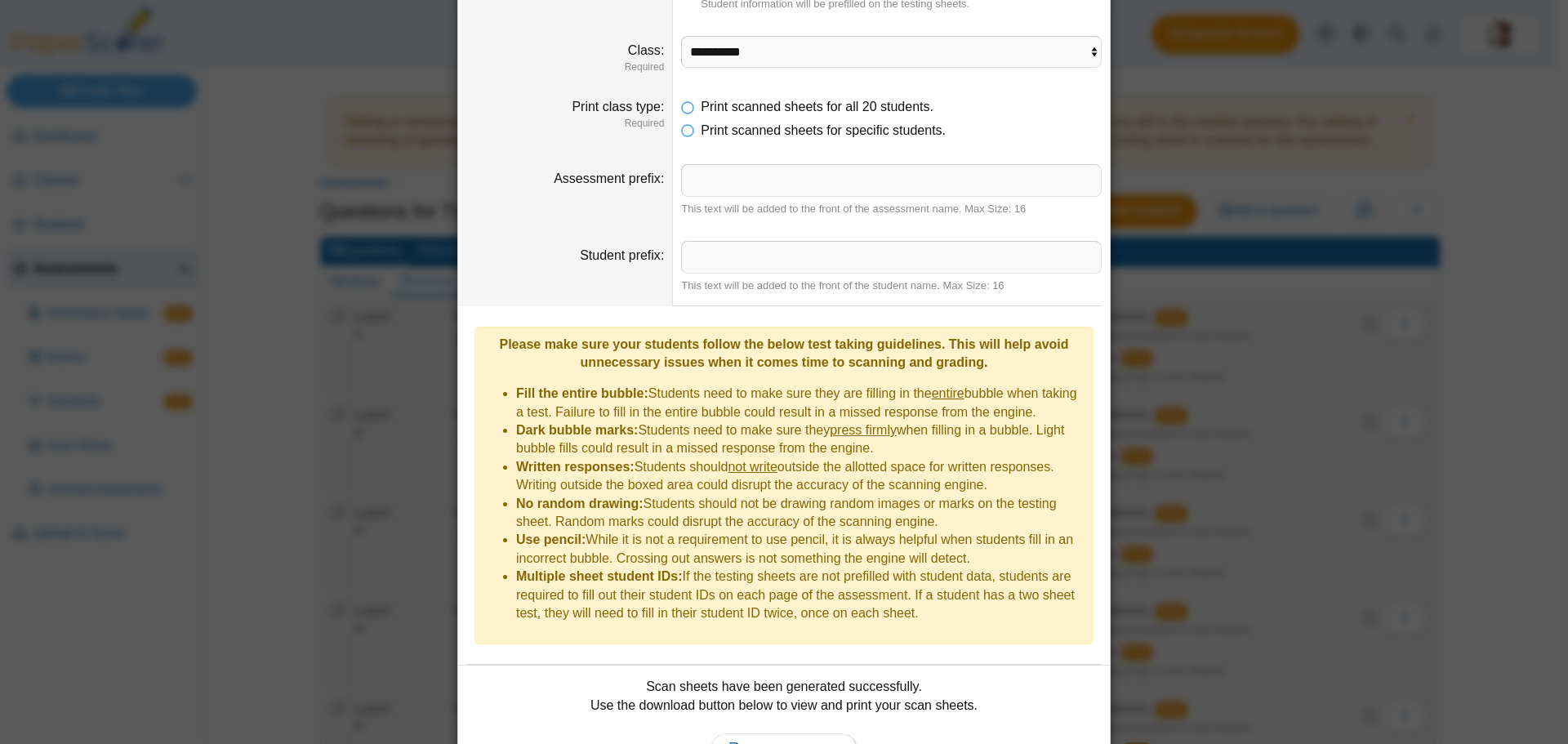
scroll to position [219, 0]
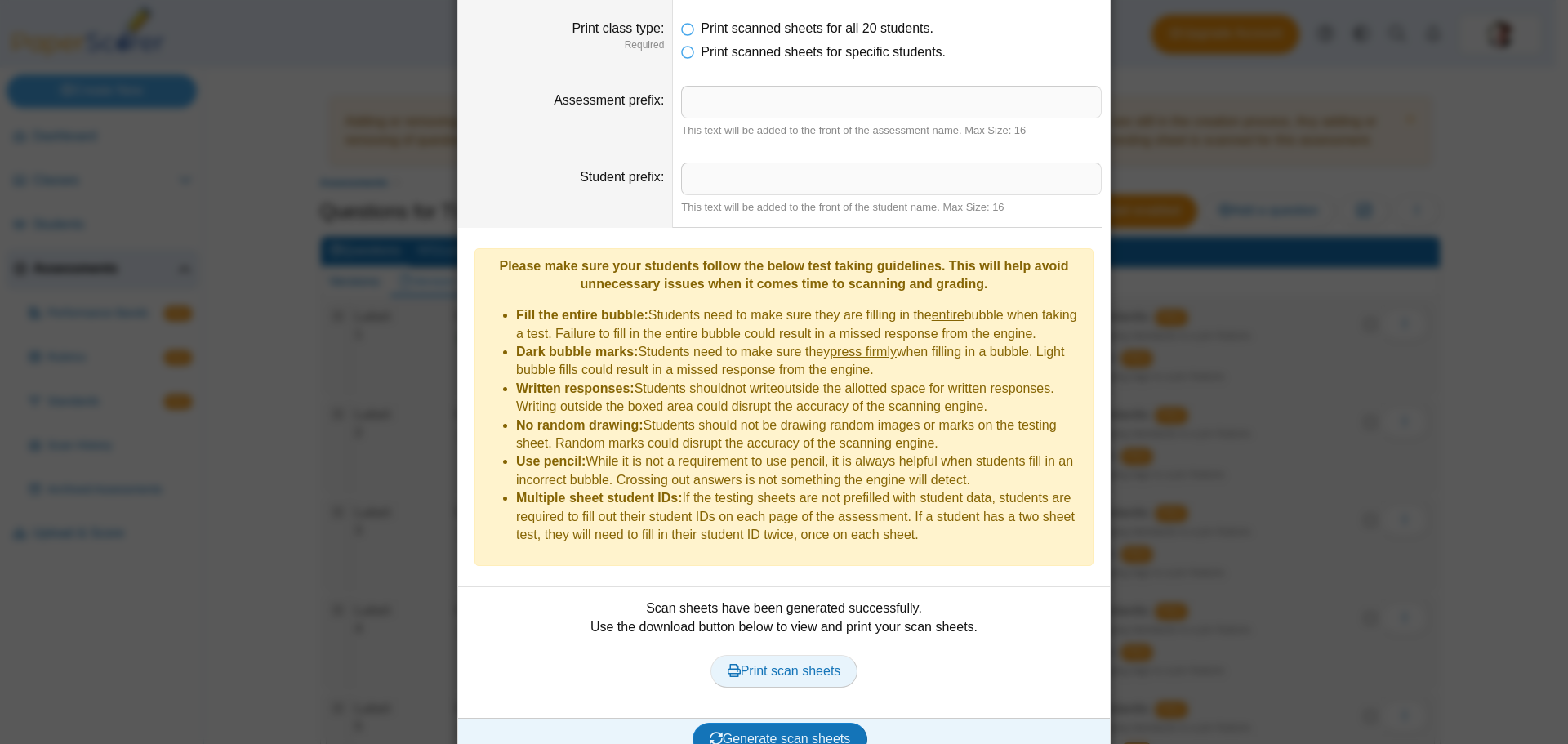
click at [805, 664] on span "Print scan sheets" at bounding box center [785, 671] width 114 height 14
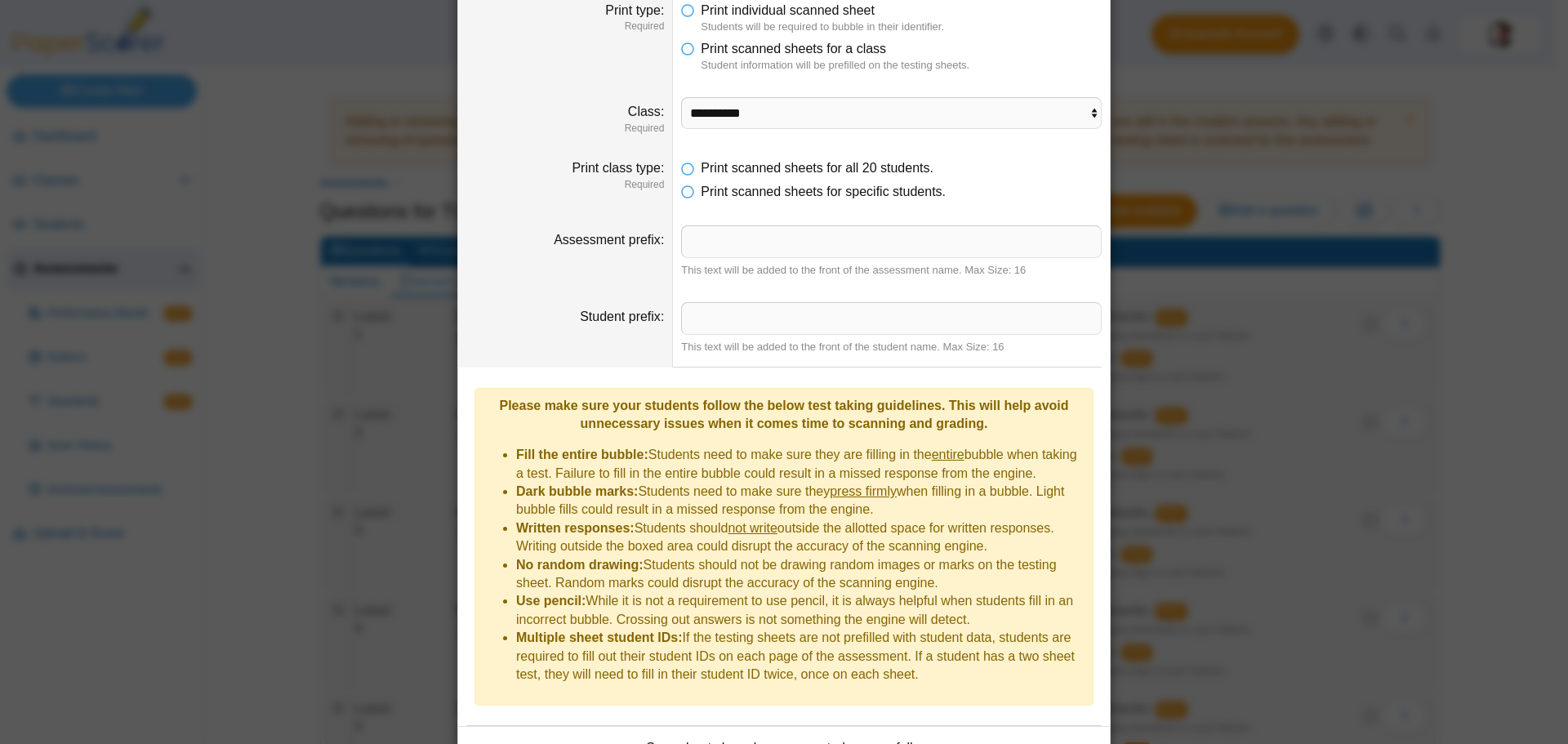
scroll to position [0, 0]
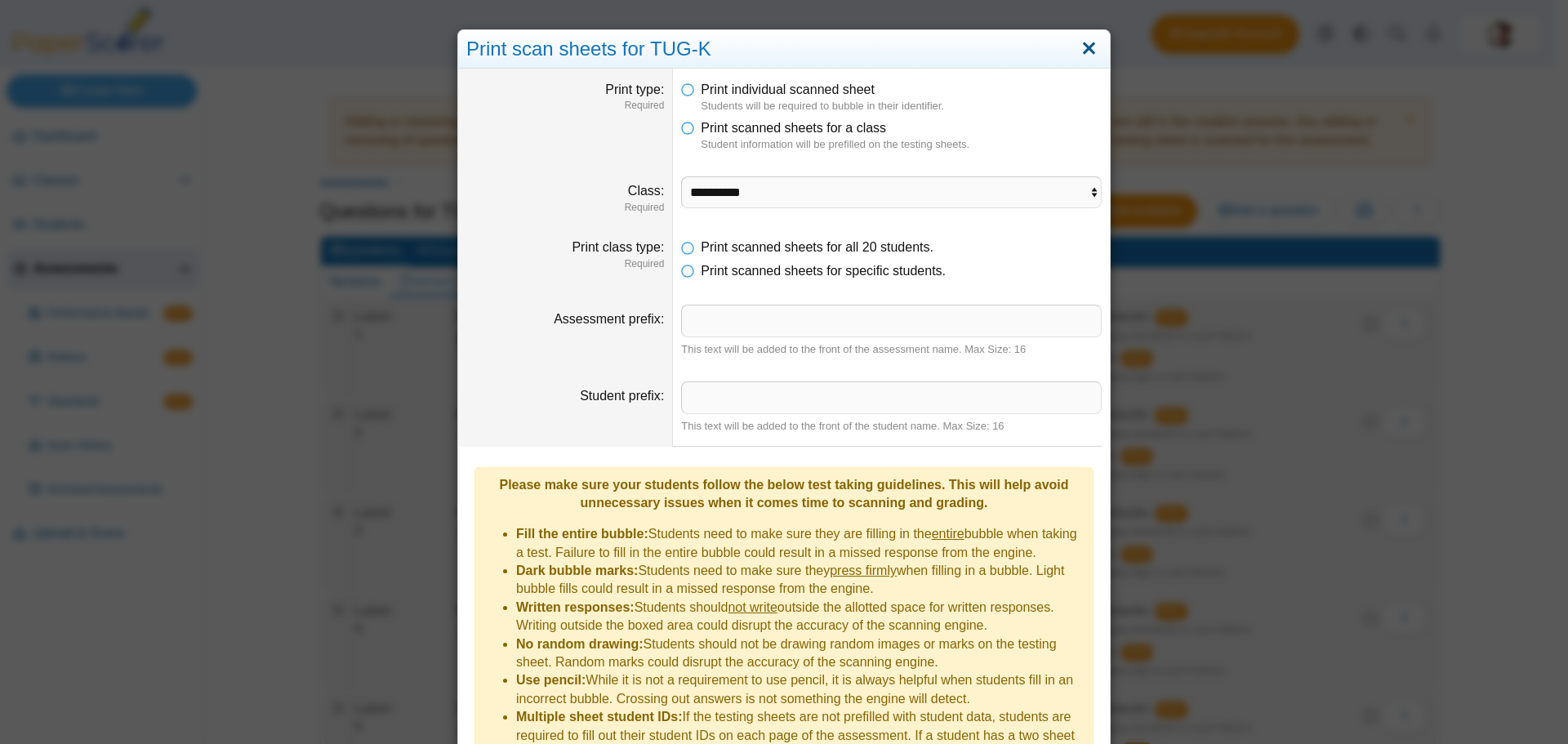
click at [1088, 40] on link "Close" at bounding box center [1089, 49] width 26 height 28
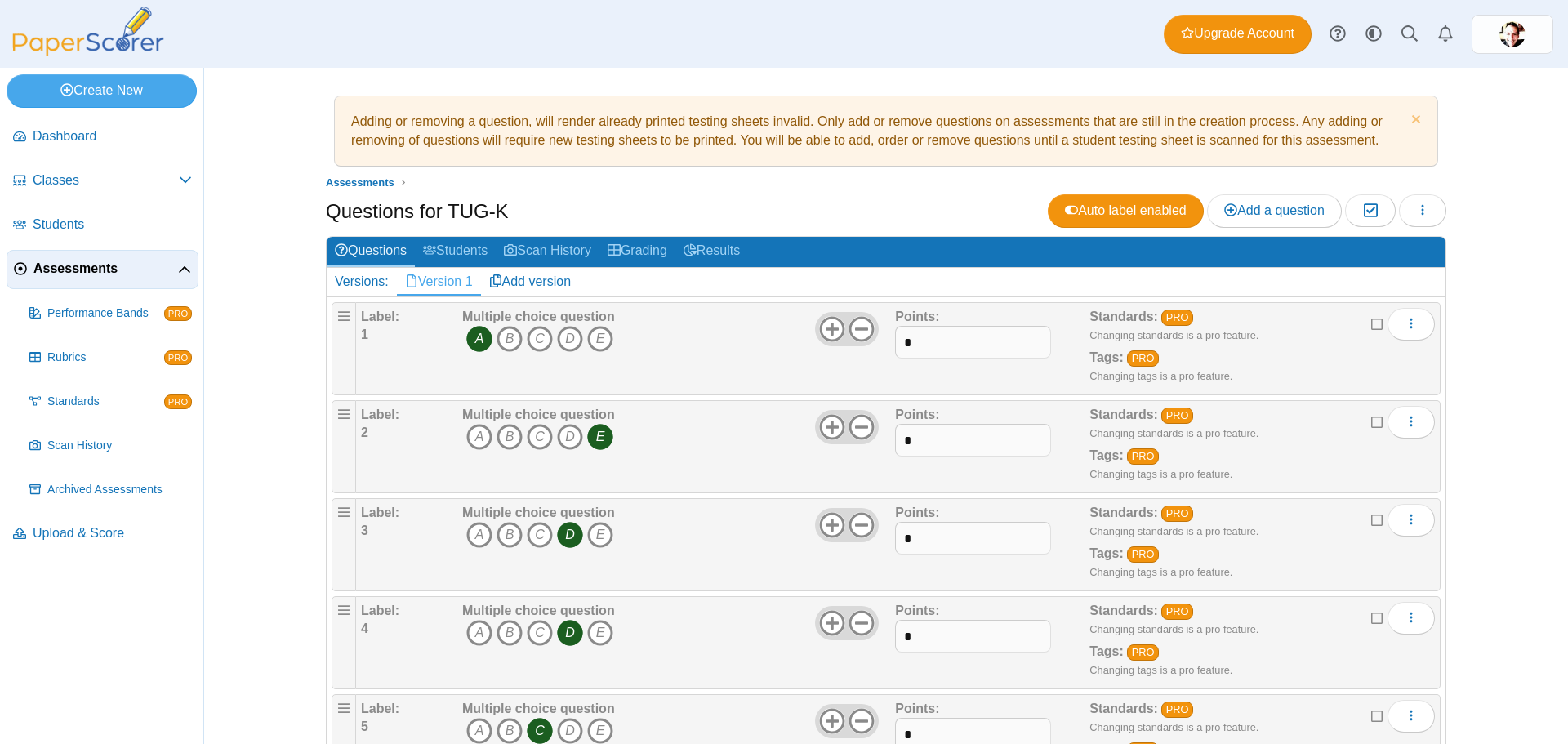
click at [71, 273] on span "Assessments" at bounding box center [106, 269] width 145 height 18
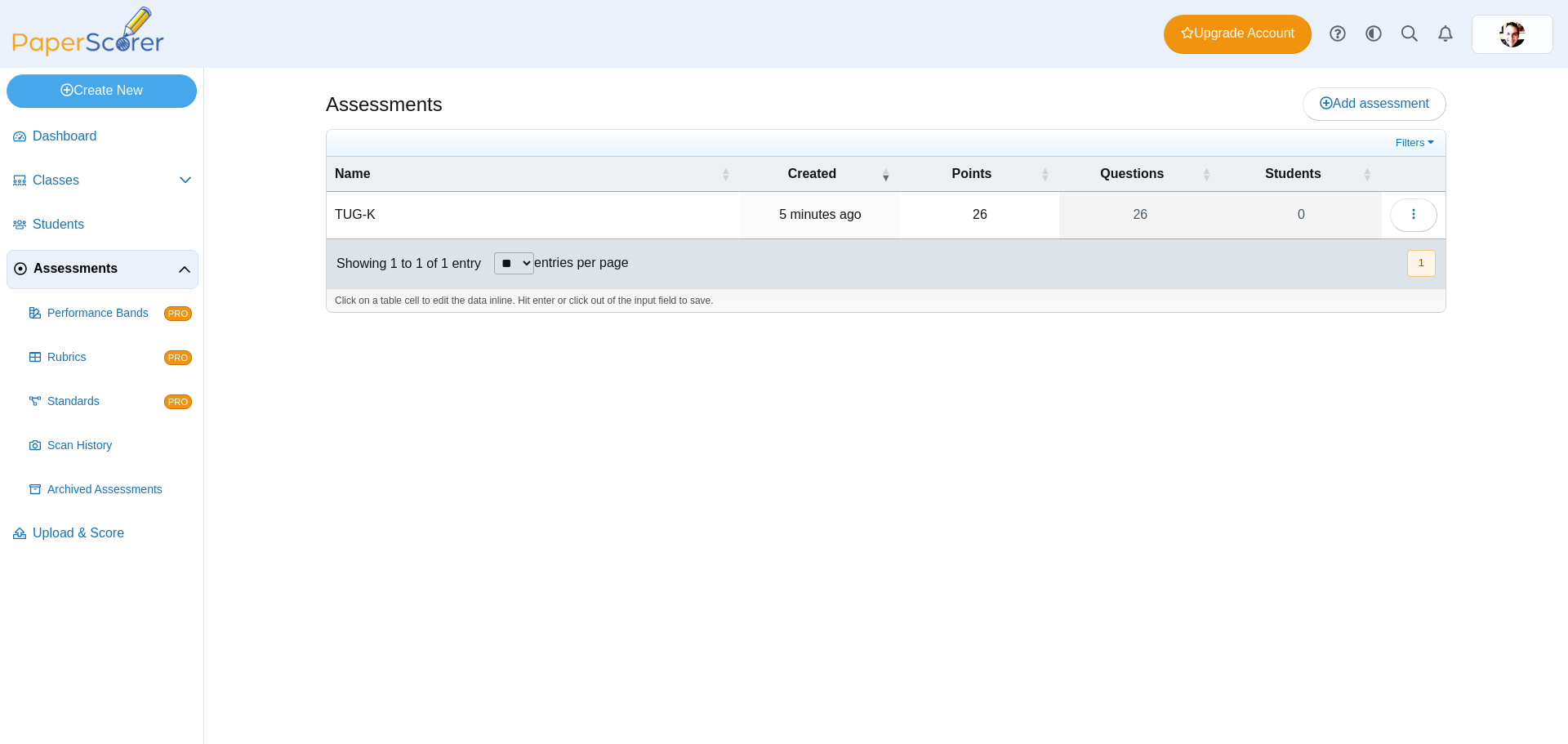
click at [72, 271] on span "Assessments" at bounding box center [106, 269] width 145 height 18
click at [1371, 100] on span "Add assessment" at bounding box center [1374, 104] width 109 height 14
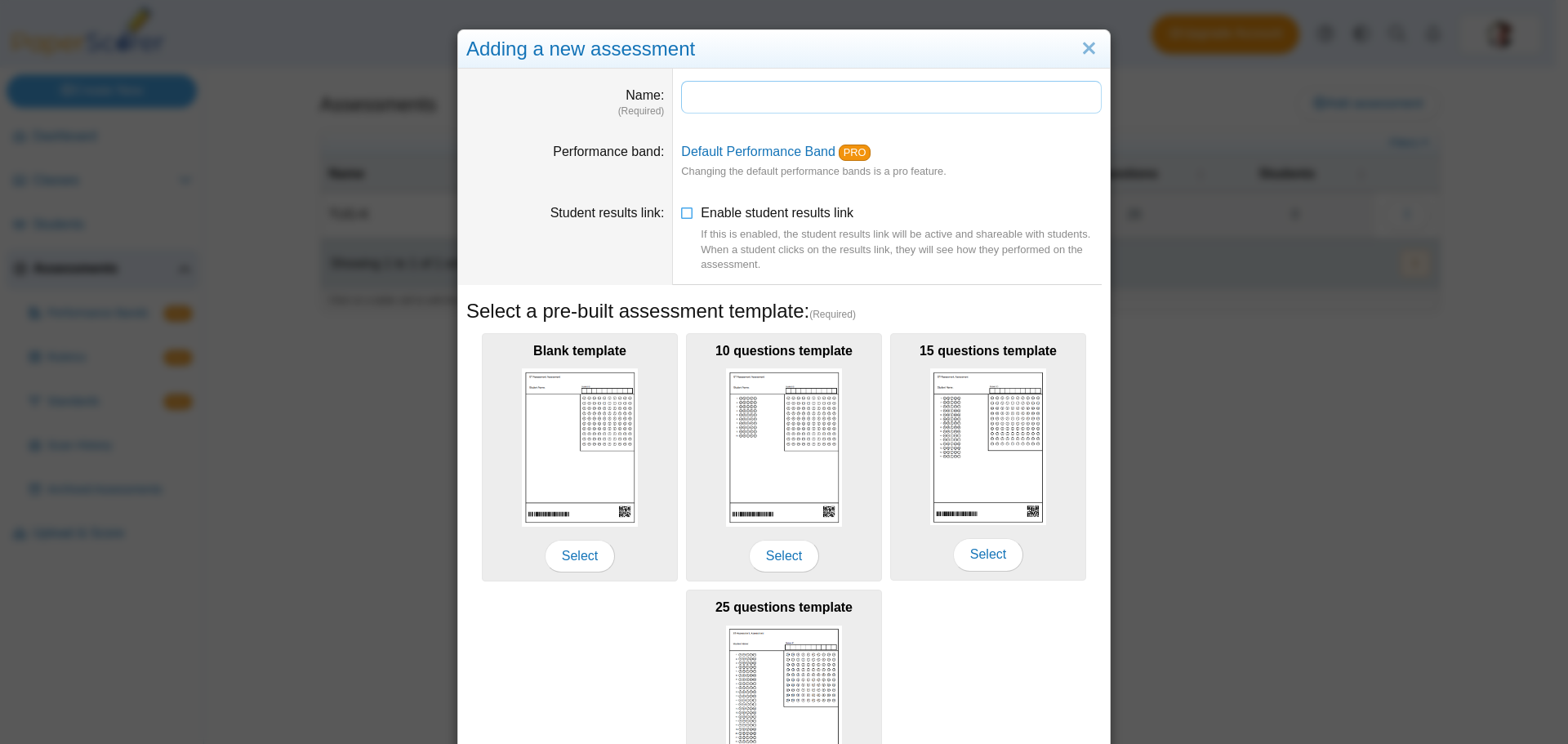
click at [725, 102] on input "Name" at bounding box center [891, 97] width 421 height 33
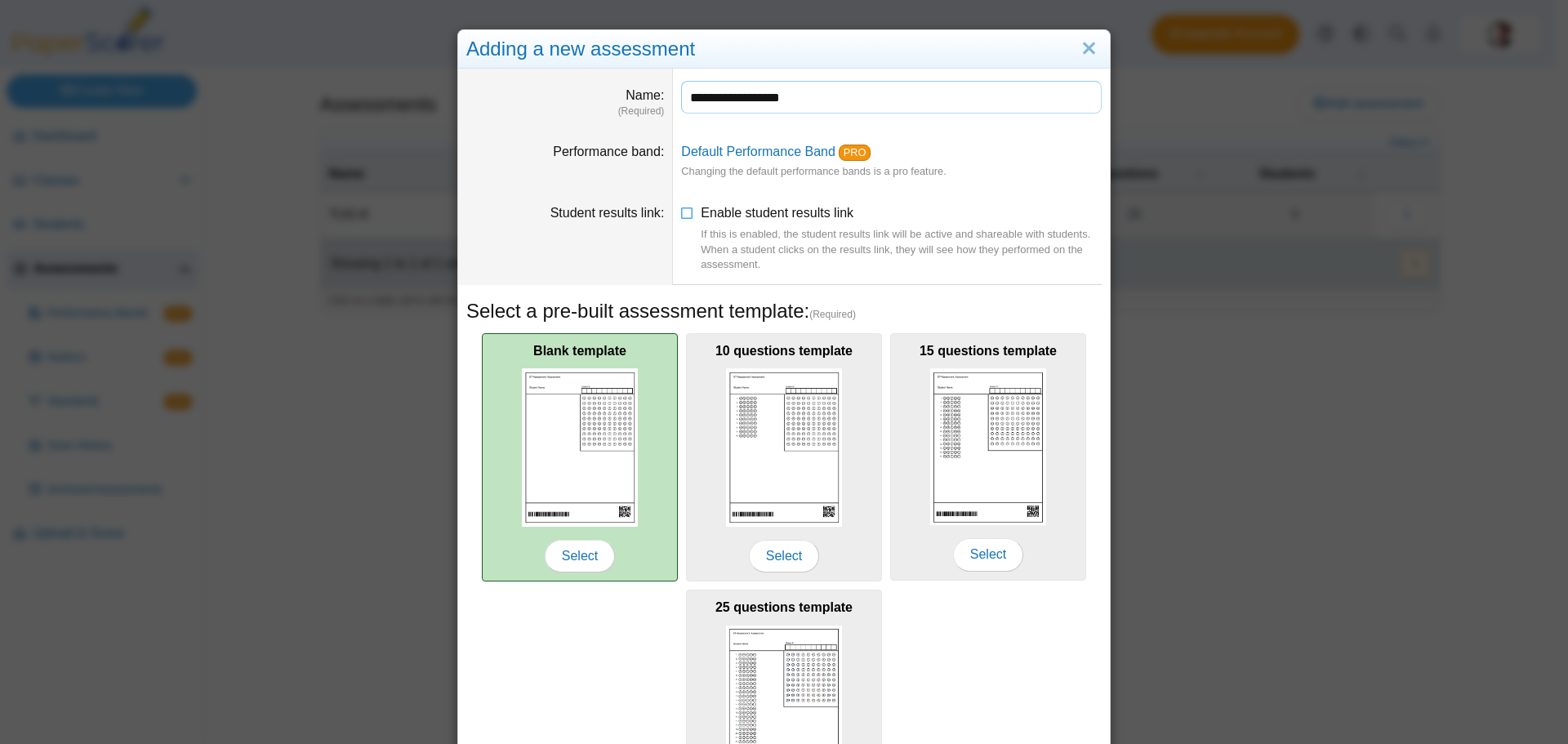
type input "**********"
click at [589, 461] on img at bounding box center [580, 447] width 116 height 158
click at [568, 563] on span "Select" at bounding box center [580, 556] width 70 height 33
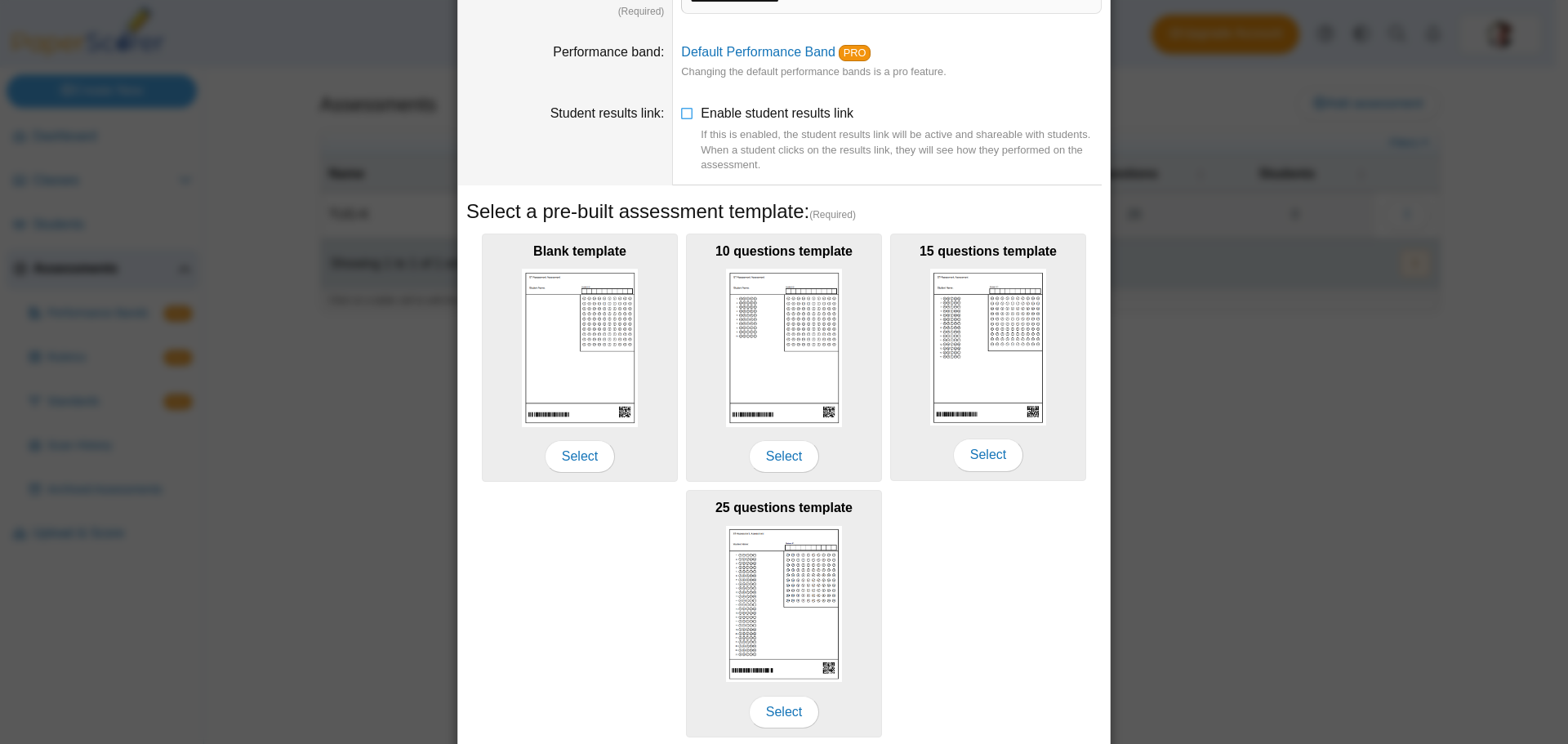
scroll to position [160, 0]
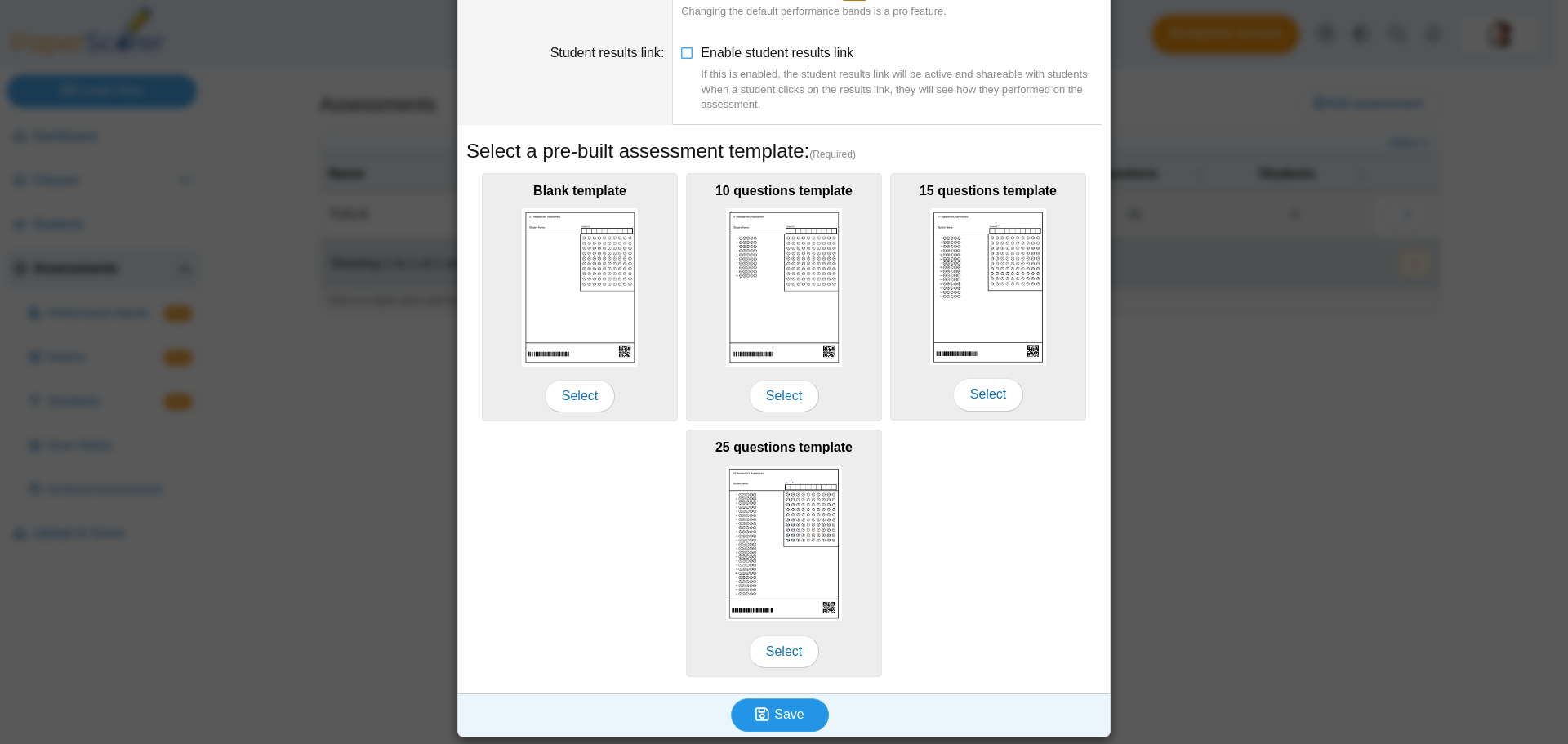
click at [781, 717] on span "Save" at bounding box center [788, 715] width 29 height 14
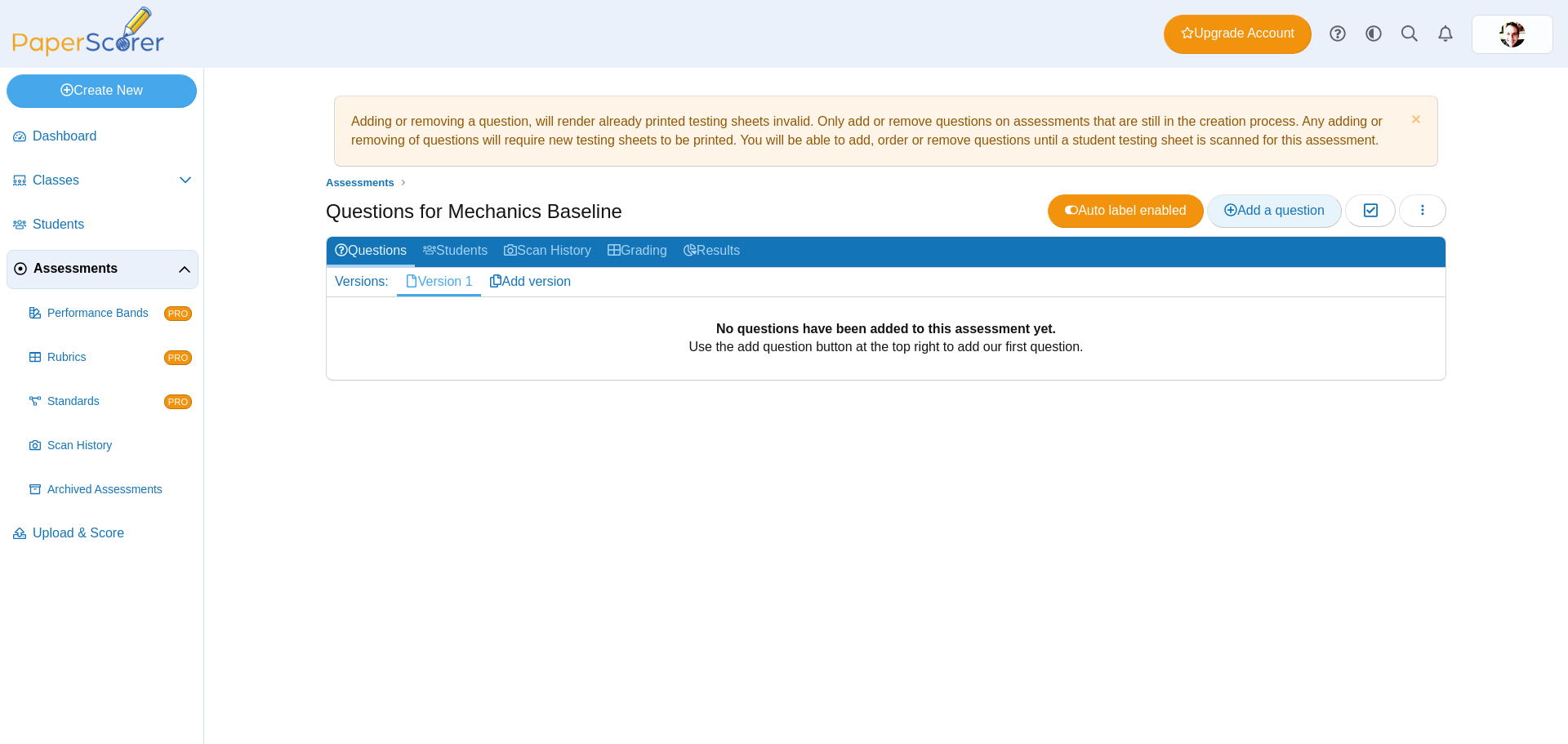
click at [1273, 210] on span "Add a question" at bounding box center [1274, 210] width 100 height 14
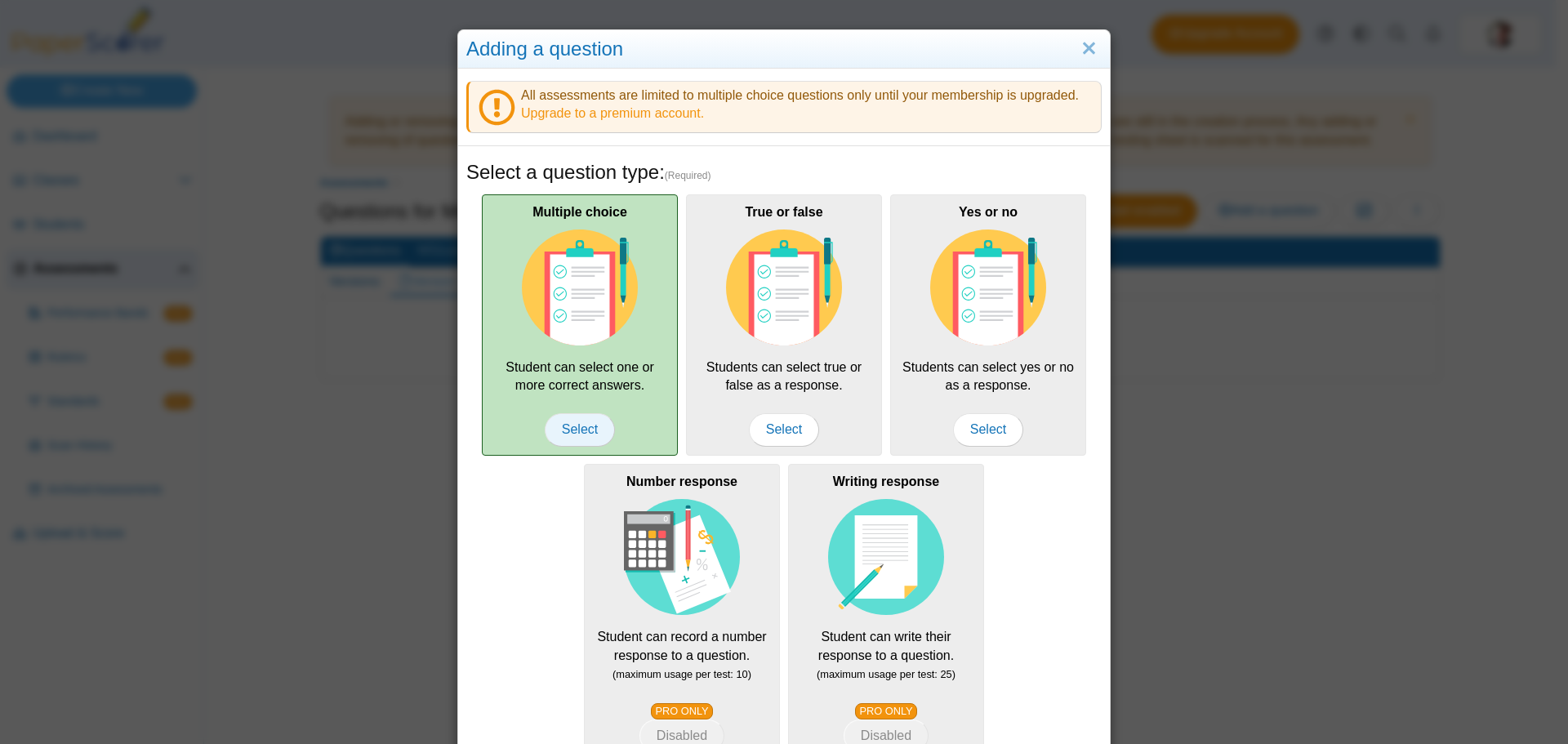
click at [578, 431] on span "Select" at bounding box center [580, 430] width 70 height 33
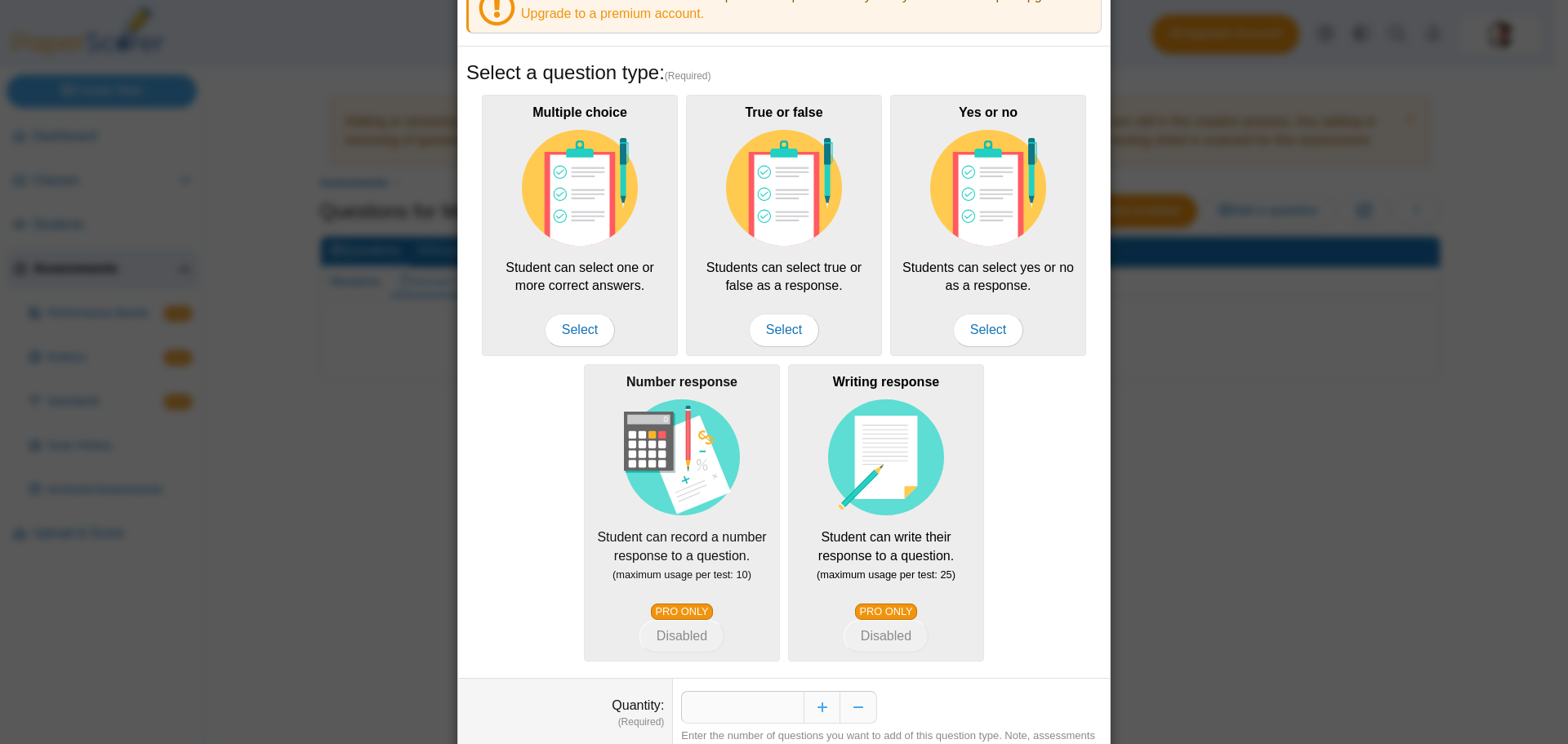
scroll to position [177, 0]
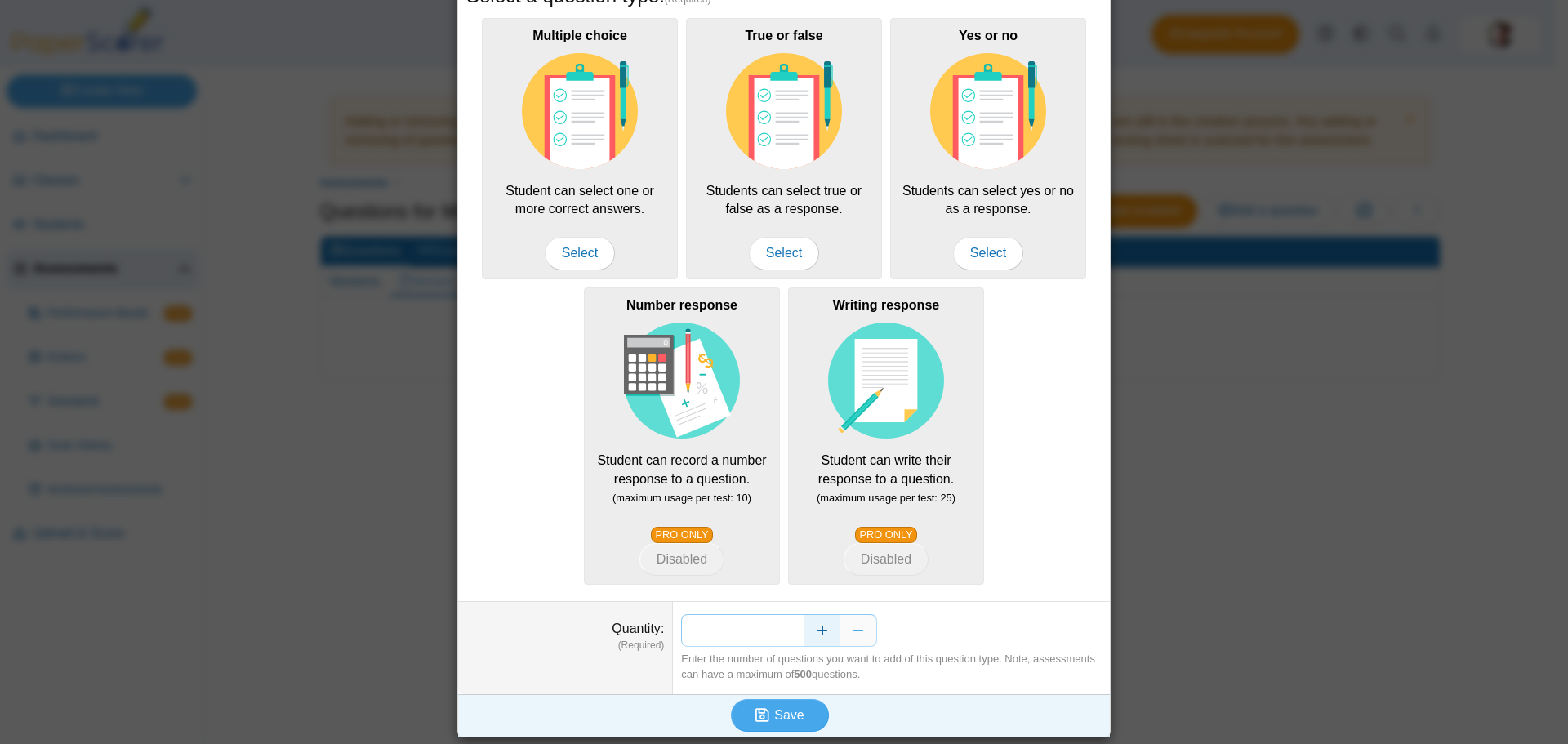
drag, startPoint x: 775, startPoint y: 629, endPoint x: 804, endPoint y: 627, distance: 29.1
click at [804, 627] on div "*" at bounding box center [891, 630] width 421 height 33
type input "**"
click at [774, 708] on span "Save" at bounding box center [788, 716] width 29 height 14
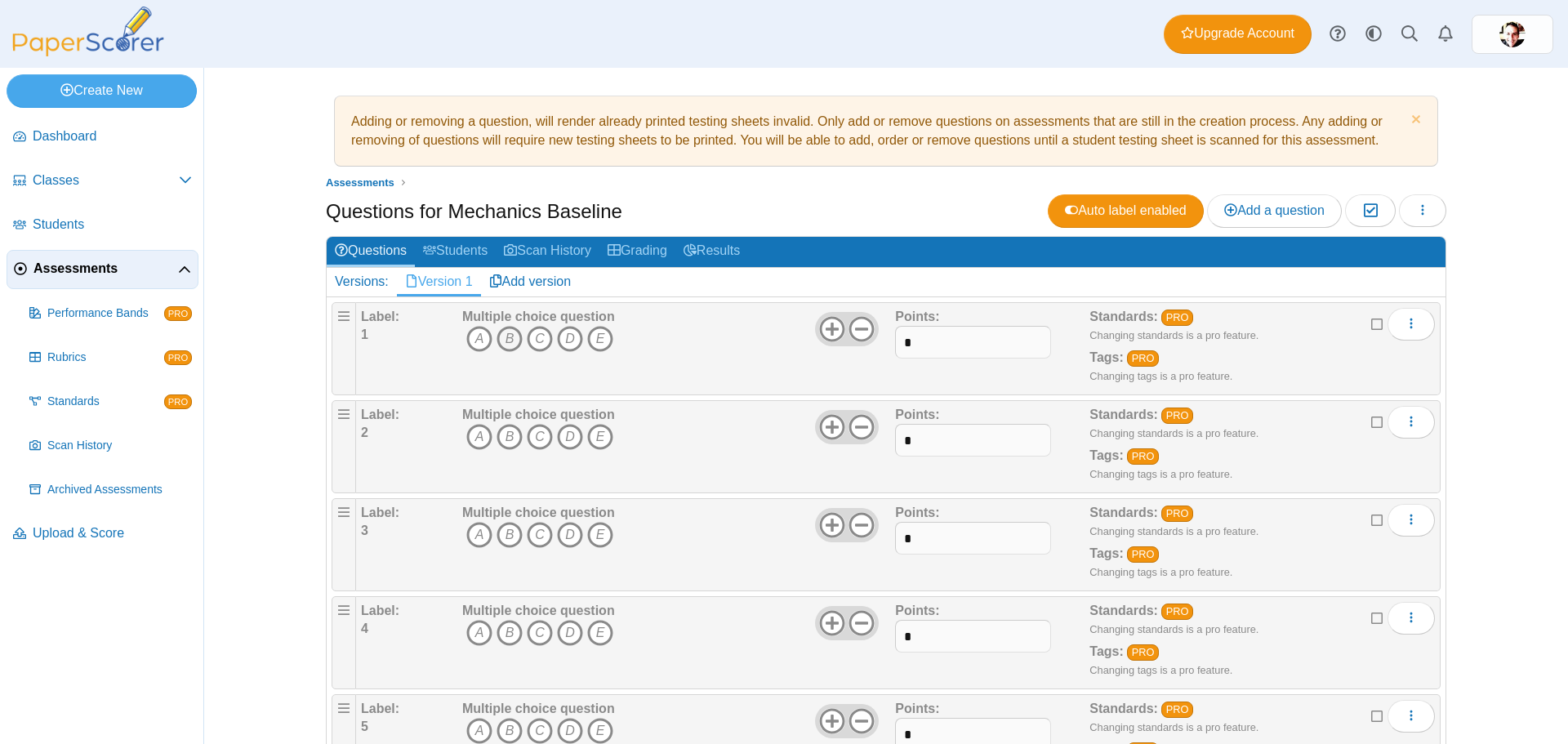
click at [505, 336] on icon "B" at bounding box center [509, 338] width 26 height 26
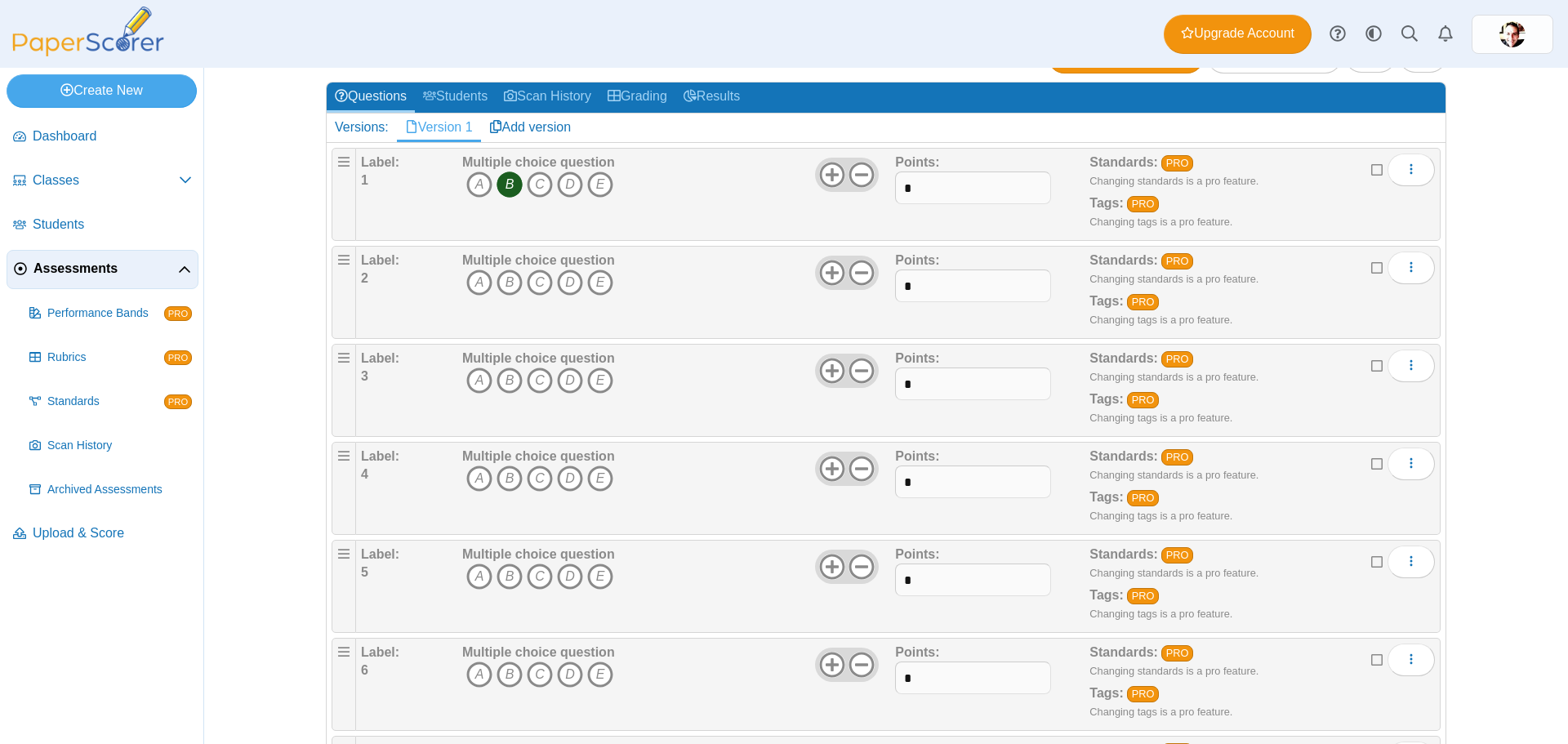
scroll to position [163, 0]
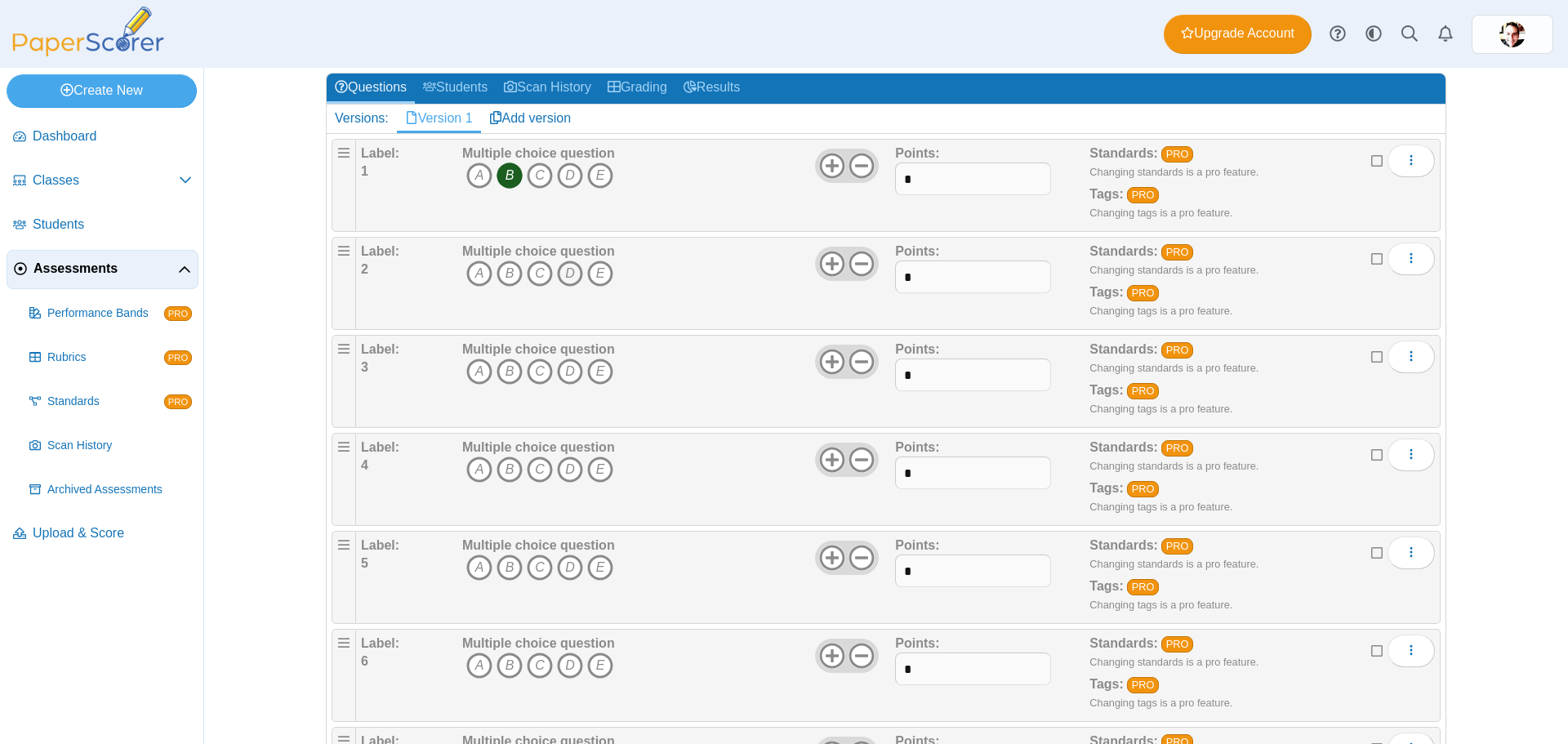
click at [561, 273] on icon "D" at bounding box center [569, 273] width 26 height 26
click at [592, 371] on icon "E" at bounding box center [600, 371] width 26 height 26
click at [527, 469] on icon "C" at bounding box center [539, 469] width 26 height 26
drag, startPoint x: 471, startPoint y: 567, endPoint x: 561, endPoint y: 526, distance: 98.9
click at [471, 567] on icon "A" at bounding box center [479, 567] width 26 height 26
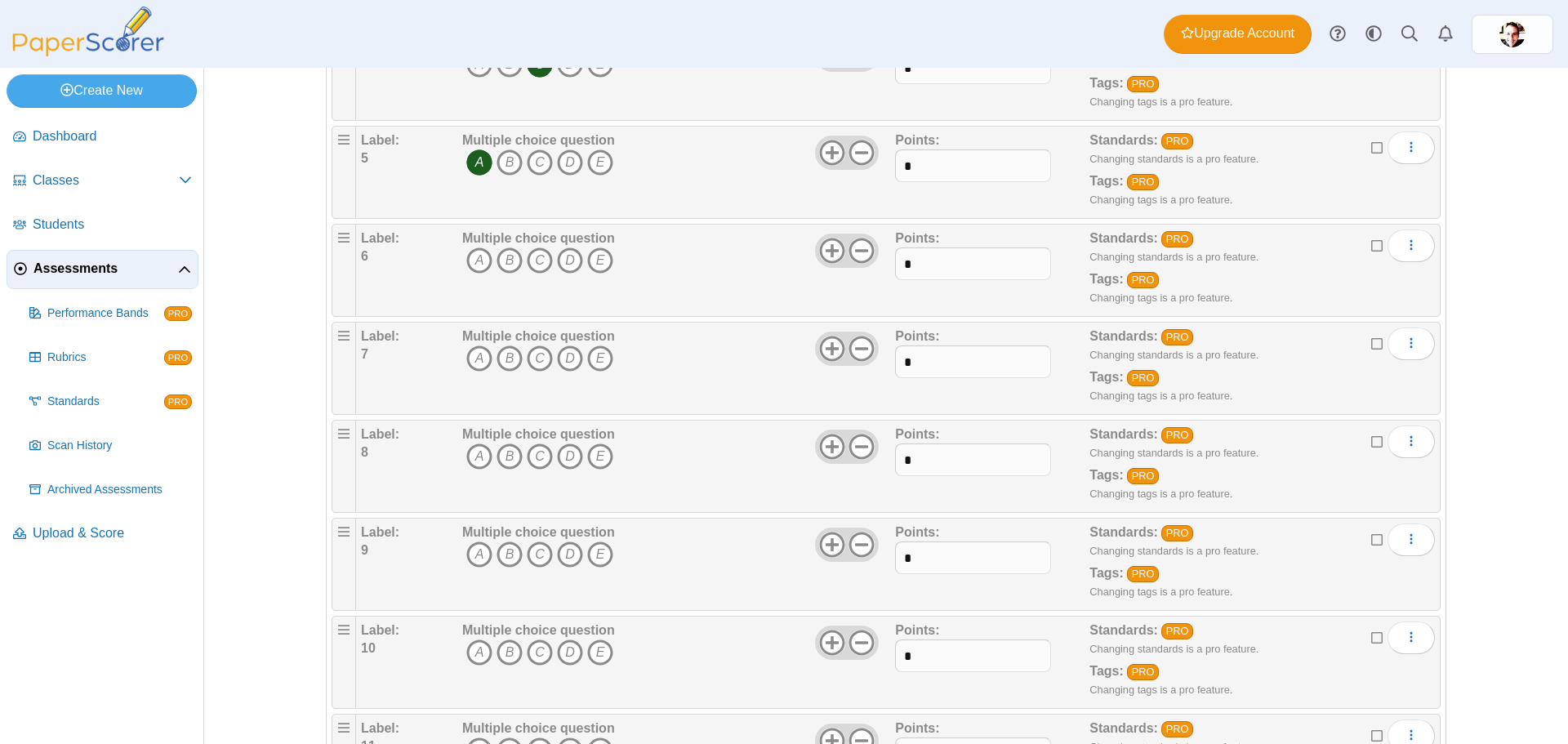
scroll to position [572, 0]
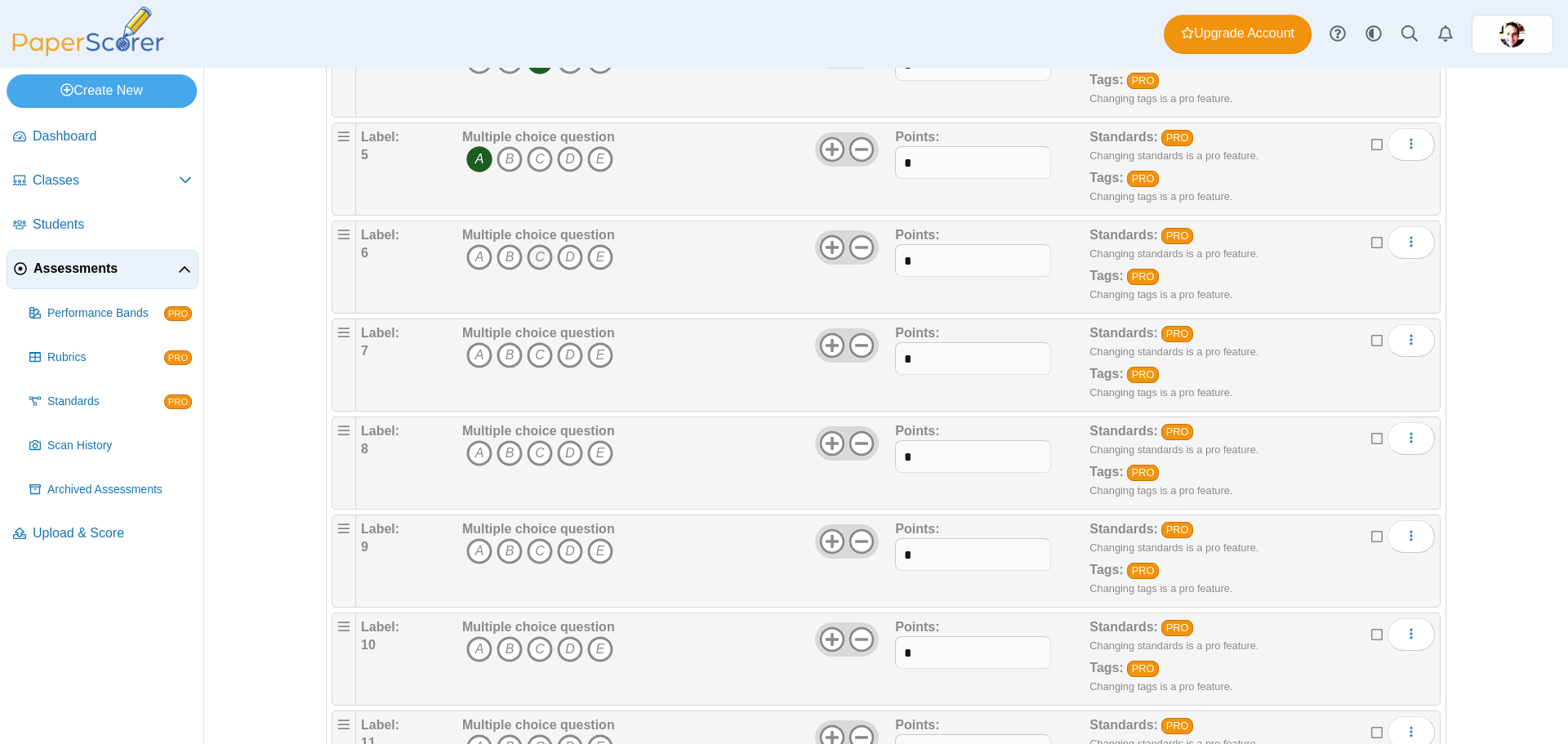
click at [535, 257] on icon "C" at bounding box center [539, 257] width 26 height 26
click at [532, 351] on icon "C" at bounding box center [539, 354] width 26 height 26
click at [565, 451] on icon "D" at bounding box center [569, 453] width 26 height 26
drag, startPoint x: 471, startPoint y: 547, endPoint x: 503, endPoint y: 566, distance: 37.2
click at [476, 547] on icon "A" at bounding box center [479, 550] width 26 height 26
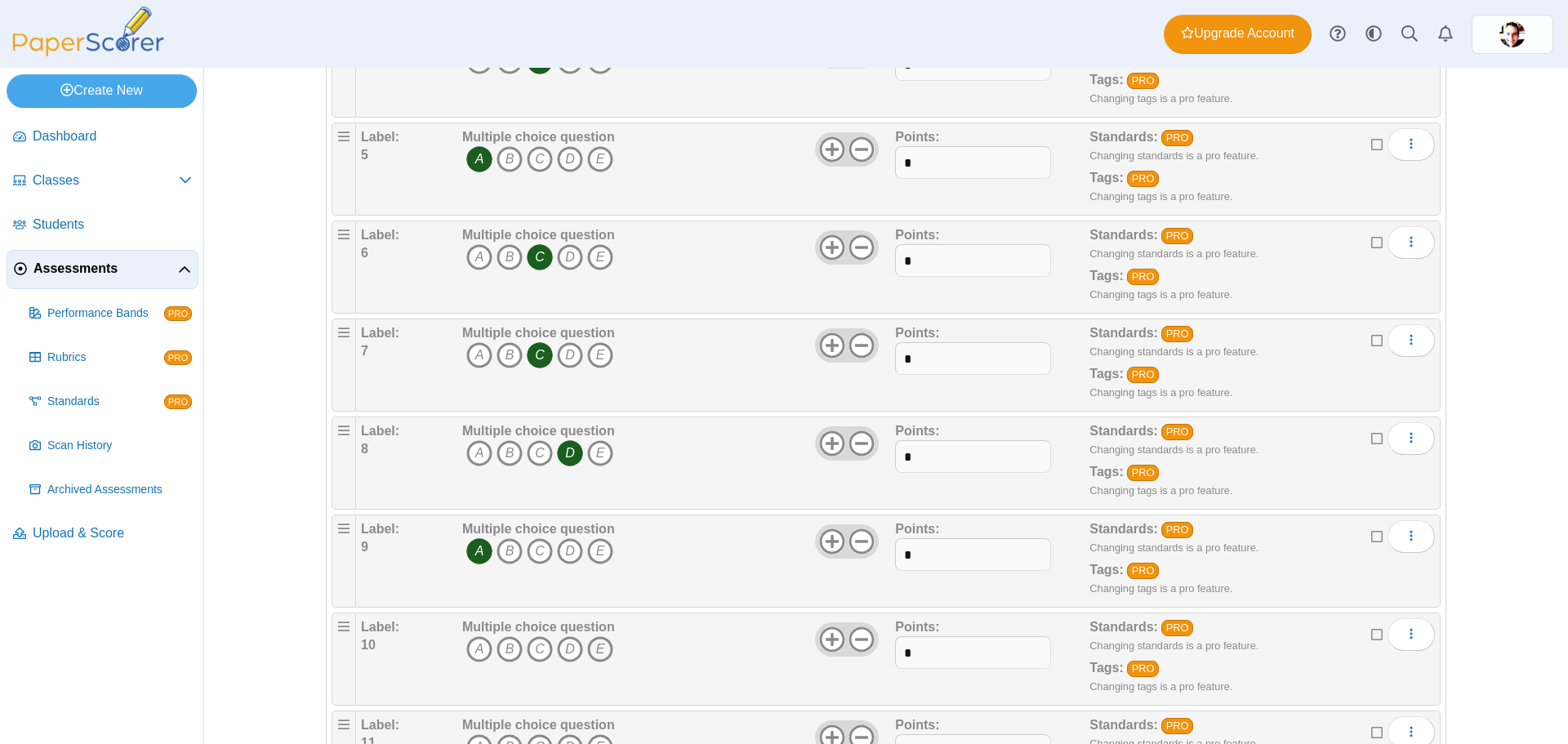
click at [597, 653] on icon "E" at bounding box center [600, 649] width 26 height 26
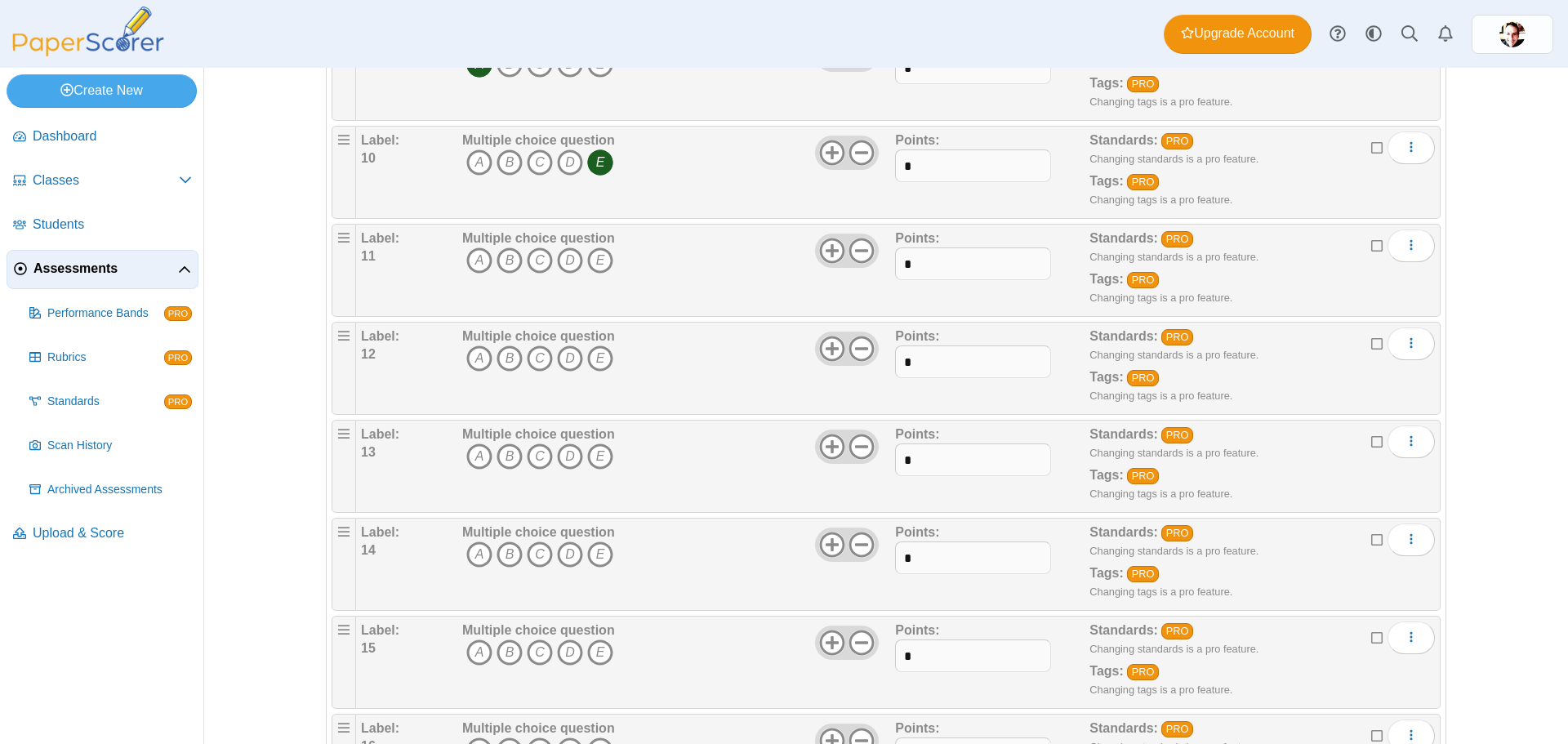
scroll to position [1062, 0]
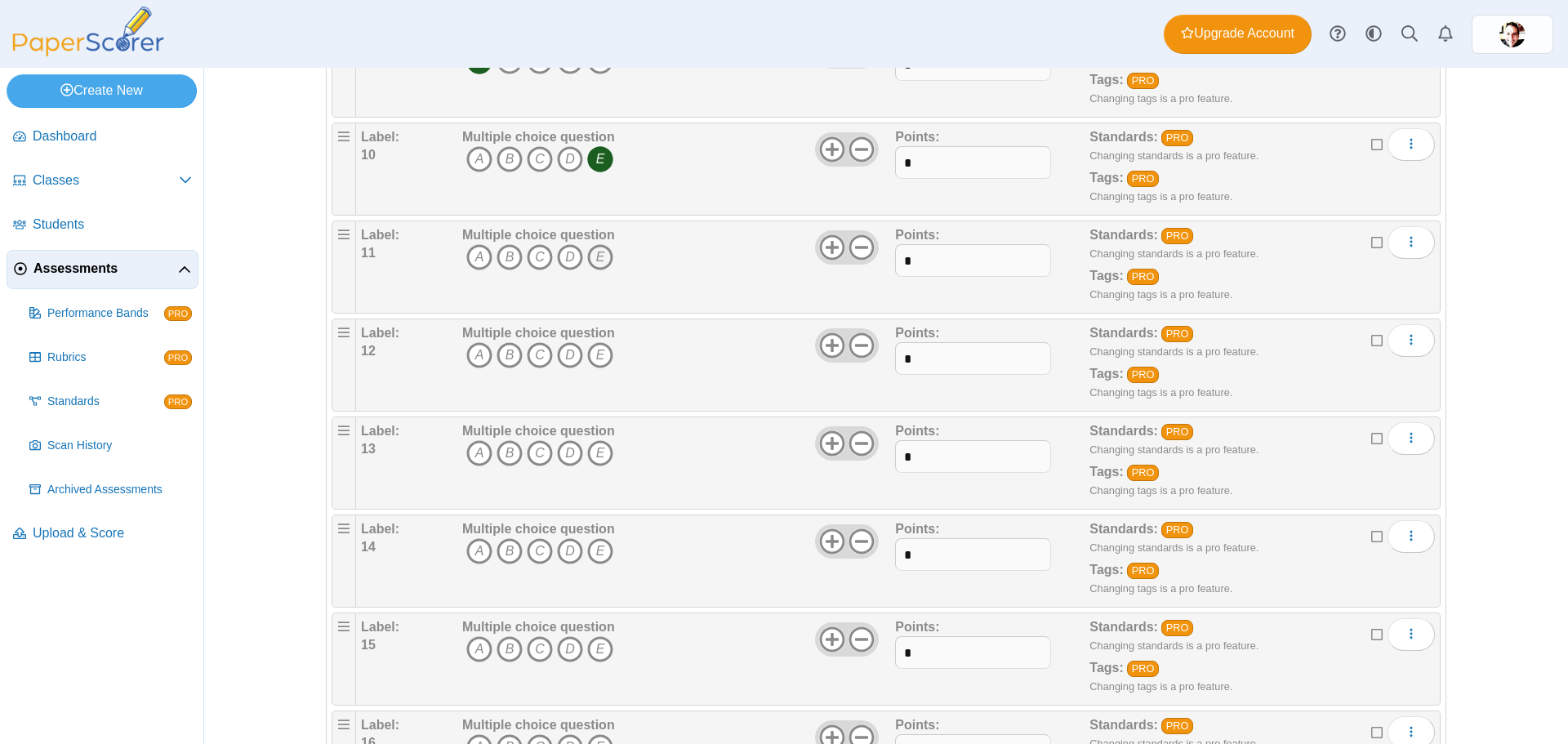
click at [595, 258] on icon "E" at bounding box center [600, 257] width 26 height 26
click at [535, 352] on icon "C" at bounding box center [539, 354] width 26 height 26
click at [496, 449] on icon "B" at bounding box center [509, 453] width 26 height 26
drag, startPoint x: 501, startPoint y: 545, endPoint x: 598, endPoint y: 655, distance: 146.7
click at [506, 553] on icon "B" at bounding box center [509, 550] width 26 height 26
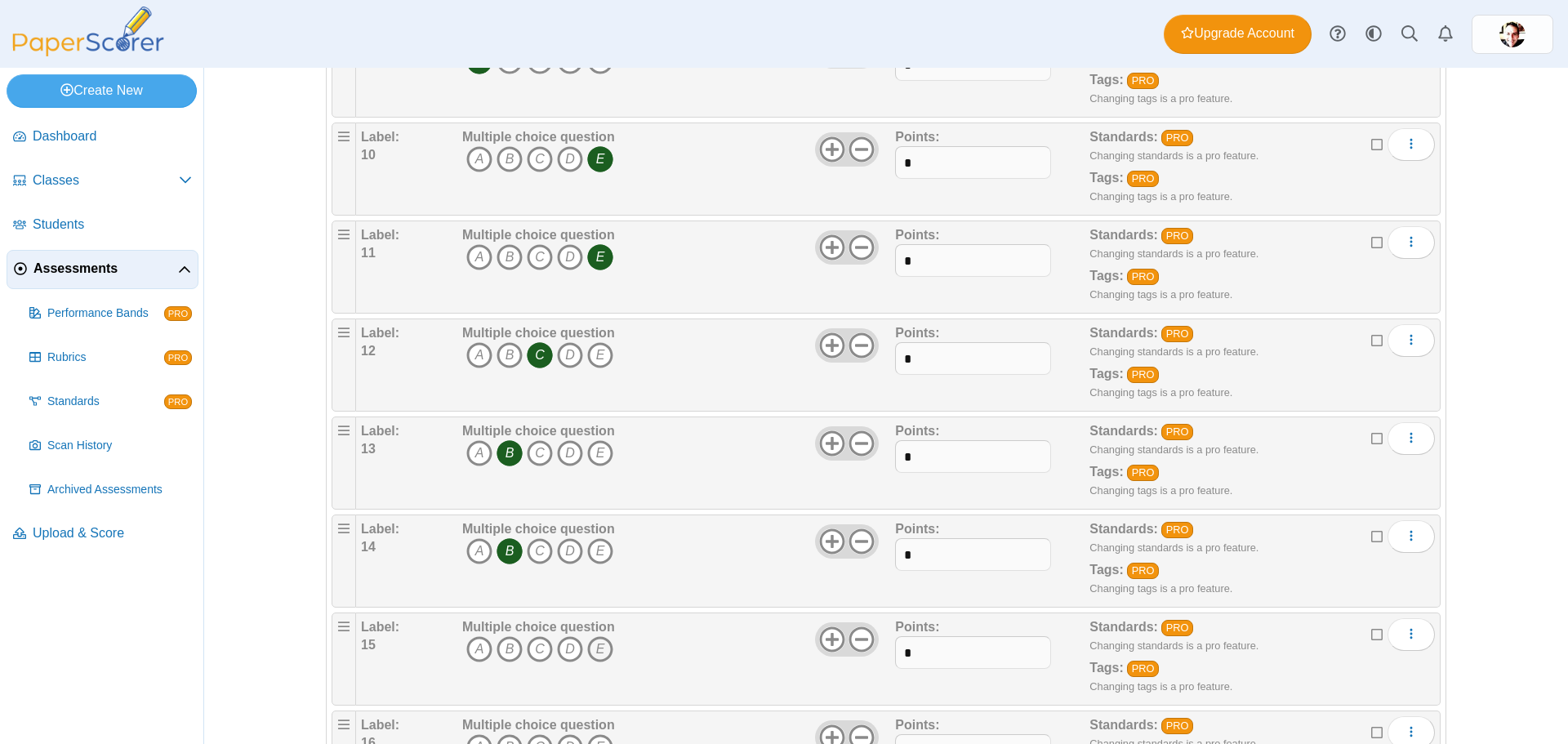
click at [597, 645] on icon "E" at bounding box center [600, 649] width 26 height 26
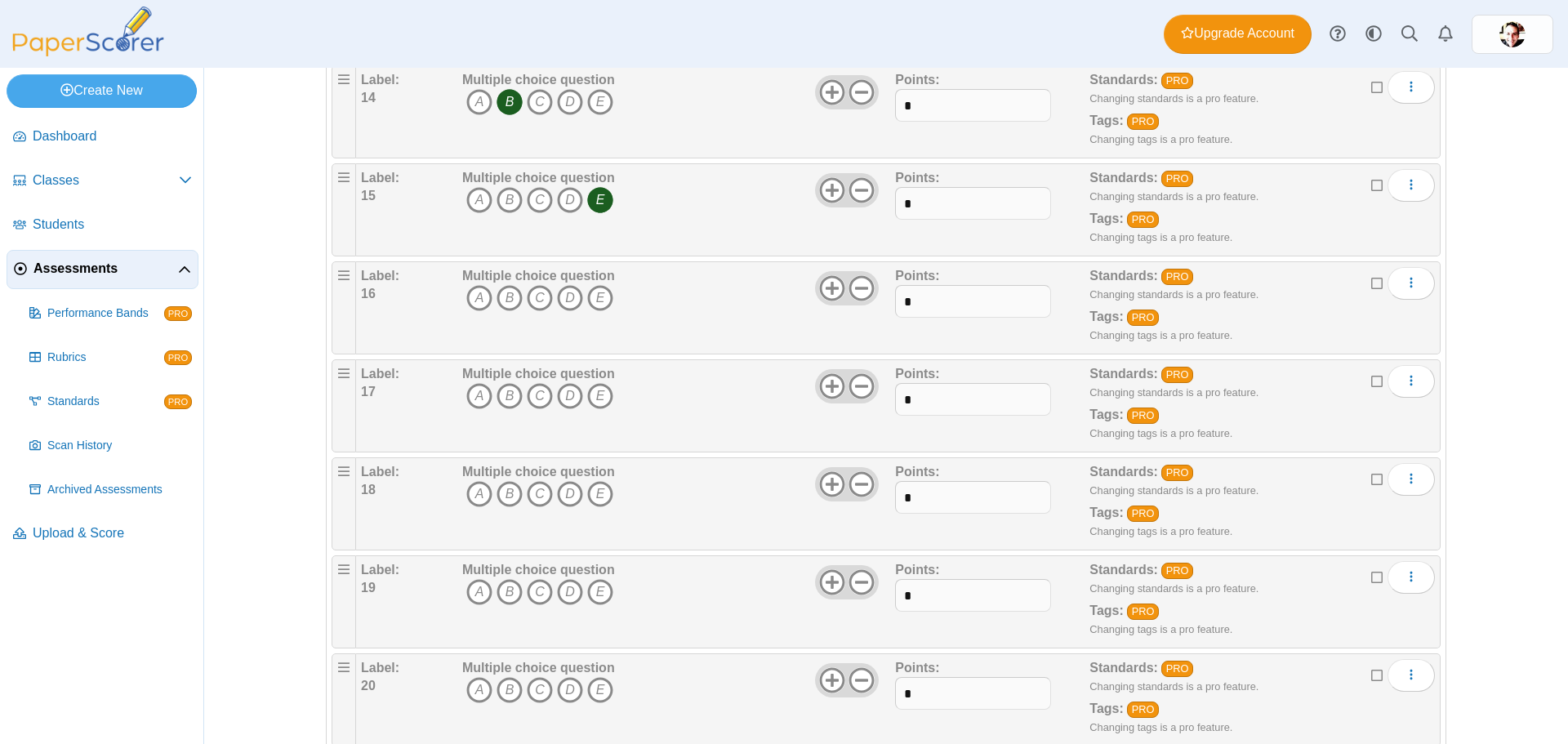
scroll to position [1552, 0]
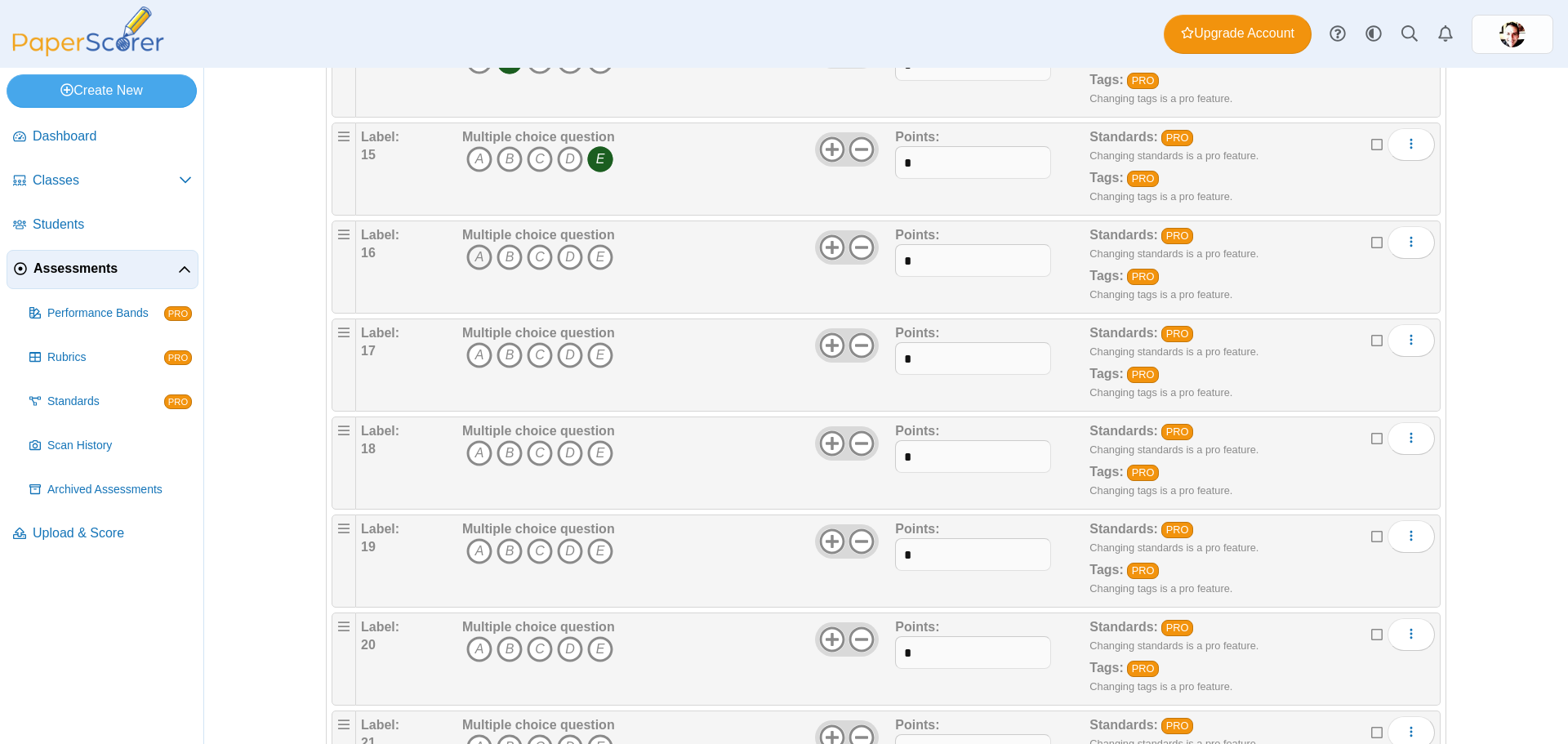
click at [469, 253] on icon "A" at bounding box center [479, 257] width 26 height 26
click at [561, 350] on icon "D" at bounding box center [569, 354] width 26 height 26
click at [502, 455] on icon "B" at bounding box center [509, 453] width 26 height 26
click at [538, 546] on icon "C" at bounding box center [539, 550] width 26 height 26
drag, startPoint x: 530, startPoint y: 647, endPoint x: 679, endPoint y: 458, distance: 240.7
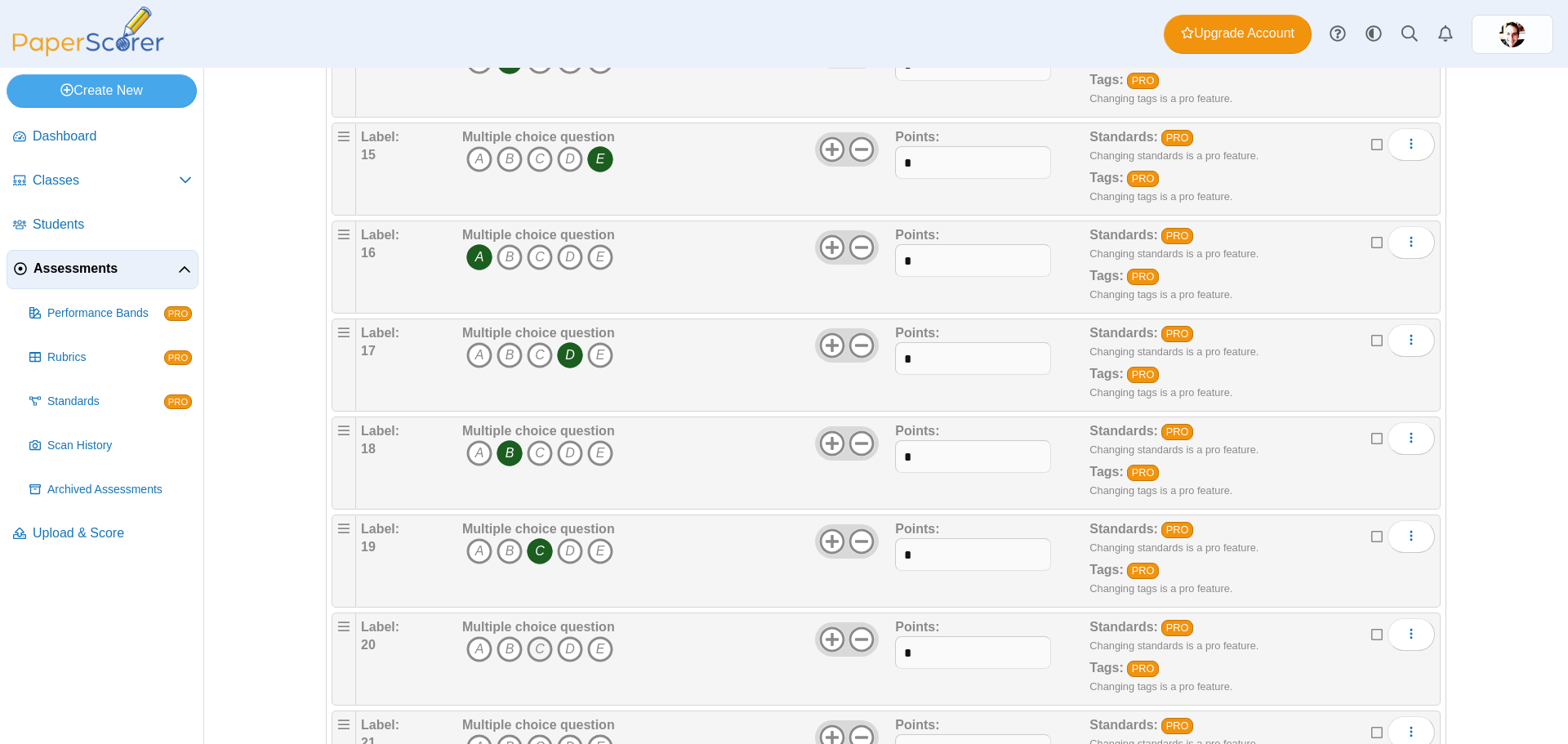
click at [531, 645] on icon "C" at bounding box center [539, 649] width 26 height 26
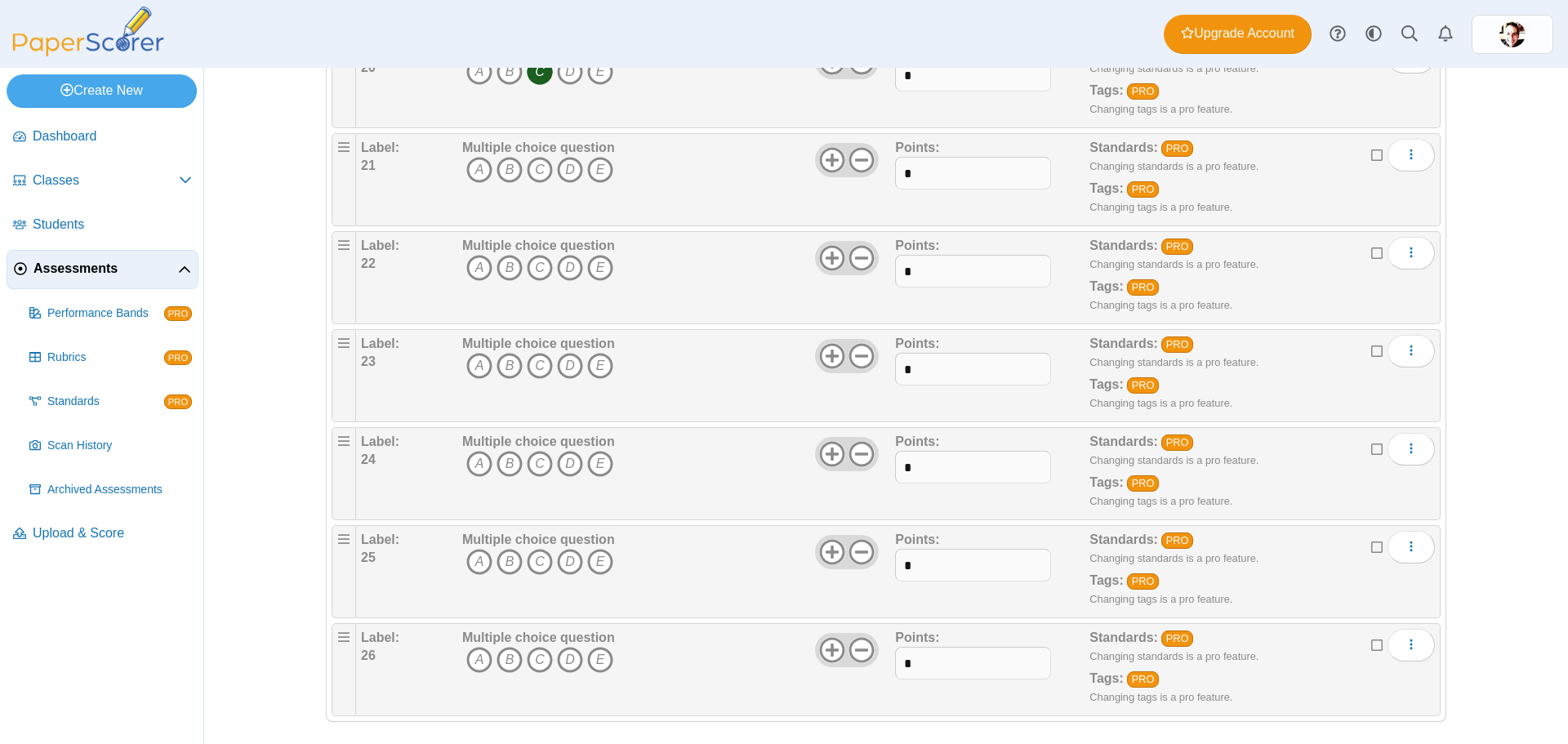
scroll to position [2139, 0]
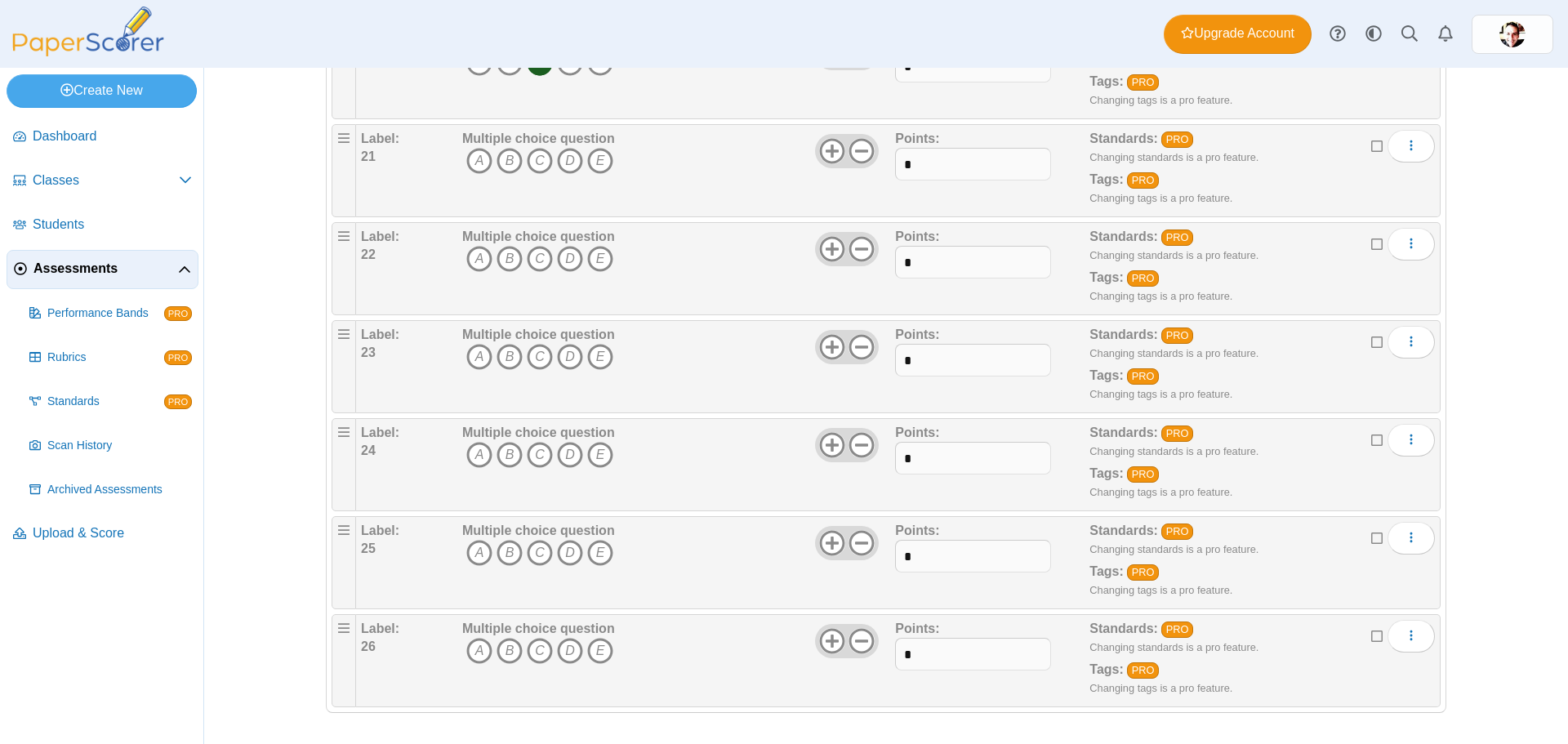
click at [471, 158] on icon "A" at bounding box center [479, 161] width 26 height 26
click at [506, 251] on icon "B" at bounding box center [509, 258] width 26 height 26
click at [567, 360] on icon "D" at bounding box center [569, 356] width 26 height 26
click at [485, 449] on icon "A" at bounding box center [479, 455] width 26 height 26
click at [477, 551] on icon "A" at bounding box center [479, 552] width 26 height 26
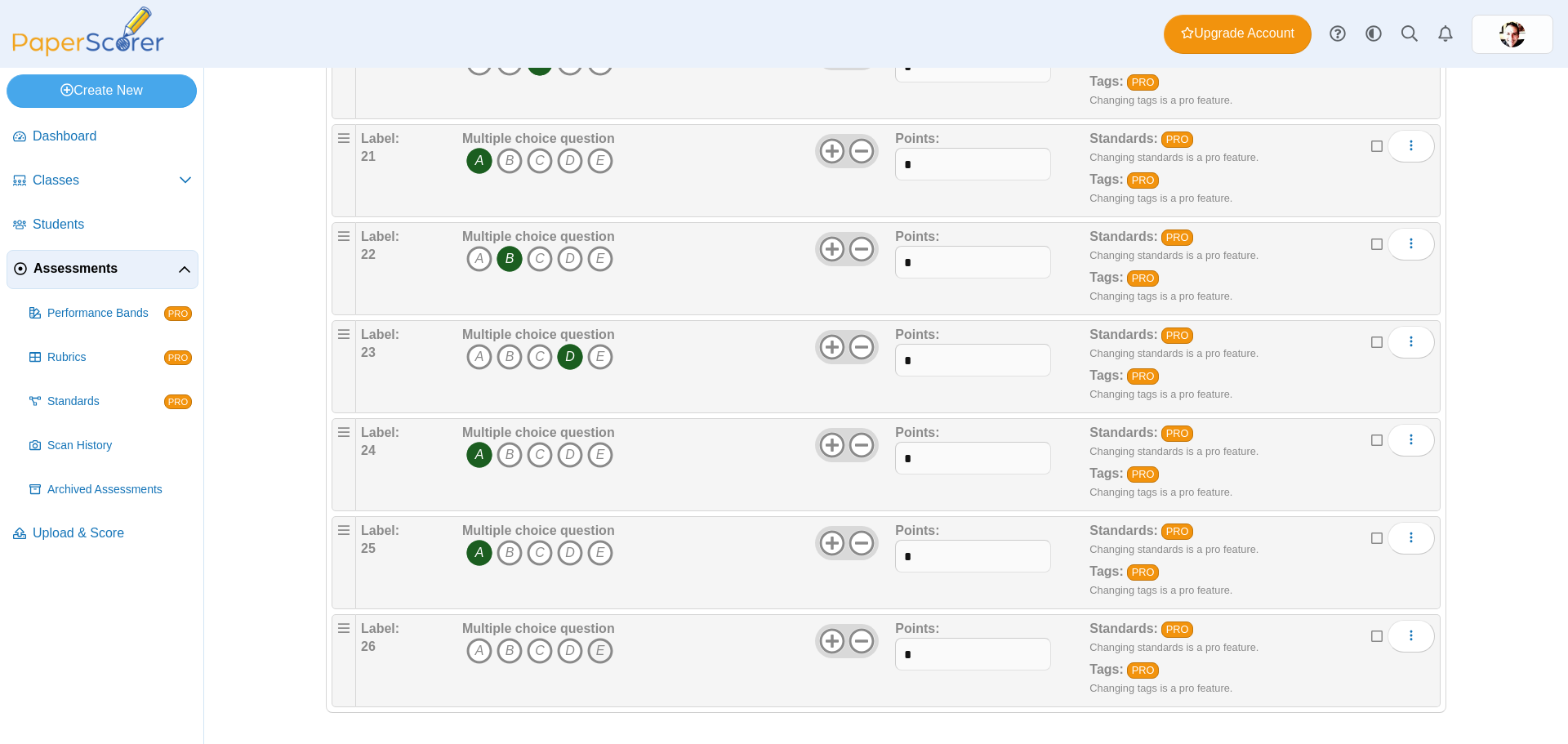
click at [594, 648] on icon "E" at bounding box center [600, 651] width 26 height 26
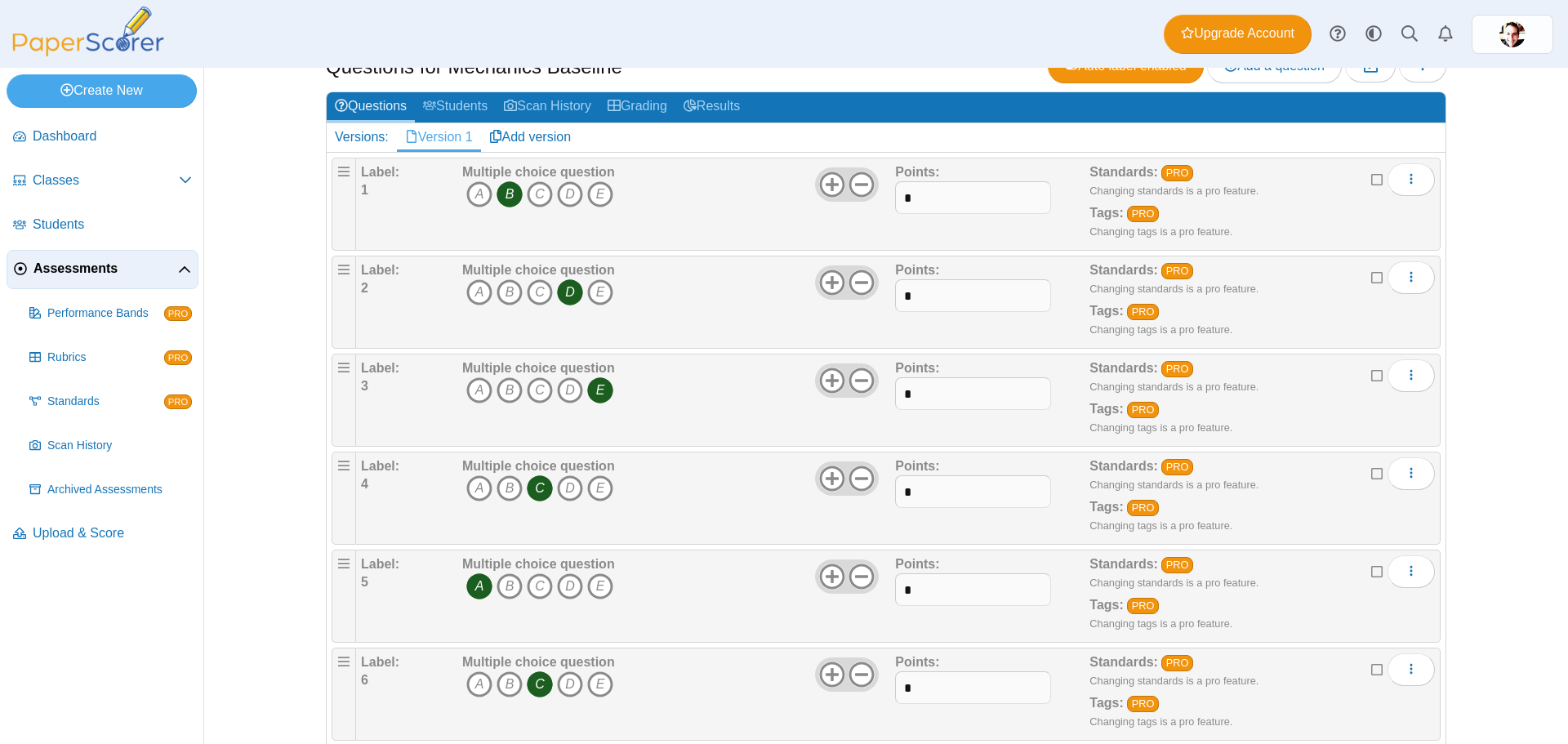
scroll to position [0, 0]
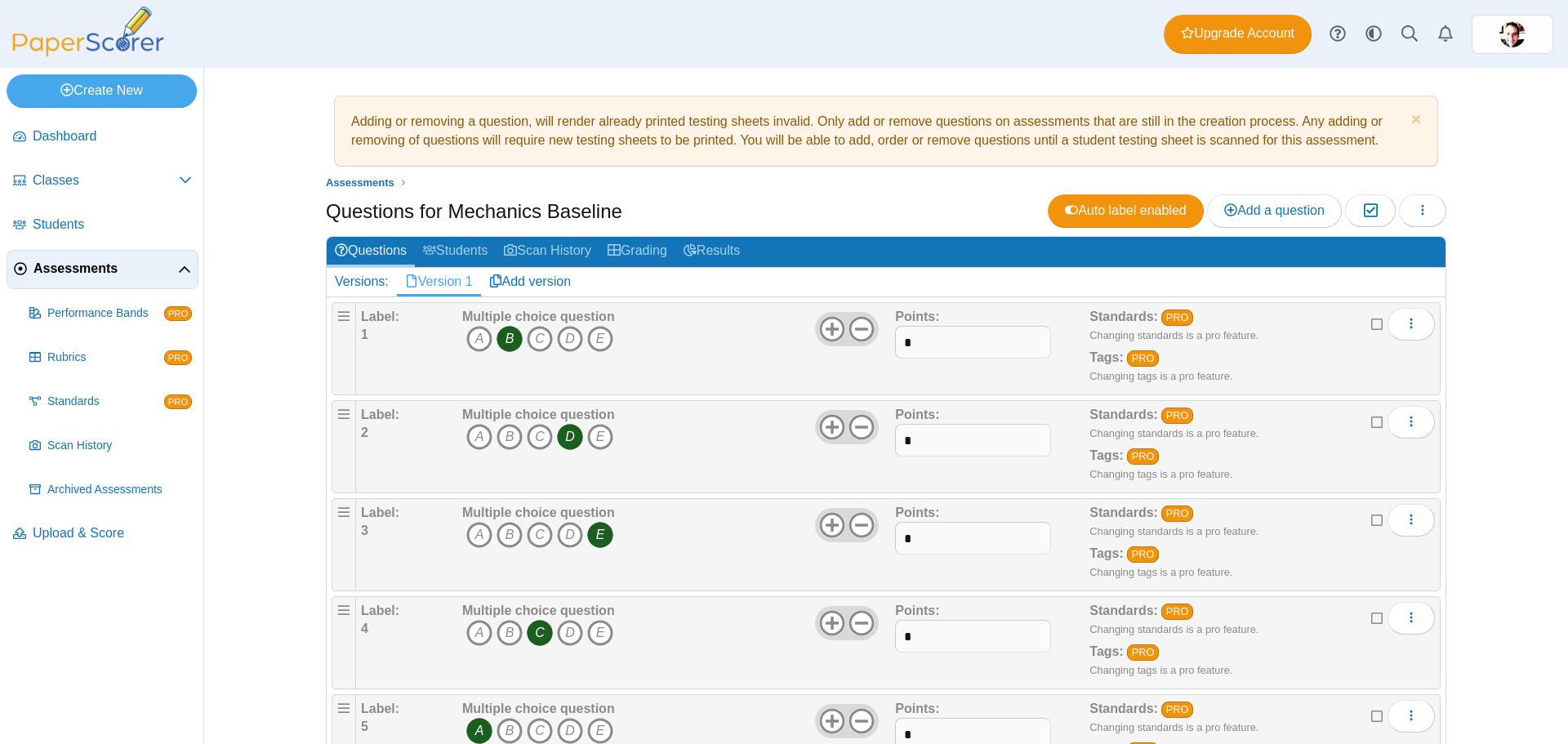
click at [95, 262] on span "Assessments" at bounding box center [106, 269] width 145 height 18
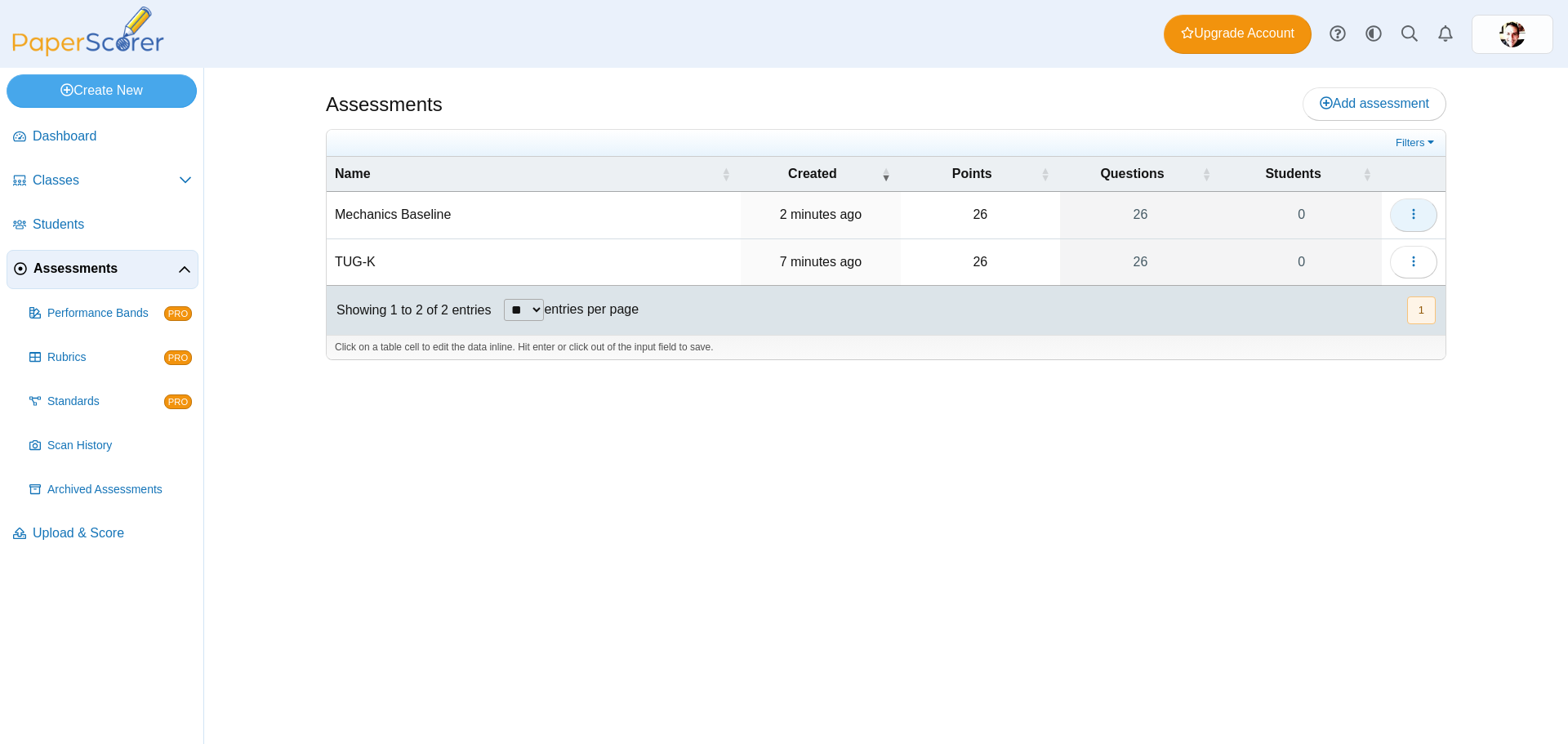
click at [1421, 210] on button "button" at bounding box center [1414, 215] width 47 height 33
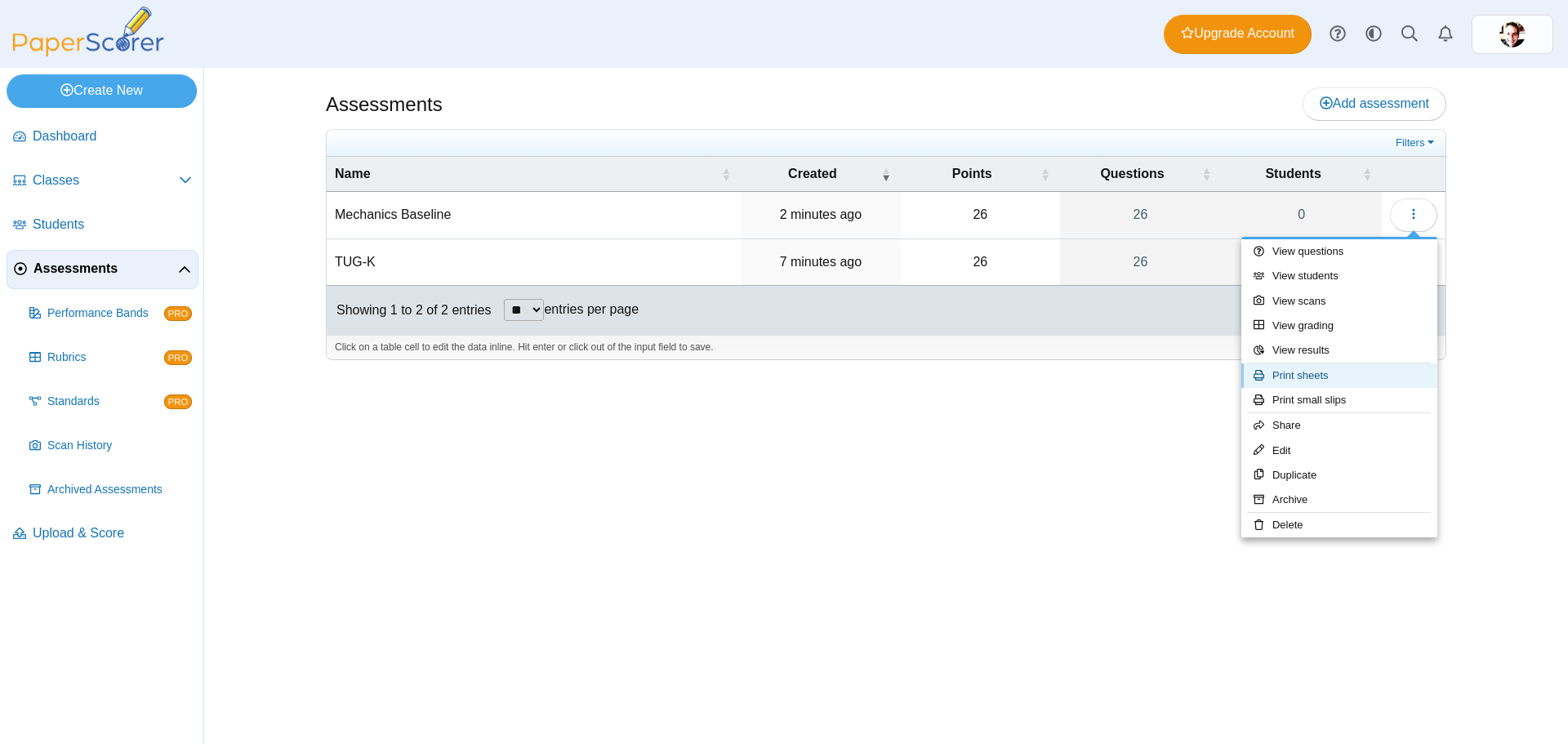
click at [1314, 372] on link "Print sheets" at bounding box center [1339, 376] width 196 height 25
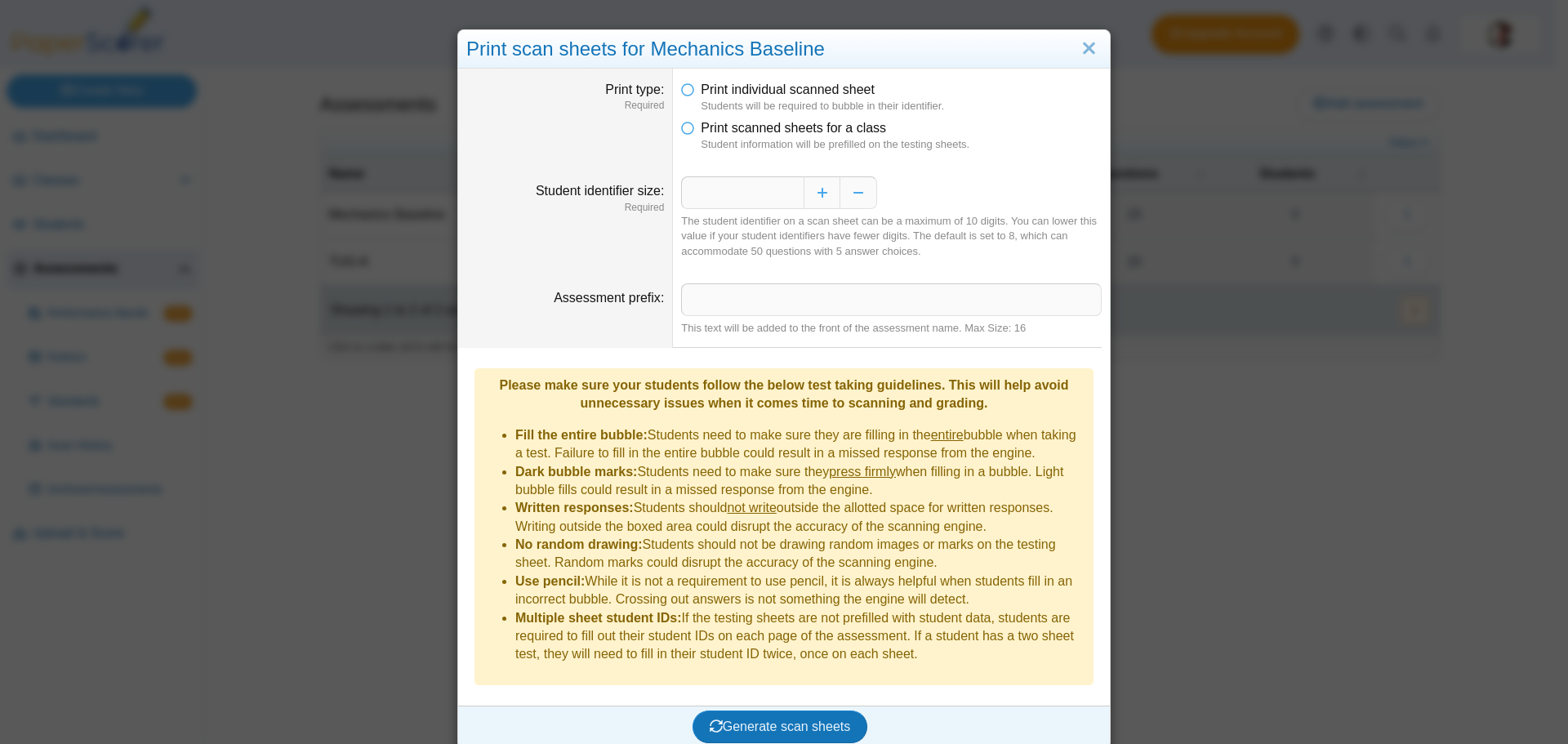
click at [725, 139] on dfn "Student information will be prefilled on the testing sheets." at bounding box center [901, 145] width 401 height 15
click at [682, 128] on icon at bounding box center [687, 124] width 13 height 12
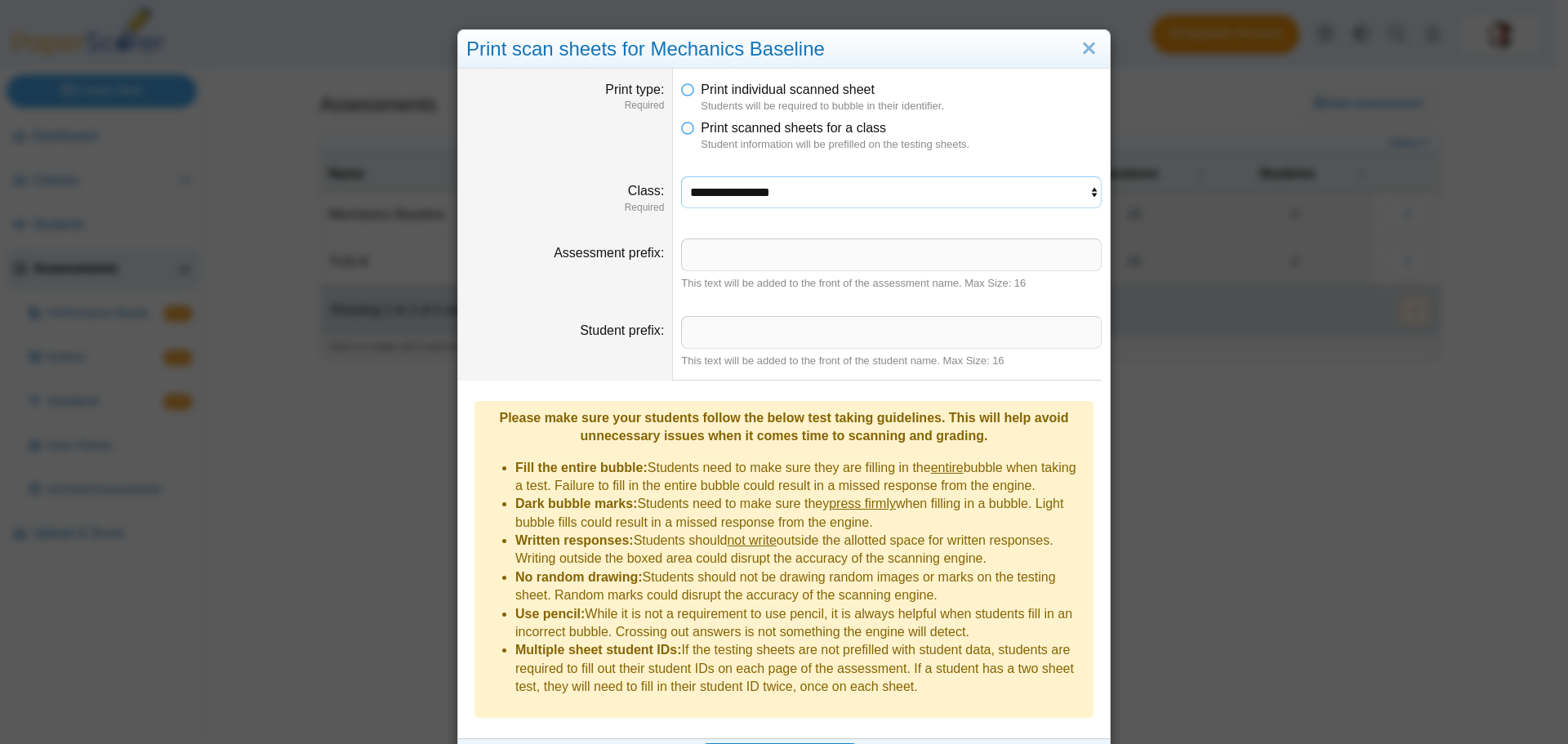
click at [771, 194] on select "**********" at bounding box center [891, 192] width 421 height 31
select select "**********"
click at [681, 177] on select "**********" at bounding box center [891, 192] width 421 height 31
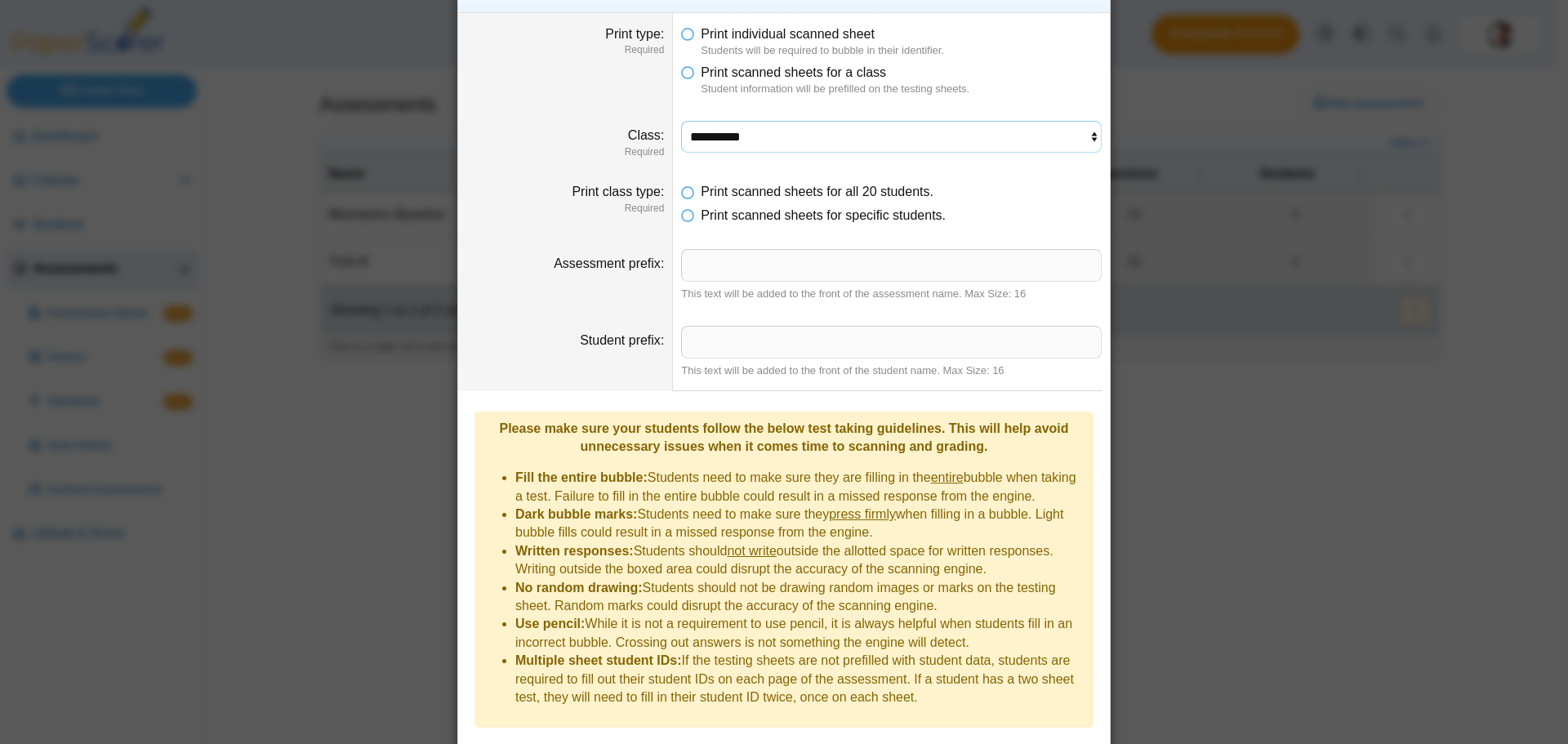
scroll to position [86, 0]
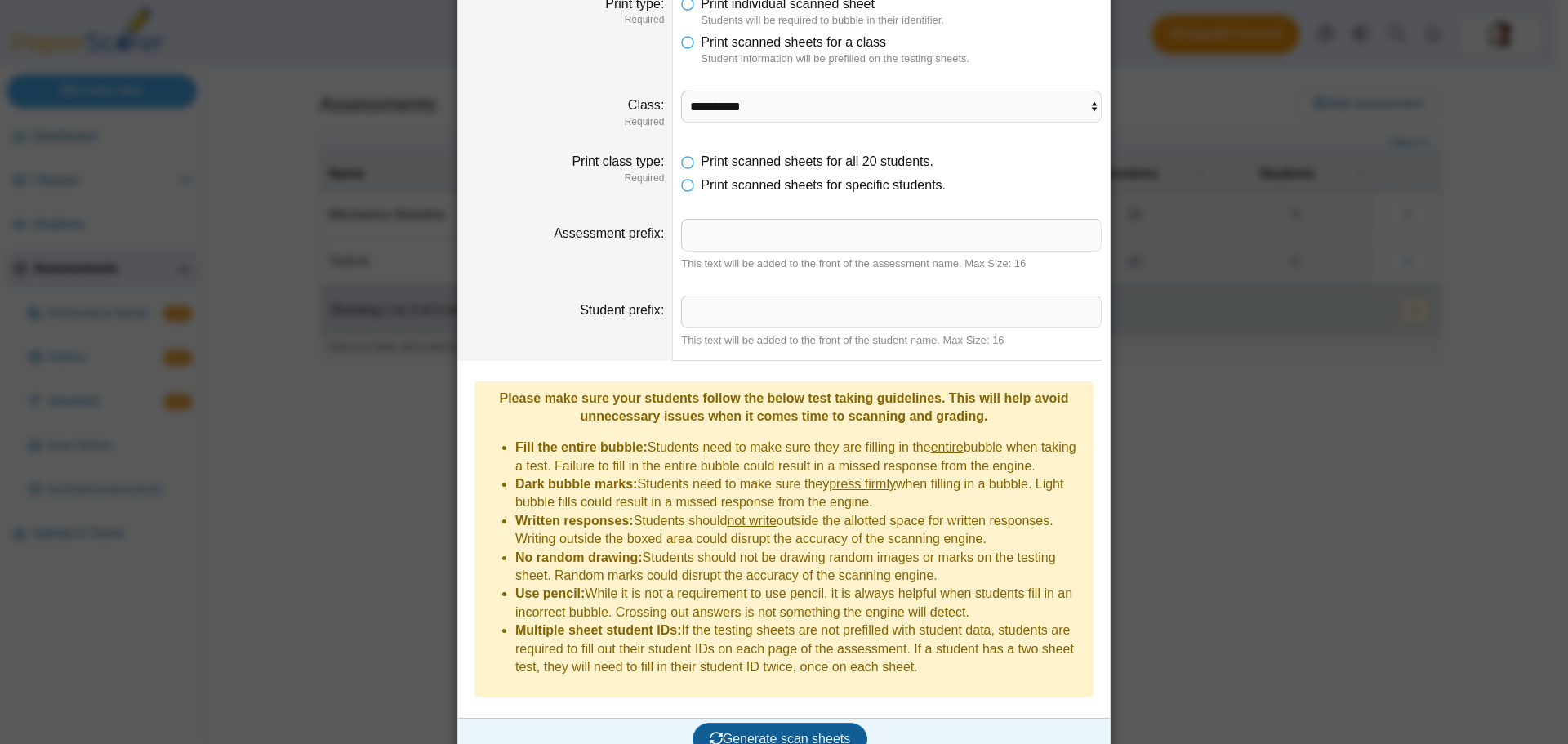
click at [755, 732] on span "Generate scan sheets" at bounding box center [780, 739] width 141 height 14
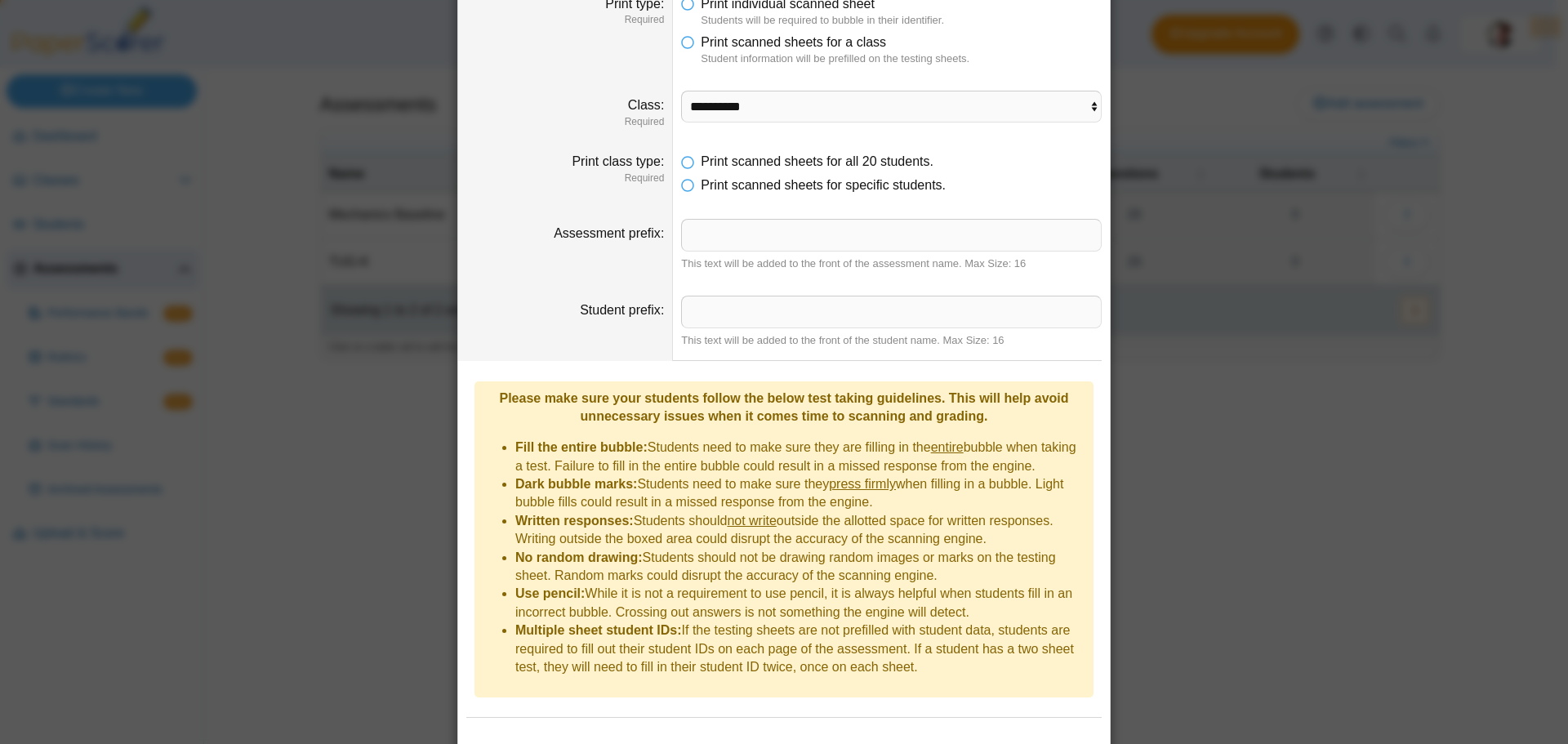
scroll to position [165, 0]
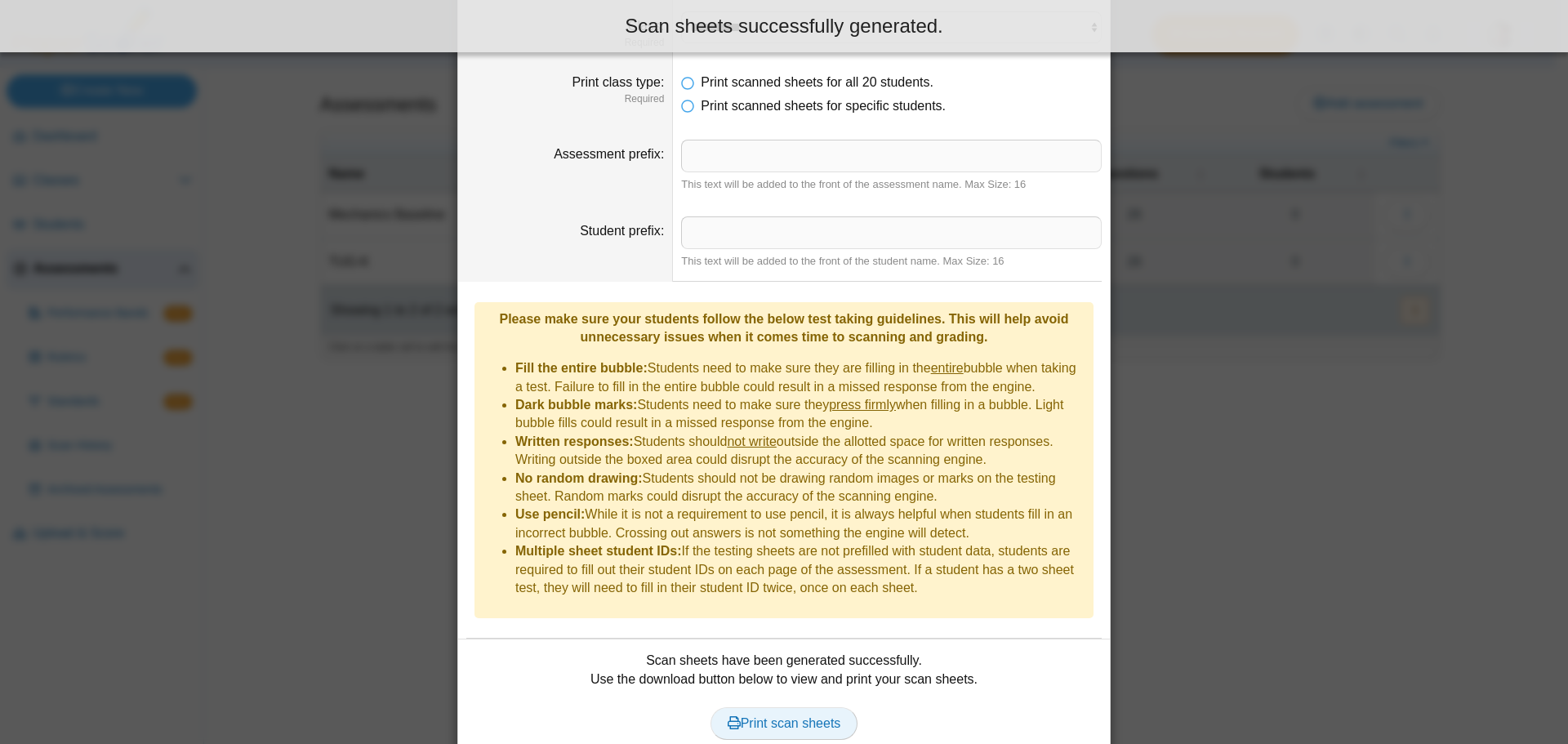
click at [819, 716] on span "Print scan sheets" at bounding box center [785, 724] width 114 height 14
